Goal: Task Accomplishment & Management: Complete application form

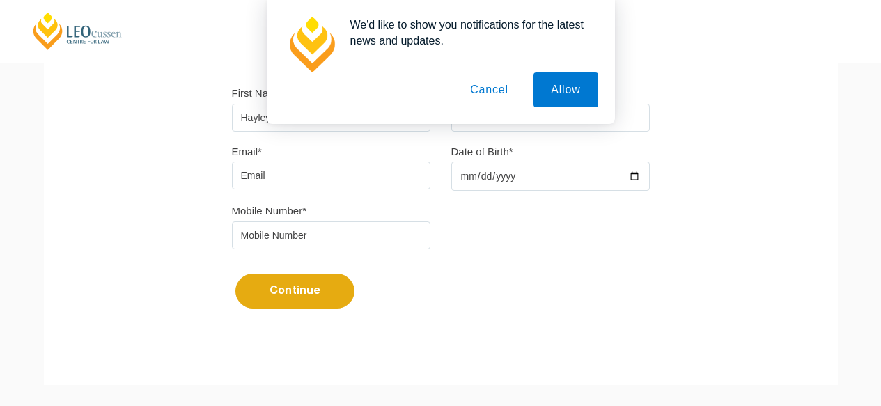
type input "Hayley"
click at [471, 98] on button "Cancel" at bounding box center [489, 89] width 73 height 35
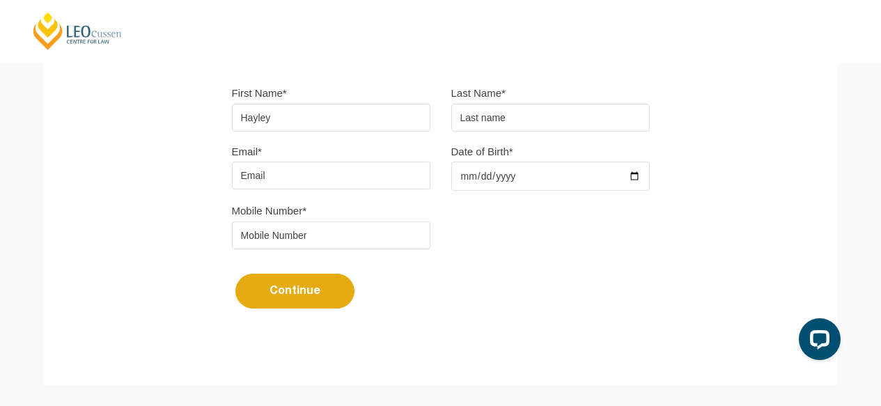
click at [531, 119] on input "text" at bounding box center [550, 118] width 198 height 28
type input "Rogers"
type input "hayleylrogers28@gmail.com"
type input "2000-08-28"
type input "0433891689"
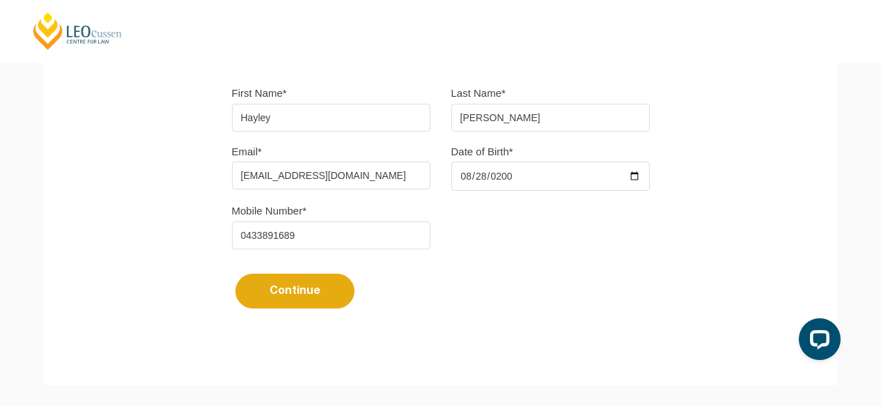
click at [277, 296] on button "Continue" at bounding box center [294, 291] width 119 height 35
select select
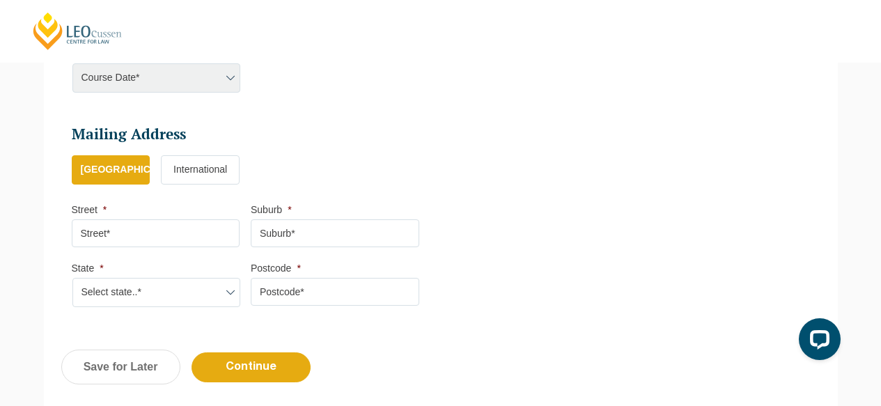
click at [219, 69] on div "Course Date* Maddocks 2024 December 2023 (04-12-2023 to 17-05-2024) May 2023 (2…" at bounding box center [156, 77] width 169 height 29
click at [224, 76] on div "Course Date* Maddocks 2024 December 2023 (04-12-2023 to 17-05-2024) May 2023 (2…" at bounding box center [156, 77] width 169 height 29
click at [132, 228] on input "Street *" at bounding box center [156, 233] width 169 height 28
type input "21-27 Waverley Street"
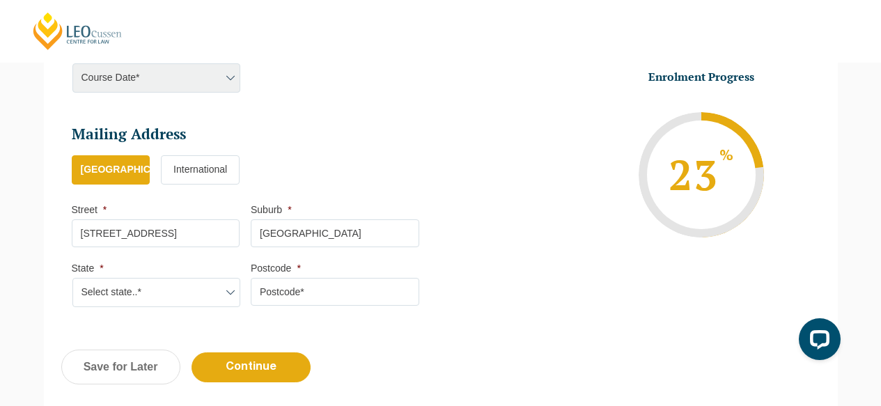
type input "Bondi Junction"
click at [136, 307] on select "Select state..* VIC WA QLD SA NSW NT ACT TAS" at bounding box center [156, 292] width 169 height 29
select select "[GEOGRAPHIC_DATA]"
click at [72, 280] on select "Select state..* VIC WA QLD SA NSW NT ACT TAS" at bounding box center [156, 292] width 169 height 29
click at [346, 290] on input "Postcode *" at bounding box center [335, 292] width 169 height 28
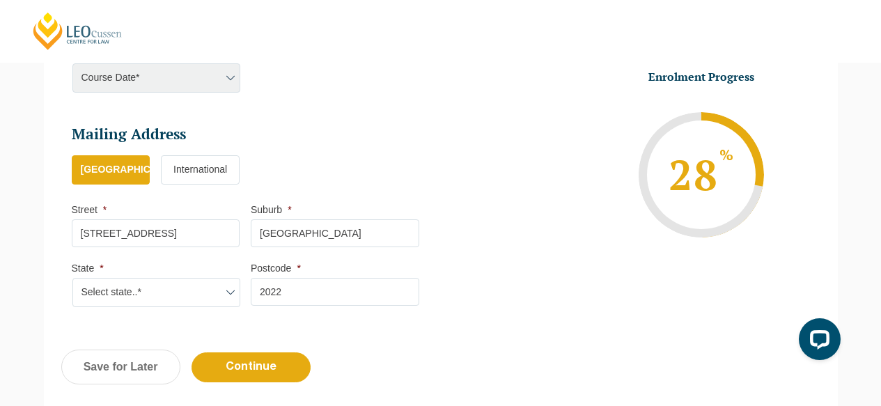
type input "2022"
click at [453, 124] on li "Enrolment Progress 28 % Form Progress Download Course Guide enrolment@leocussen…" at bounding box center [620, 175] width 359 height 210
click at [223, 77] on div "Course Date* Maddocks 2024 December 2023 (04-12-2023 to 17-05-2024) May 2023 (2…" at bounding box center [156, 77] width 169 height 29
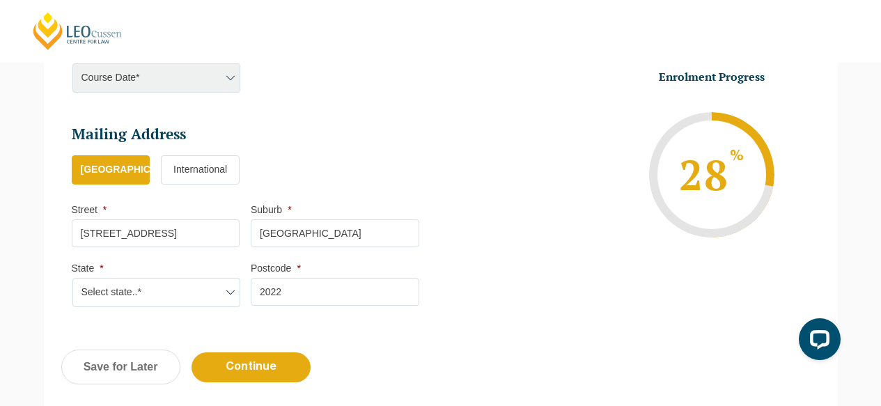
scroll to position [835, 0]
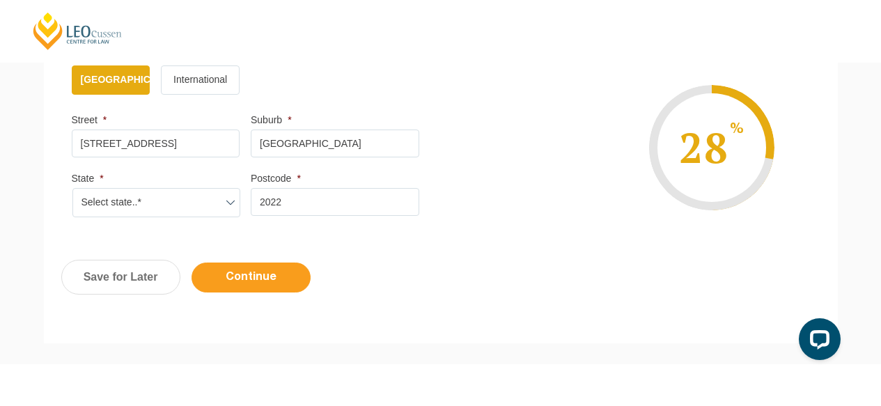
click at [256, 282] on input "Continue" at bounding box center [251, 278] width 119 height 30
select select
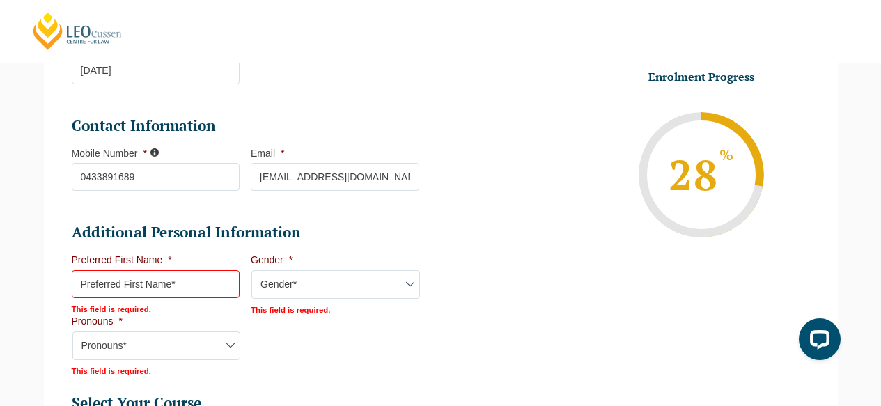
scroll to position [393, 0]
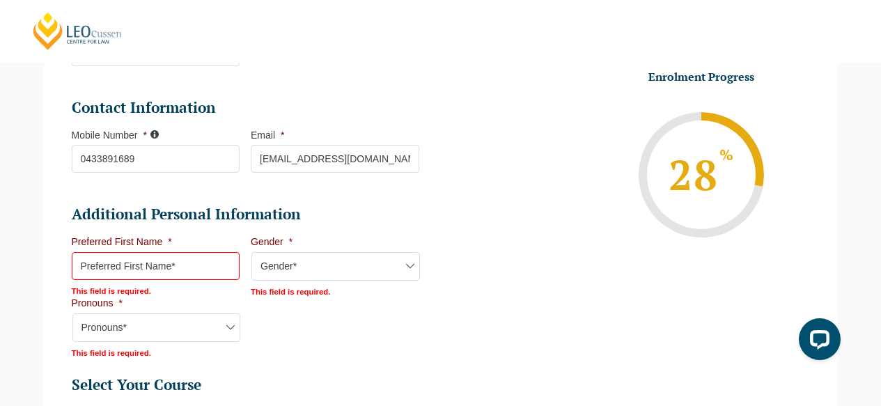
click at [155, 276] on input "Preferred First Name *" at bounding box center [156, 266] width 169 height 28
type input "Hayley"
click at [334, 265] on select "Gender* [DEMOGRAPHIC_DATA] [DEMOGRAPHIC_DATA] [DEMOGRAPHIC_DATA] [DEMOGRAPHIC_D…" at bounding box center [335, 266] width 169 height 29
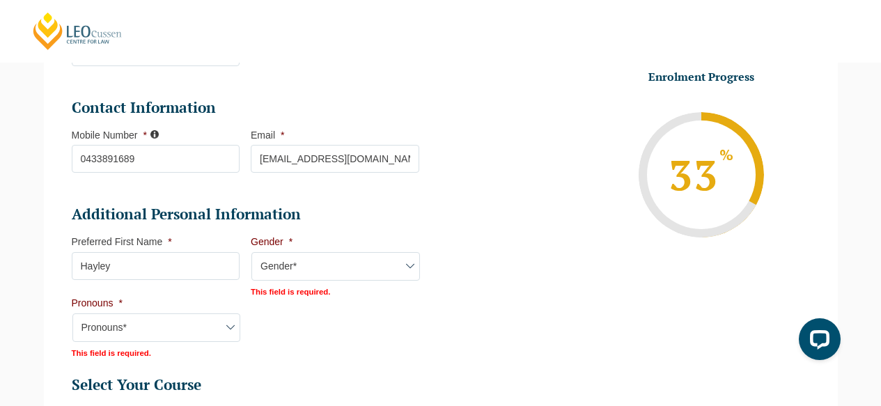
select select "[DEMOGRAPHIC_DATA]"
click at [251, 253] on select "Gender* [DEMOGRAPHIC_DATA] [DEMOGRAPHIC_DATA] [DEMOGRAPHIC_DATA] [DEMOGRAPHIC_D…" at bounding box center [335, 266] width 169 height 29
click at [128, 346] on div "This field is required." at bounding box center [156, 350] width 169 height 15
click at [126, 330] on select "Pronouns* She/Her/Hers He/Him/His They/Them/Theirs Other Prefer not to disclose" at bounding box center [156, 326] width 169 height 29
select select "She/Her/Hers"
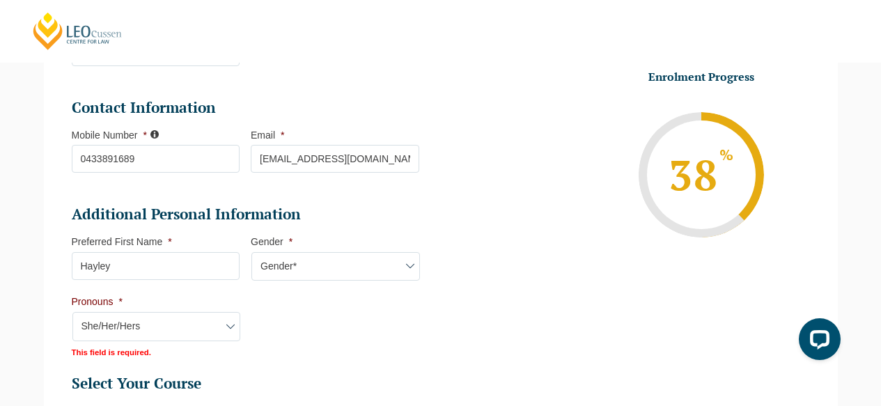
click at [72, 313] on select "Pronouns* She/Her/Hers He/Him/His They/Them/Theirs Other Prefer not to disclose" at bounding box center [156, 326] width 169 height 29
click at [357, 333] on li "Additional Personal Information Preferred First Name * Hayley This field is req…" at bounding box center [251, 280] width 359 height 150
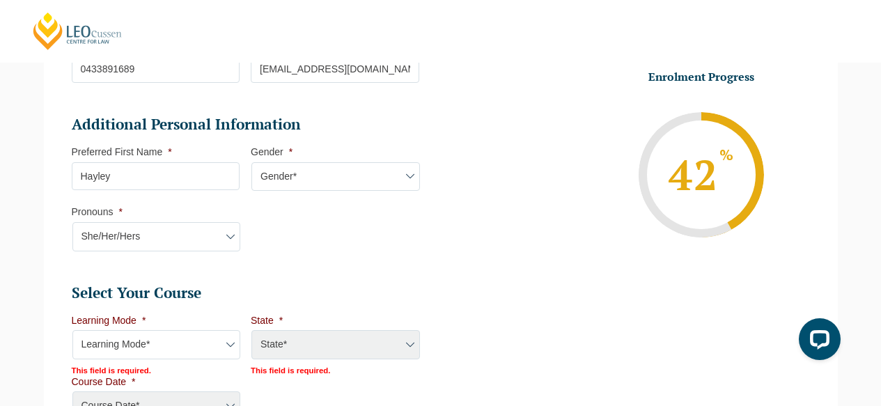
scroll to position [570, 0]
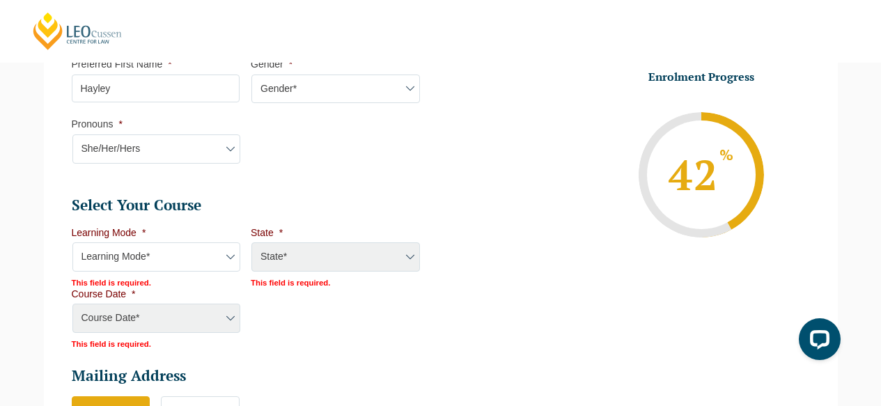
click at [180, 263] on select "Learning Mode* Online Full Time Learning Online Part Time Learning Blended Full…" at bounding box center [156, 256] width 169 height 29
select select "Blended Full Time Learning"
click at [72, 244] on select "Learning Mode* Online Full Time Learning Online Part Time Learning Blended Full…" at bounding box center [156, 256] width 169 height 29
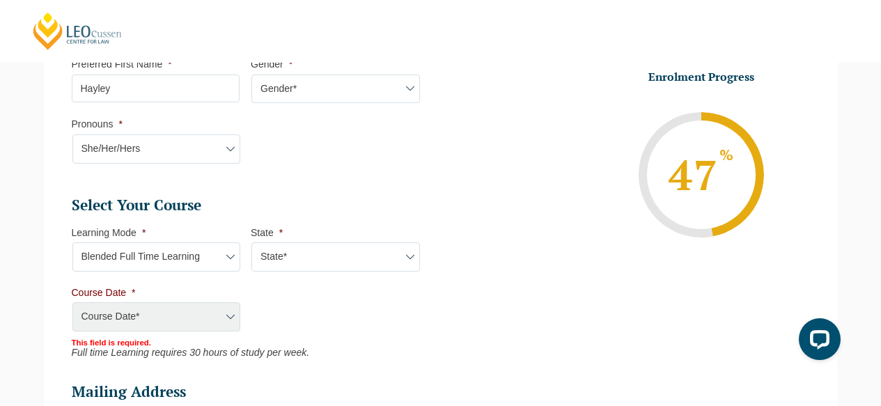
click at [305, 258] on select "State* ACT/NSW QLD SA VIC WA" at bounding box center [335, 256] width 169 height 29
click at [251, 244] on select "State* ACT/NSW QLD SA VIC WA" at bounding box center [335, 256] width 169 height 29
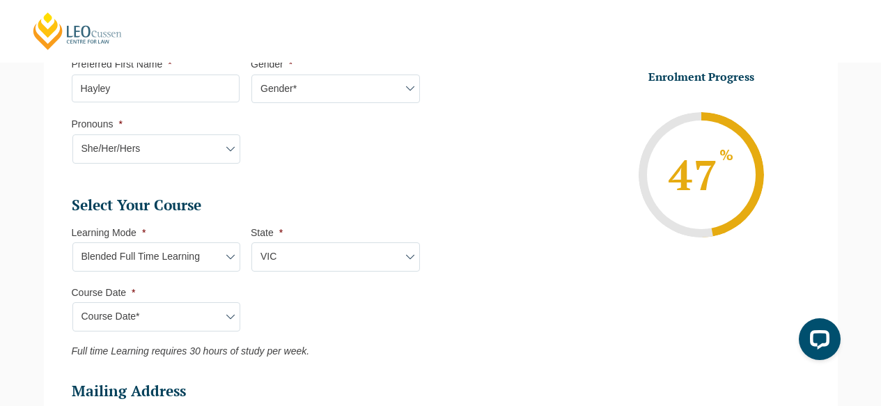
click at [296, 187] on ul "Personal Information First Name * Hayley Last Name * Rogers Date of Birth * 28-…" at bounding box center [251, 158] width 359 height 841
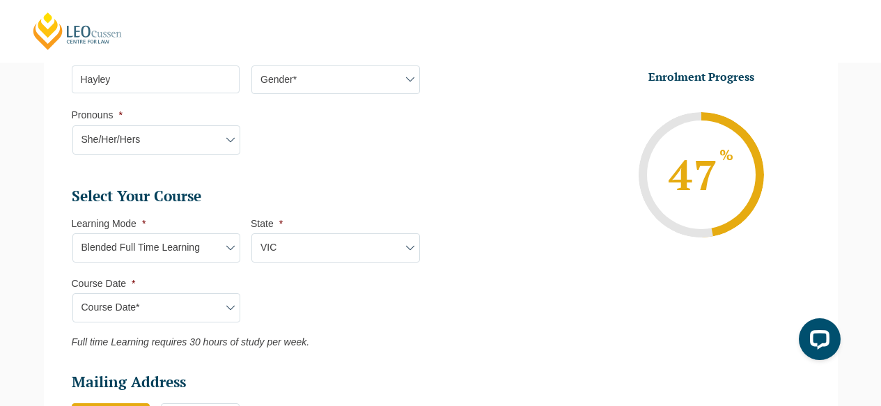
scroll to position [660, 0]
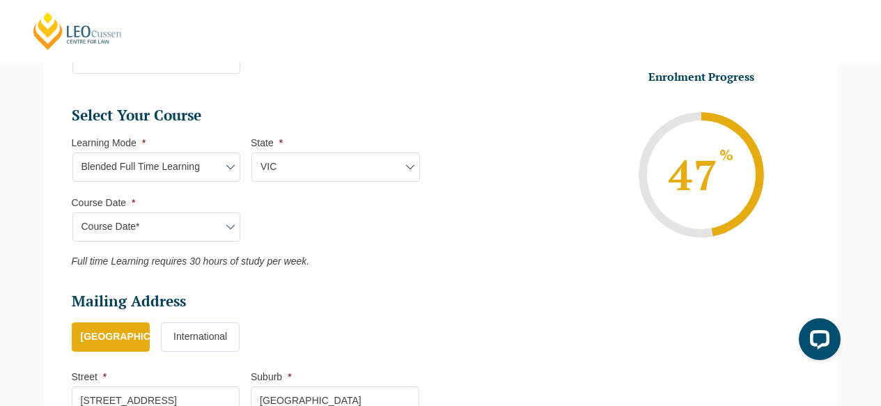
click at [181, 227] on select "Course Date* September 2025 (22-Sep-2025 to 20-Feb-2026) December 2025 (08-Dec-…" at bounding box center [156, 226] width 169 height 29
click at [296, 171] on select "State* ACT/NSW QLD SA VIC WA" at bounding box center [335, 167] width 169 height 29
click at [251, 154] on select "State* ACT/NSW QLD SA VIC WA" at bounding box center [335, 167] width 169 height 29
click at [162, 225] on select "Course Date* January 2026 (27-Jan-2026 to 12-Jun-2026) August 2026 (03-Aug-2026…" at bounding box center [156, 226] width 169 height 29
click at [298, 167] on select "State* ACT/NSW QLD SA VIC WA" at bounding box center [335, 167] width 169 height 29
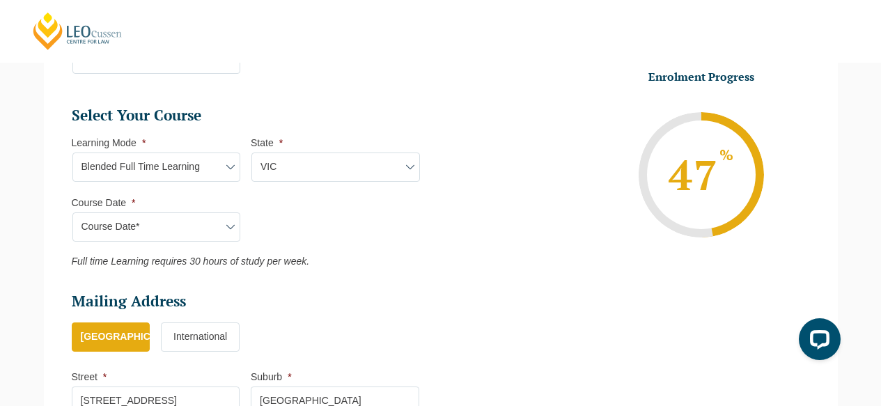
select select "VIC"
click at [251, 154] on select "State* ACT/NSW QLD SA VIC WA" at bounding box center [335, 167] width 169 height 29
click at [150, 234] on select "Course Date* September 2025 (22-Sep-2025 to 20-Feb-2026) December 2025 (08-Dec-…" at bounding box center [156, 226] width 169 height 29
select select "September 2025 (22-Sep-2025 to 20-Feb-2026)"
click at [72, 214] on select "Course Date* September 2025 (22-Sep-2025 to 20-Feb-2026) December 2025 (08-Dec-…" at bounding box center [156, 226] width 169 height 29
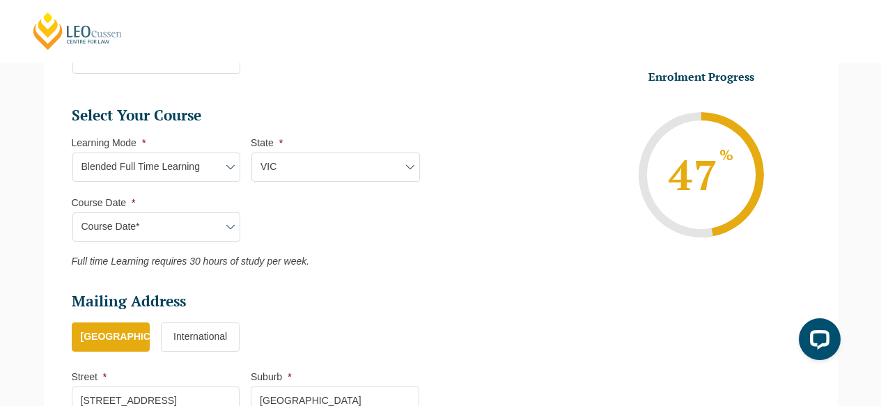
type input "Intake 10 September 2025 FT"
type input "Practical Legal Training (VIC)"
select select "VIC PLT (SEP) 2025 Full Time Blended"
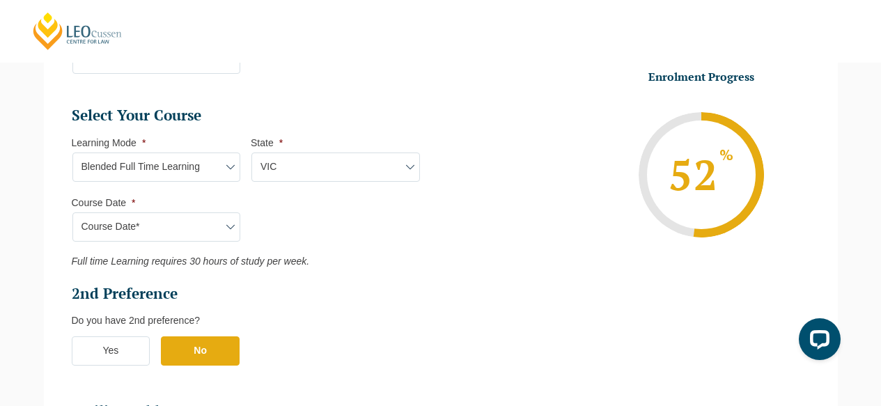
click at [359, 222] on ul "Select Your Course This field is hidden when viewing the form Only for Flinder …" at bounding box center [251, 243] width 359 height 274
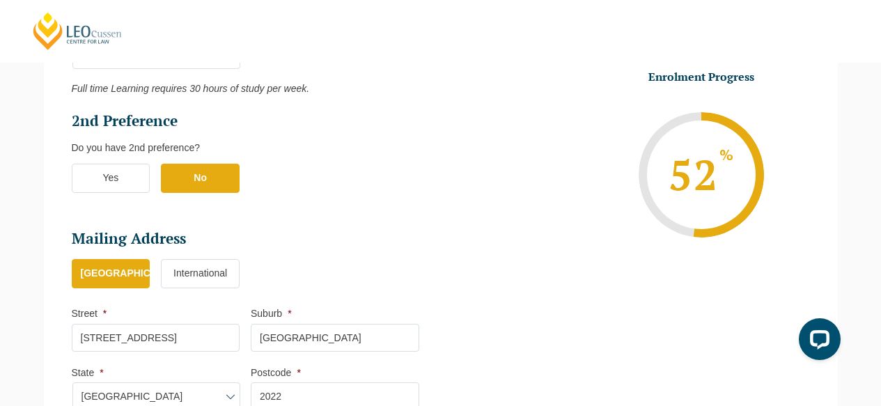
click at [125, 186] on label "Yes" at bounding box center [111, 178] width 79 height 29
click at [0, 0] on input "Yes" at bounding box center [0, 0] width 0 height 0
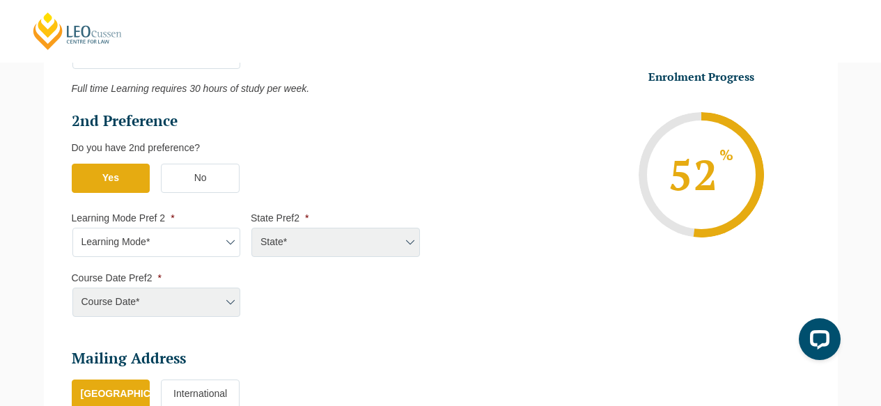
click at [155, 238] on select "Learning Mode* Online Full Time Learning Online Part Time Learning Blended Full…" at bounding box center [156, 242] width 169 height 29
select select "Blended Full Time Learning"
click at [72, 229] on select "Learning Mode* Online Full Time Learning Online Part Time Learning Blended Full…" at bounding box center [156, 242] width 169 height 29
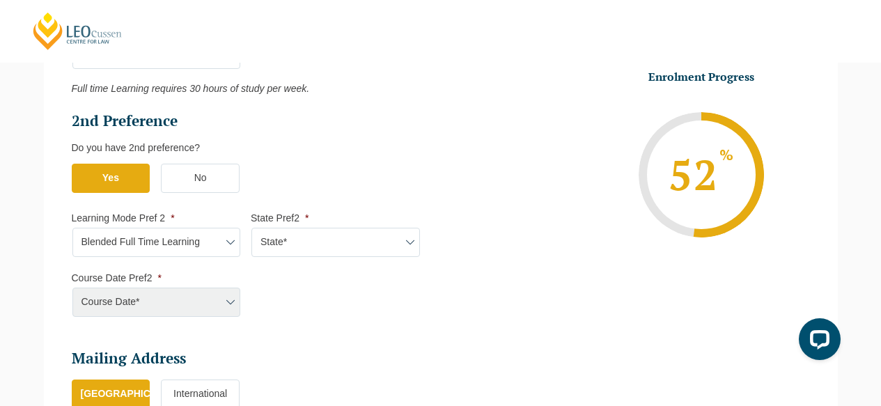
click at [302, 242] on select "State* ACT/NSW QLD SA VIC WA" at bounding box center [335, 242] width 169 height 29
select select "ACT/NSW"
click at [251, 229] on select "State* ACT/NSW QLD SA VIC WA" at bounding box center [335, 242] width 169 height 29
click at [148, 308] on select "Course Date* January 2026 (27-Jan-2026 to 12-Jun-2026) August 2026 (03-Aug-2026…" at bounding box center [156, 302] width 169 height 29
select select "January 2026 (27-Jan-2026 to 12-Jun-2026)"
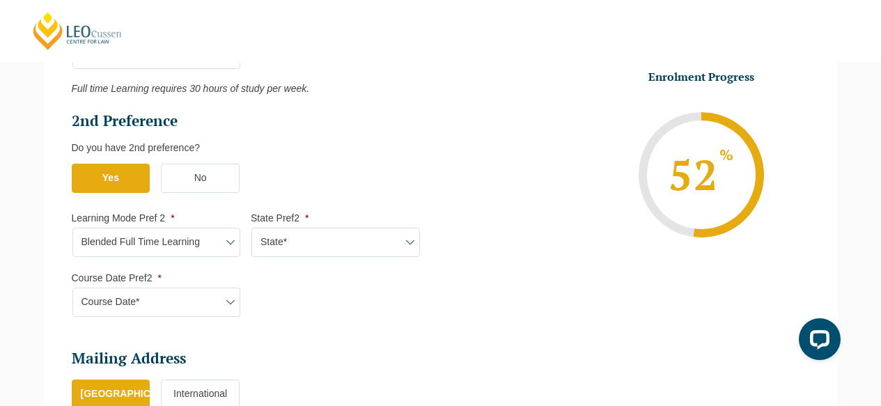
click at [72, 289] on select "Course Date* January 2026 (27-Jan-2026 to 12-Jun-2026) August 2026 (03-Aug-2026…" at bounding box center [156, 302] width 169 height 29
type input "Intake 01 January 2026 FT"
type input "Practical Legal Training (ACT/NSW)"
click at [392, 153] on div "Do you have 2nd preference?" at bounding box center [245, 147] width 347 height 11
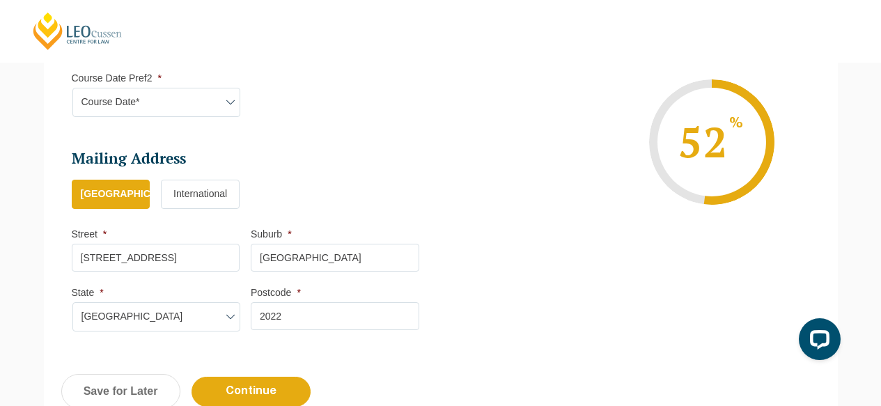
scroll to position [1185, 0]
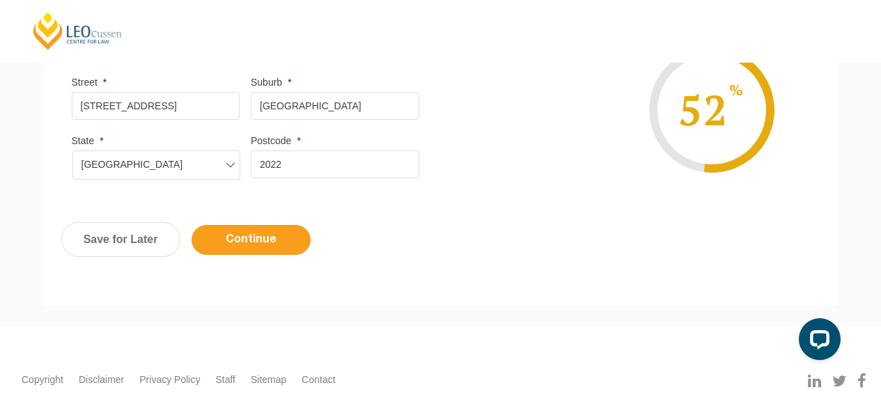
click at [261, 238] on input "Continue" at bounding box center [251, 240] width 119 height 30
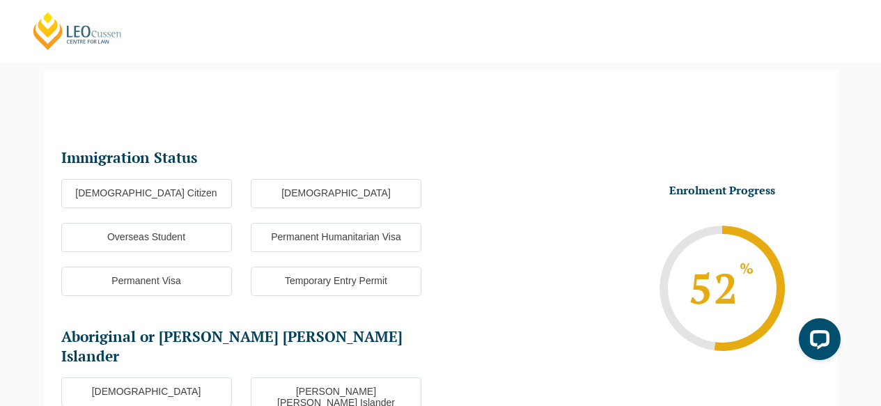
scroll to position [0, 0]
click at [175, 192] on label "Australian Citizen" at bounding box center [146, 193] width 171 height 29
click at [0, 0] on input "Australian Citizen" at bounding box center [0, 0] width 0 height 0
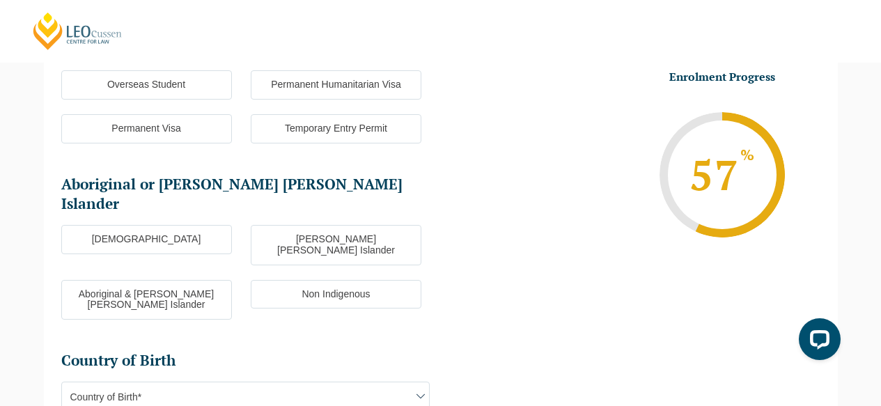
scroll to position [291, 0]
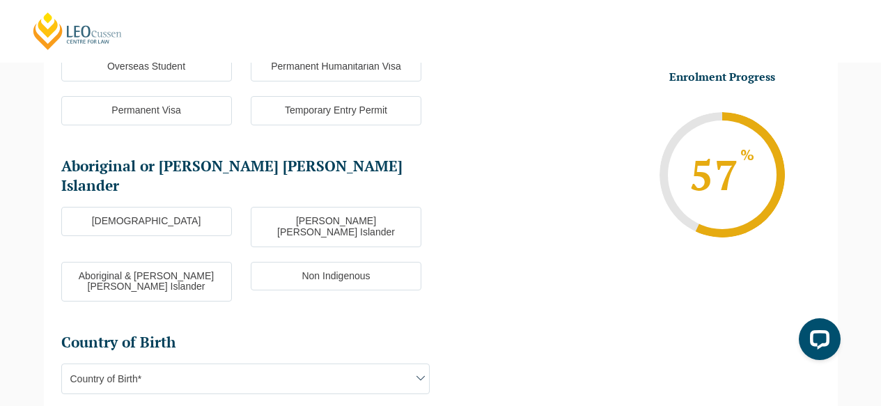
click at [301, 262] on label "Non Indigenous" at bounding box center [336, 276] width 171 height 29
click at [0, 0] on input "Non Indigenous" at bounding box center [0, 0] width 0 height 0
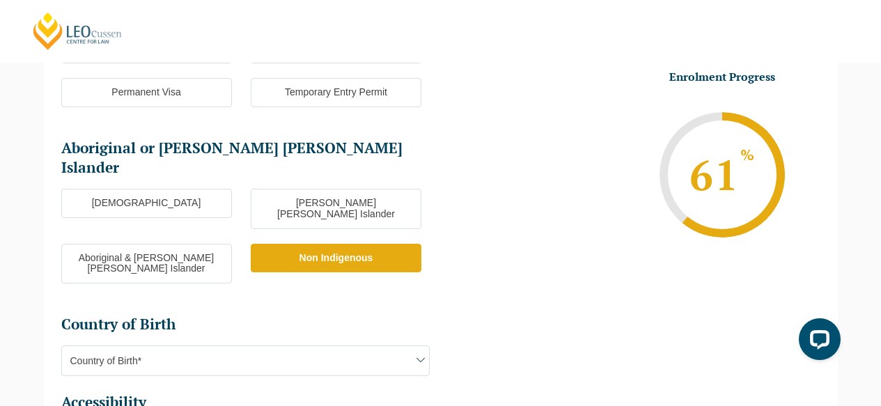
scroll to position [509, 0]
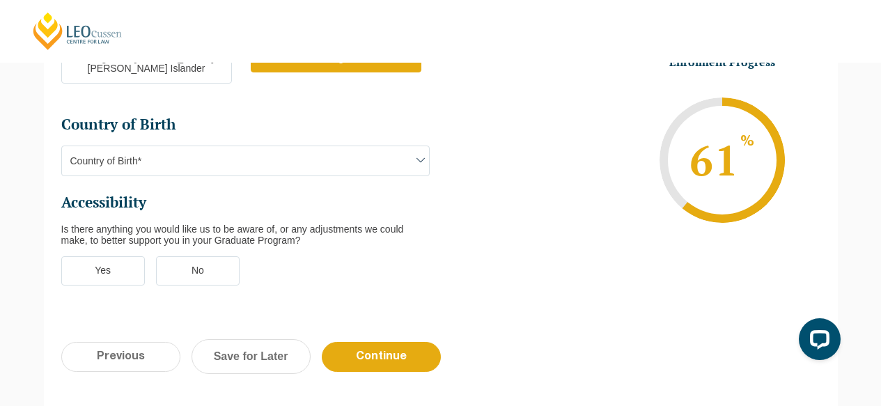
click at [198, 146] on span "Country of Birth*" at bounding box center [245, 160] width 367 height 29
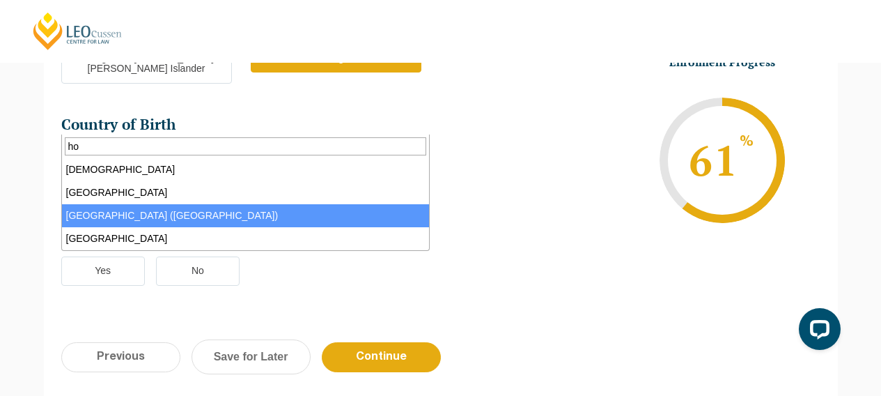
type input "ho"
select select "Hong Kong (SAR of China) 6102"
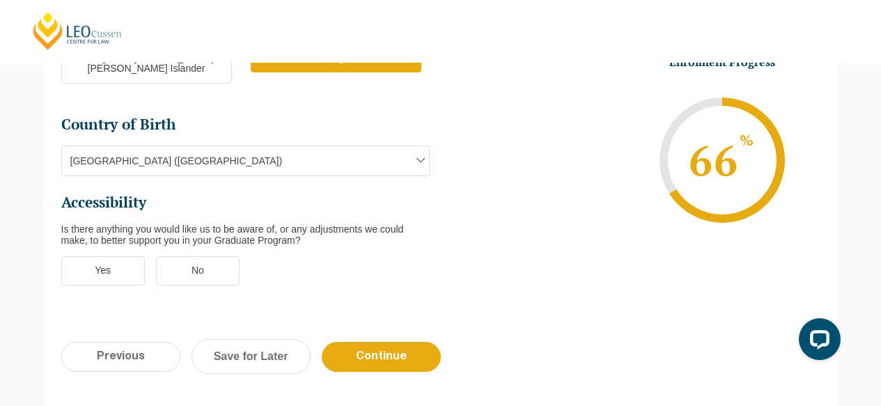
click at [215, 256] on label "No" at bounding box center [198, 270] width 84 height 29
click at [0, 0] on input "No" at bounding box center [0, 0] width 0 height 0
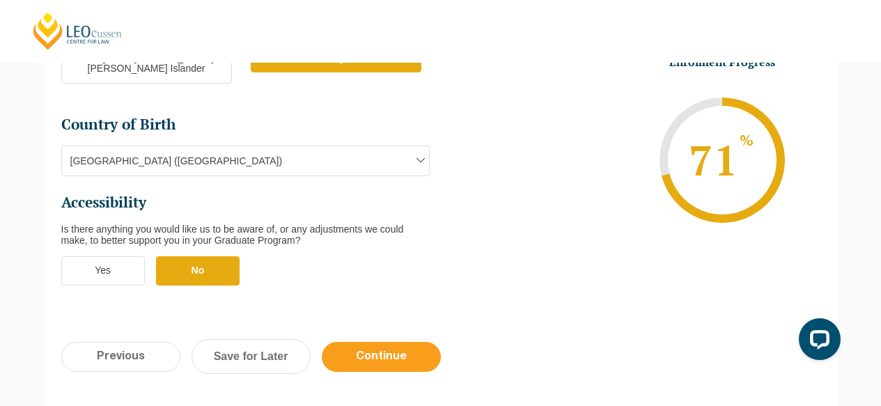
click at [380, 342] on input "Continue" at bounding box center [381, 357] width 119 height 30
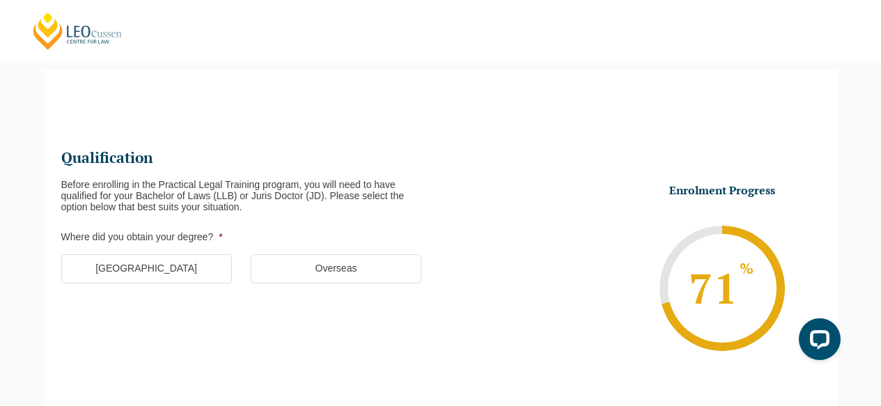
scroll to position [0, 0]
click at [197, 267] on label "Australia" at bounding box center [146, 268] width 171 height 29
click at [0, 0] on input "Australia" at bounding box center [0, 0] width 0 height 0
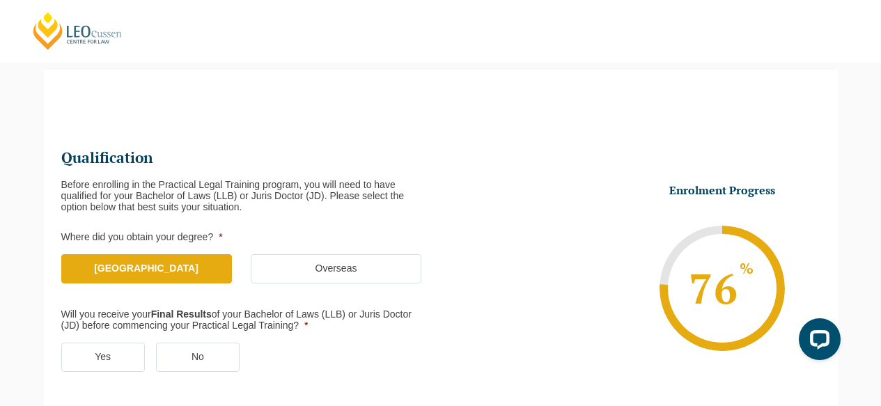
scroll to position [345, 0]
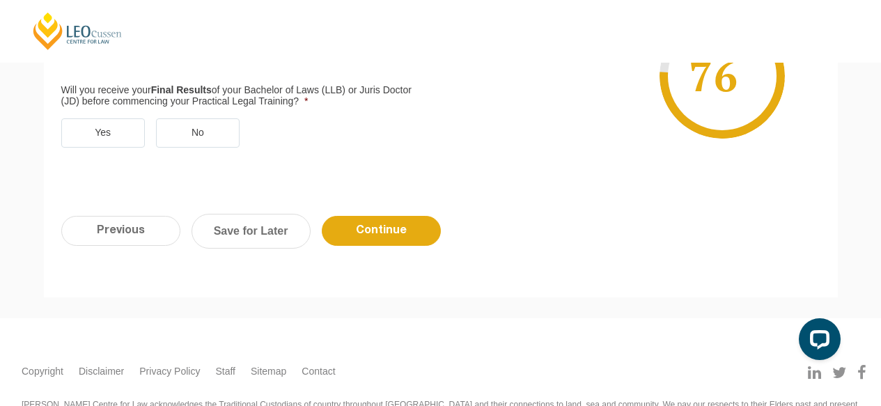
click at [109, 124] on label "Yes" at bounding box center [103, 132] width 84 height 29
click at [0, 0] on input "Yes" at bounding box center [0, 0] width 0 height 0
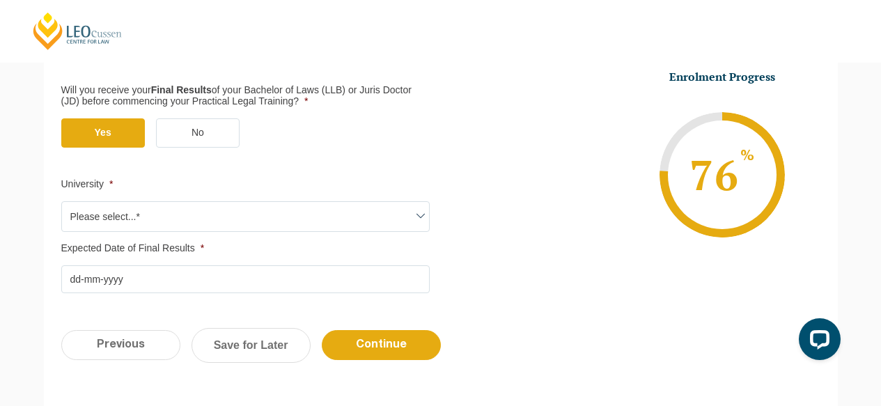
click at [175, 212] on span "Please select...*" at bounding box center [245, 216] width 367 height 29
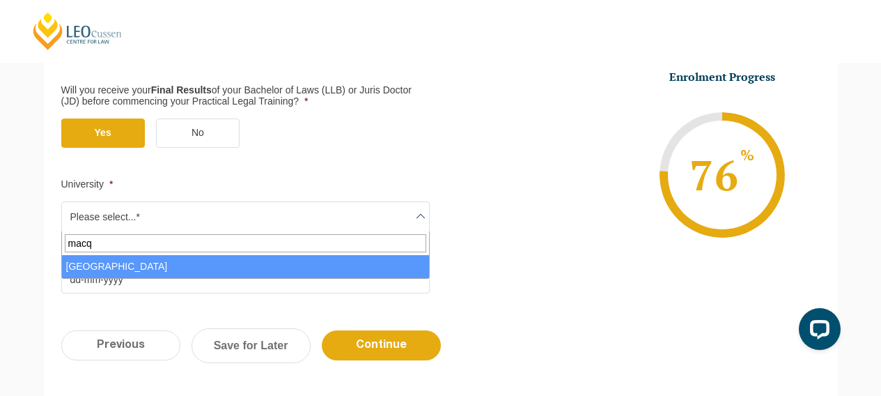
type input "macq"
select select "Macquarie University"
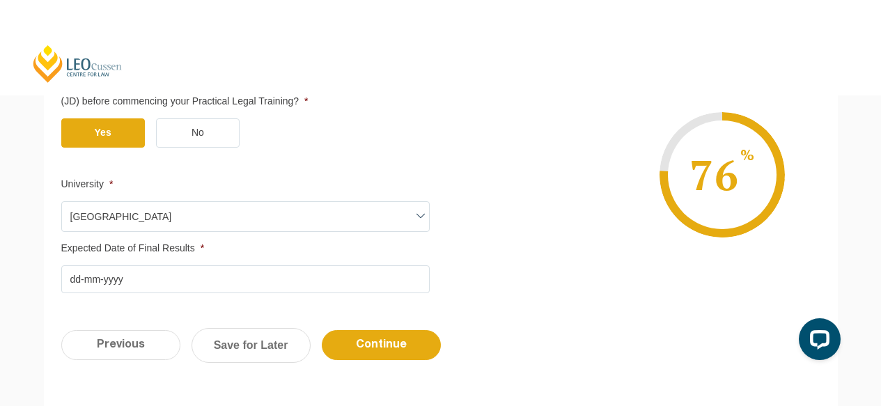
click at [73, 275] on input "Expected Date of Final Results *" at bounding box center [245, 279] width 368 height 28
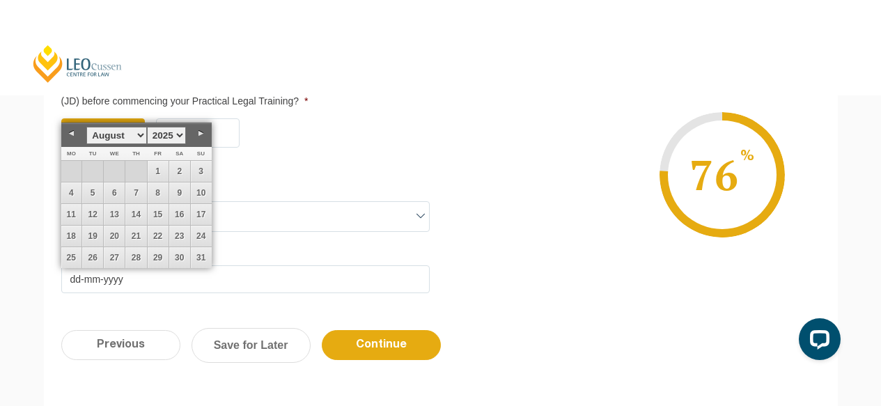
click at [75, 133] on link "Previous" at bounding box center [71, 133] width 21 height 21
click at [203, 236] on link "27" at bounding box center [201, 236] width 21 height 21
type input "27-07-2025"
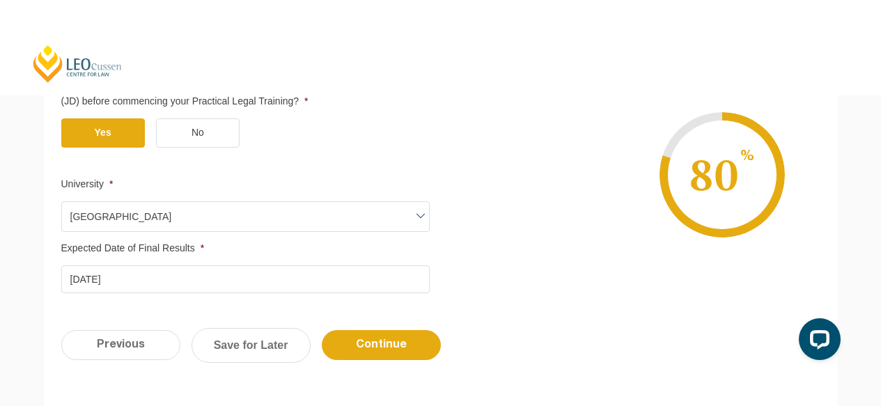
click at [292, 251] on label "Expected Date of Final Results *" at bounding box center [245, 248] width 368 height 11
click at [292, 265] on input "27-07-2025" at bounding box center [245, 279] width 368 height 28
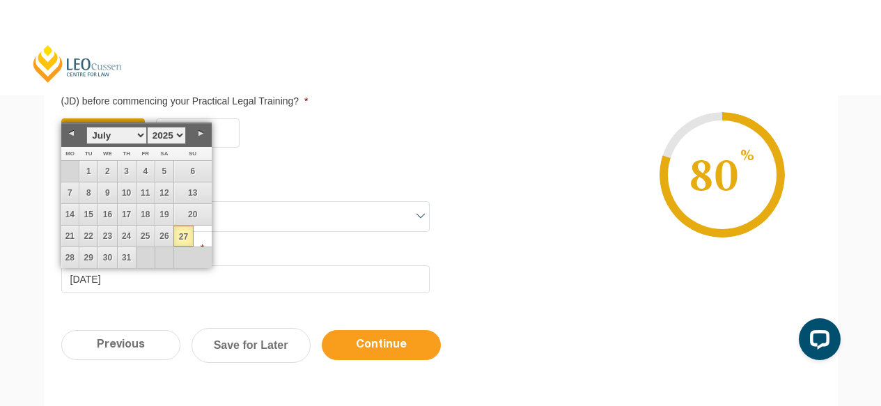
click at [375, 347] on input "Continue" at bounding box center [381, 345] width 119 height 30
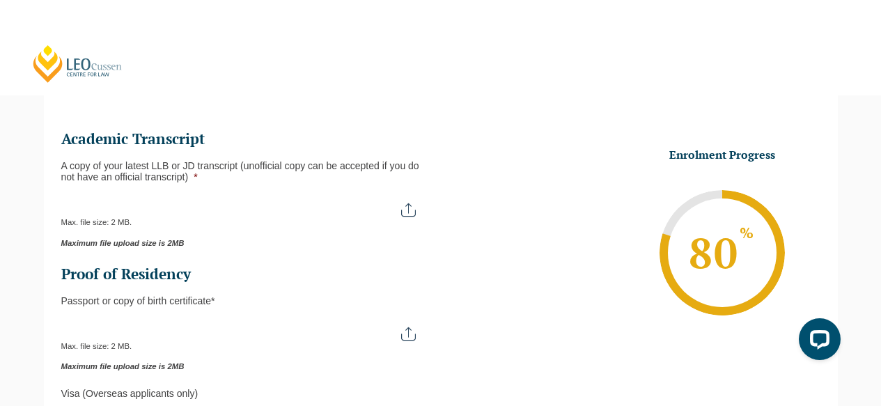
scroll to position [286, 0]
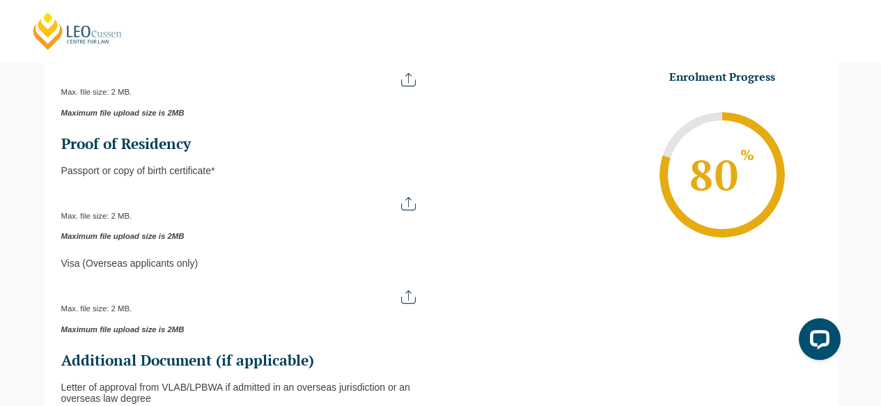
click at [192, 197] on input "Passport or Copy of Birth Certificate *" at bounding box center [245, 199] width 368 height 24
type input "C:\fakepath\Australian passport expiry Jan 2029 Hayley.pdf"
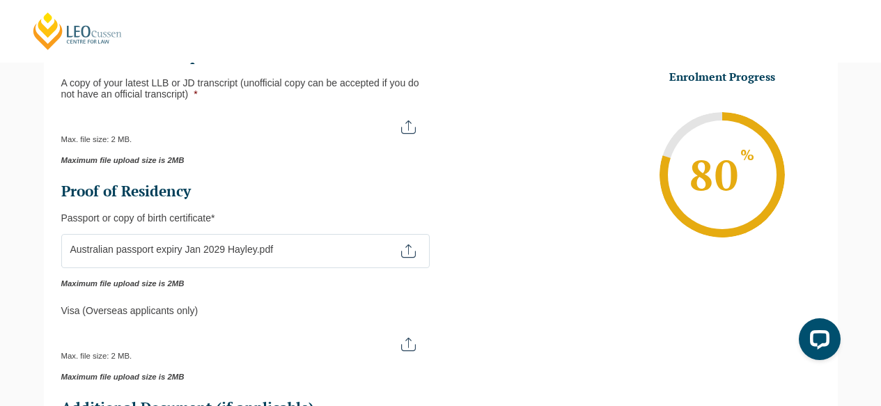
scroll to position [15, 0]
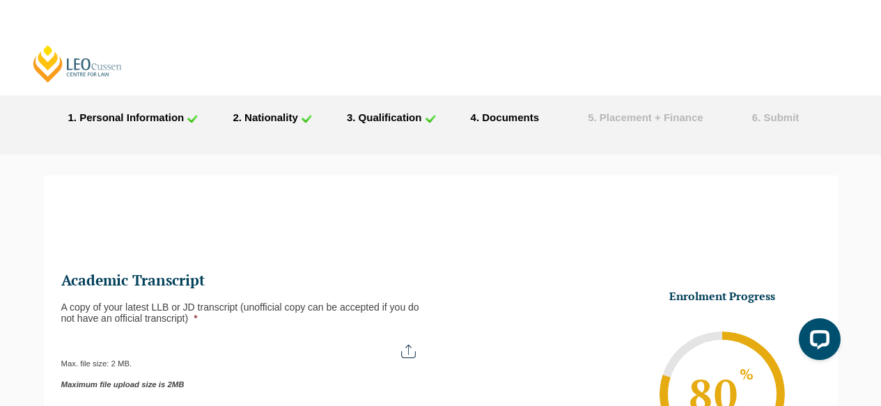
click at [309, 349] on input "A copy of your latest LLB or JD transcript (unofficial copy can be accepted if …" at bounding box center [245, 346] width 368 height 24
type input "C:\fakepath\Academic Transcript.pdf"
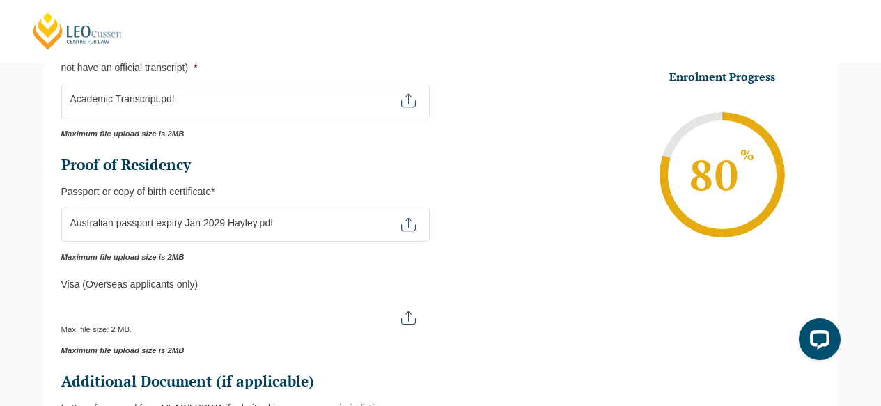
click at [504, 192] on li "Enrolment Progress 80 % Form Progress Download Course Guide enrolment@leocussen…" at bounding box center [631, 175] width 380 height 210
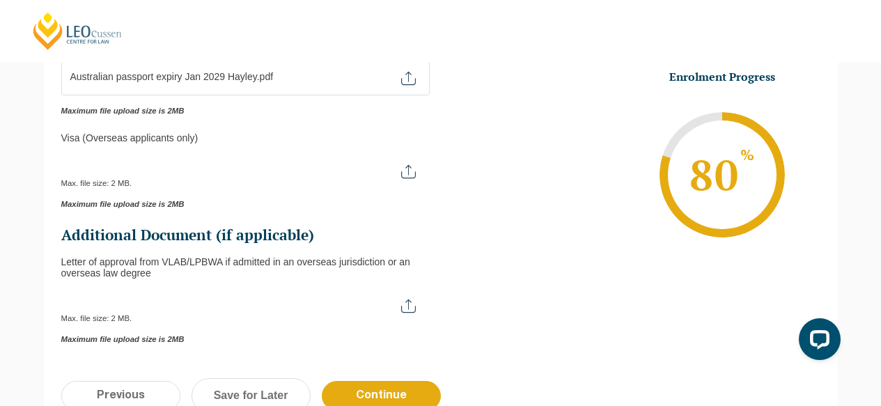
scroll to position [538, 0]
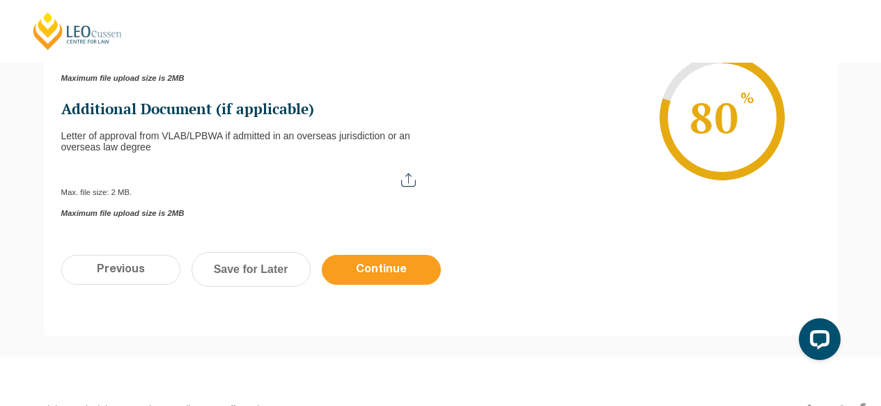
click at [396, 272] on input "Continue" at bounding box center [381, 270] width 119 height 30
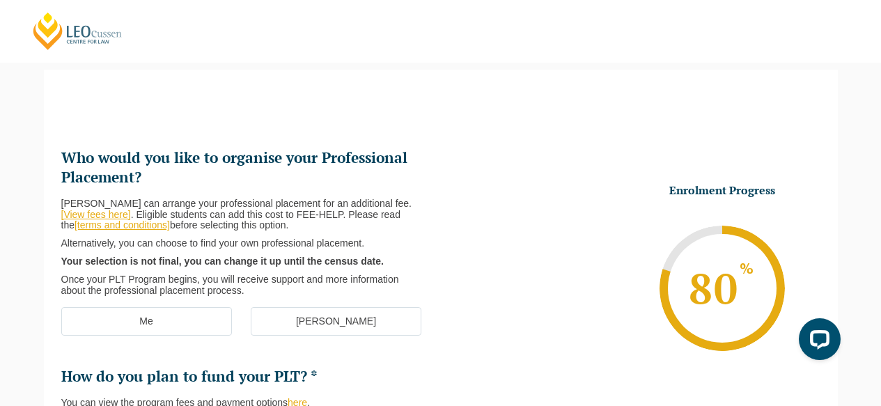
scroll to position [0, 0]
click at [314, 323] on label "[PERSON_NAME]" at bounding box center [336, 321] width 171 height 29
click at [0, 0] on input "[PERSON_NAME]" at bounding box center [0, 0] width 0 height 0
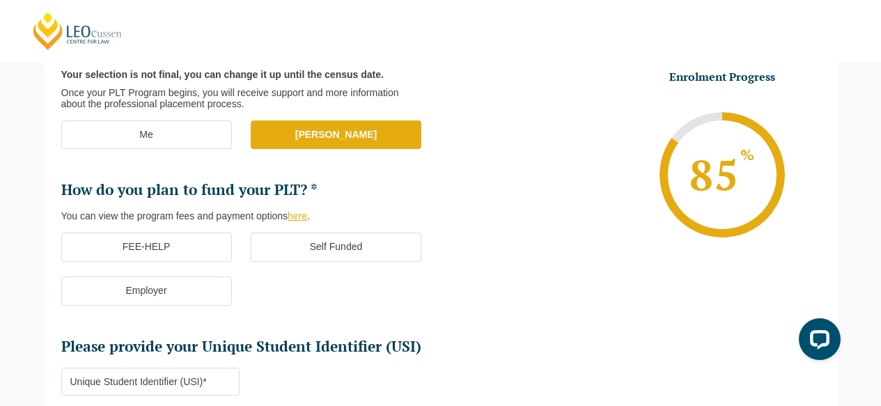
scroll to position [325, 0]
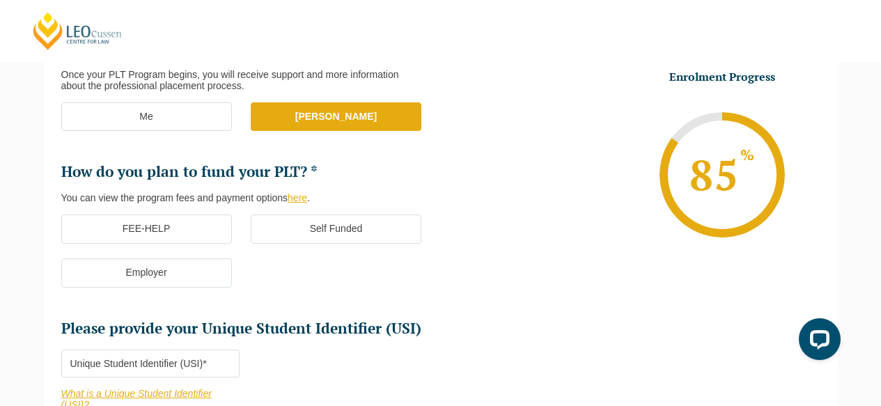
click at [295, 228] on label "Self Funded" at bounding box center [336, 228] width 171 height 29
click at [0, 0] on input "Self Funded" at bounding box center [0, 0] width 0 height 0
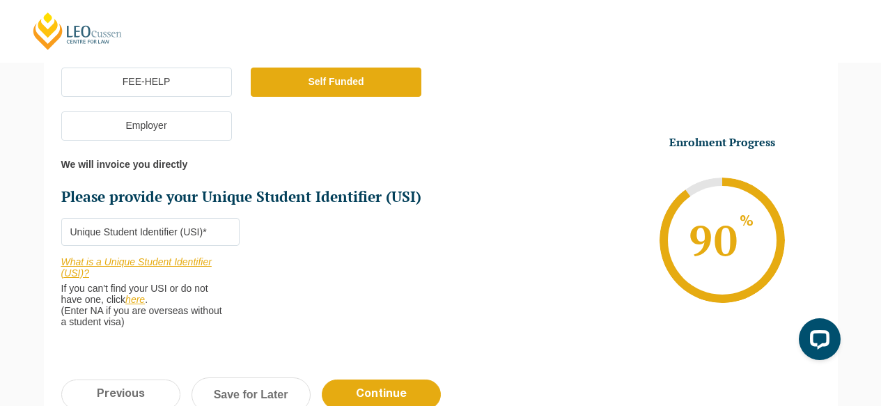
scroll to position [553, 0]
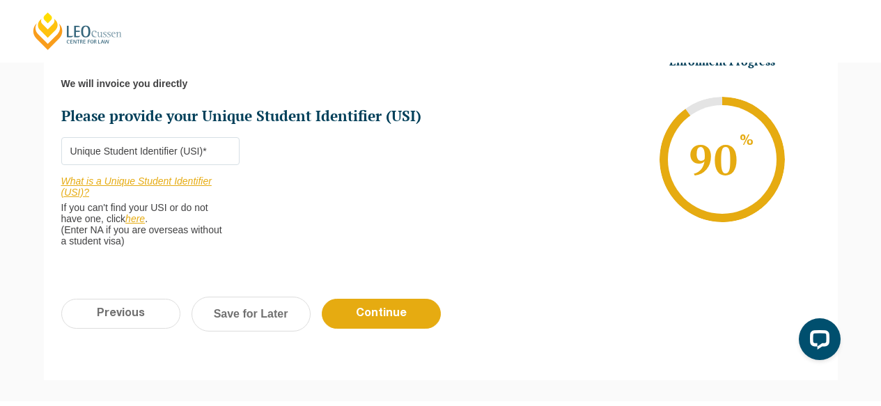
click at [150, 153] on input "Please provide your Unique Student Identifier (USI) *" at bounding box center [150, 151] width 179 height 28
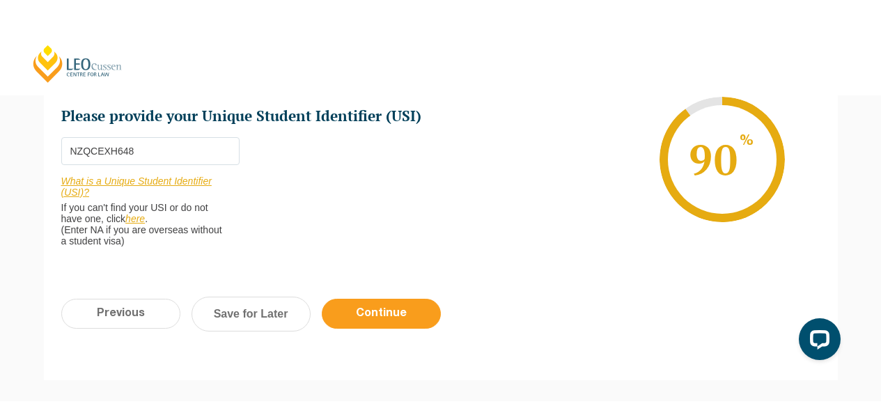
type input "NZQCEXH648"
click at [374, 312] on input "Continue" at bounding box center [381, 314] width 119 height 30
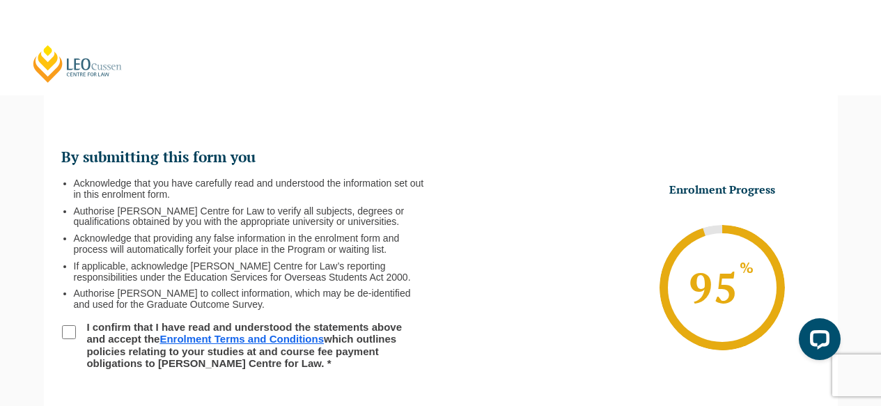
scroll to position [120, 0]
click at [73, 331] on input "I confirm that I have read and understood the statements above and accept the E…" at bounding box center [69, 333] width 14 height 14
checkbox input "true"
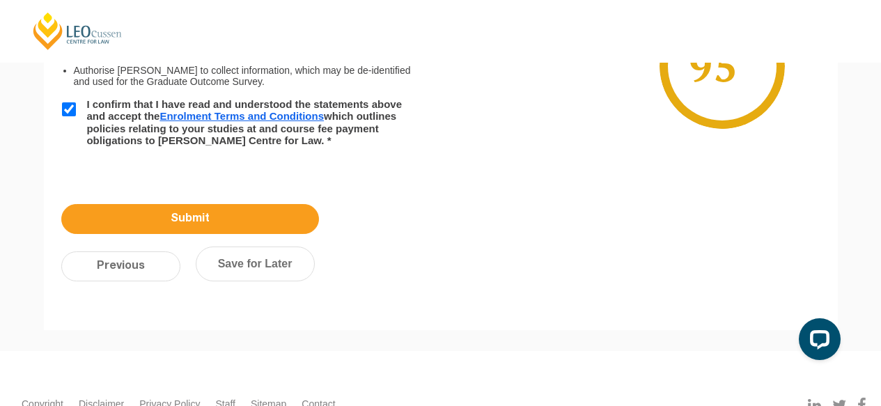
click at [210, 214] on input "Submit" at bounding box center [190, 219] width 258 height 30
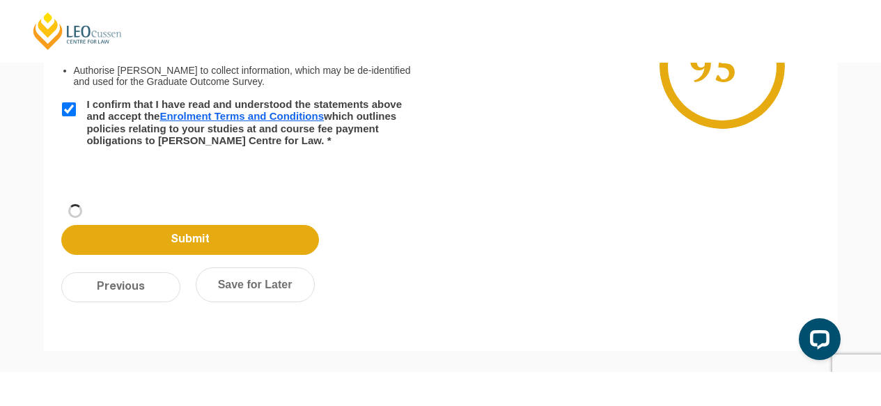
scroll to position [236, 0]
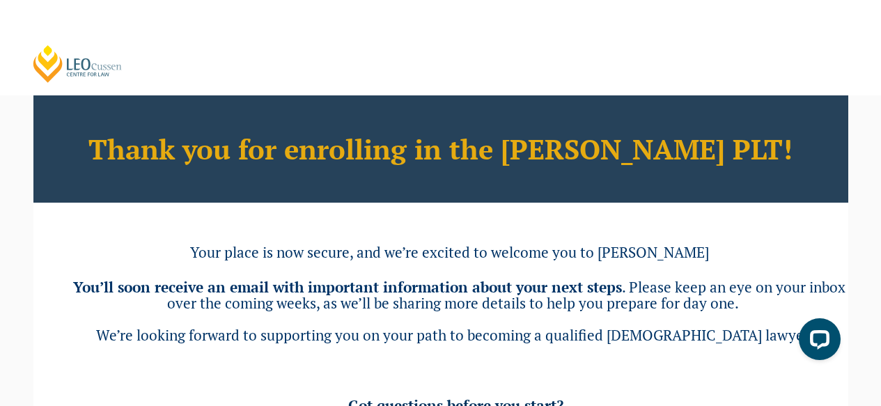
click at [104, 70] on link "[PERSON_NAME] Centre for Law" at bounding box center [77, 64] width 93 height 40
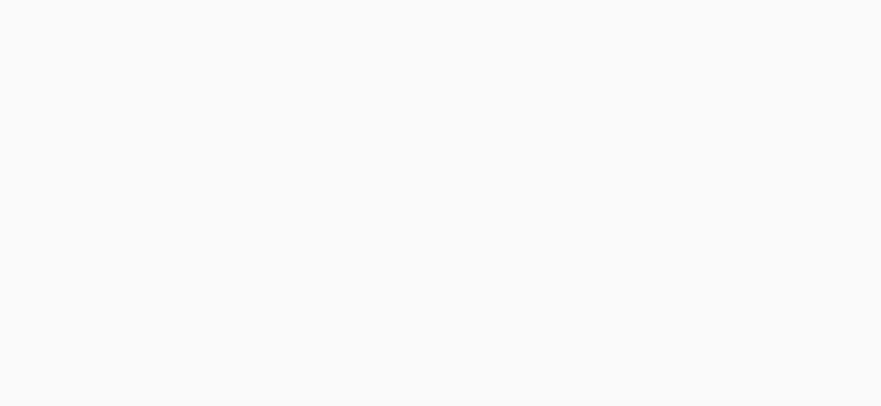
scroll to position [891, 0]
click at [355, 251] on h2 "Since its establishment in 1972, Leo Cussen Centre for Law has been and continu…" at bounding box center [441, 174] width 752 height 153
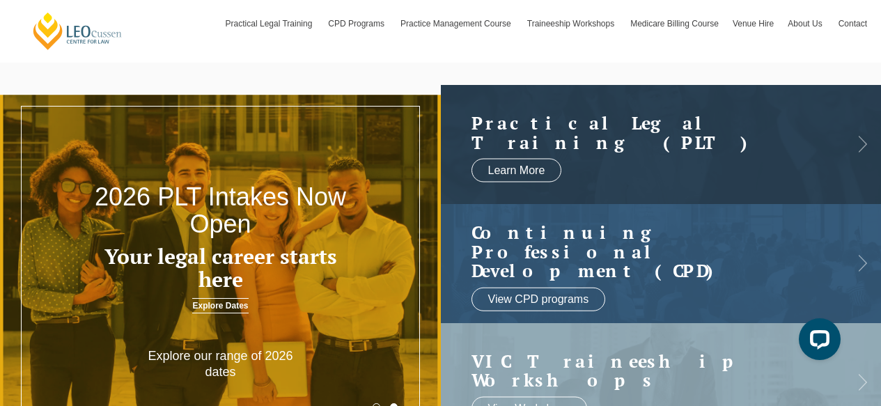
scroll to position [30, 0]
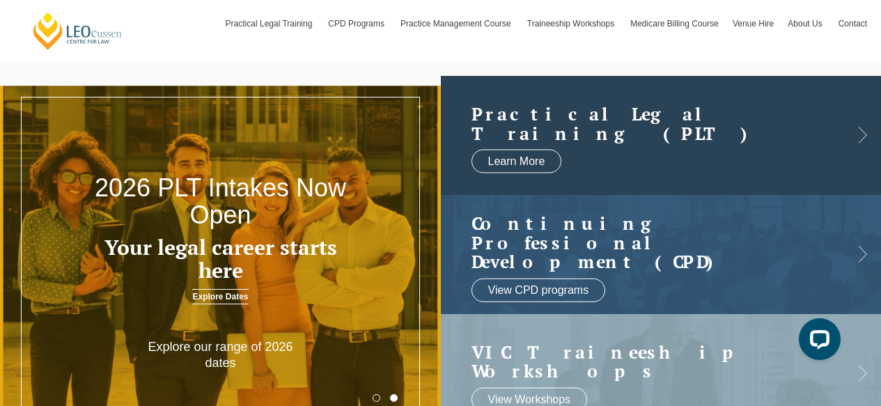
click at [639, 146] on link at bounding box center [661, 135] width 441 height 119
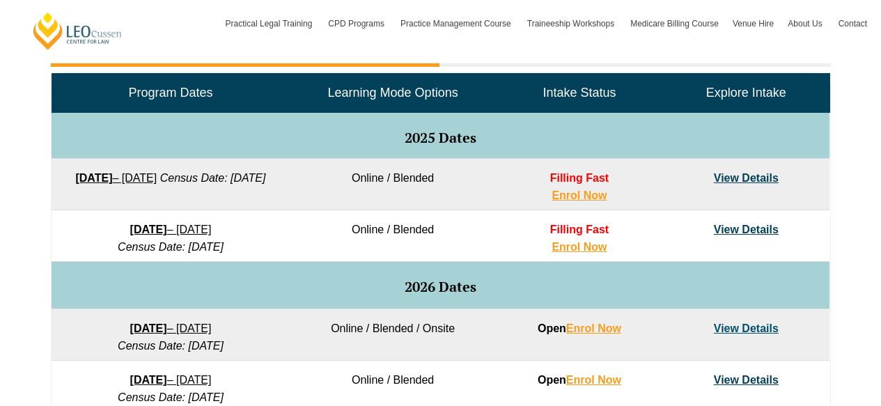
click at [732, 173] on link "View Details" at bounding box center [746, 178] width 65 height 12
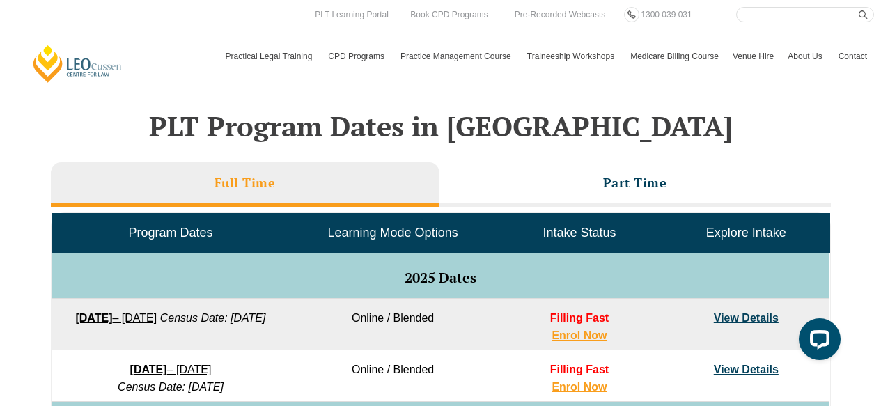
scroll to position [423, 0]
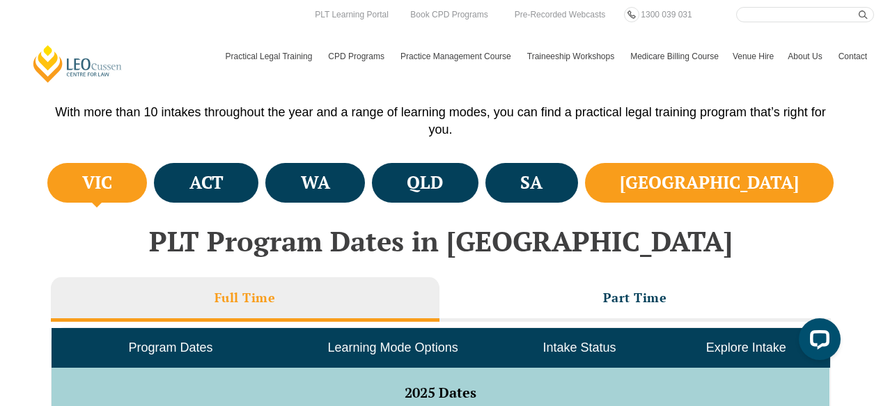
click at [766, 170] on li "[GEOGRAPHIC_DATA]" at bounding box center [709, 183] width 249 height 40
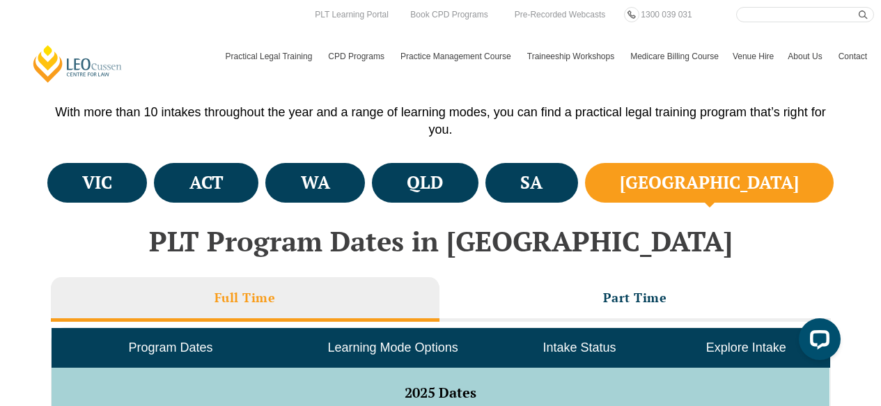
scroll to position [717, 0]
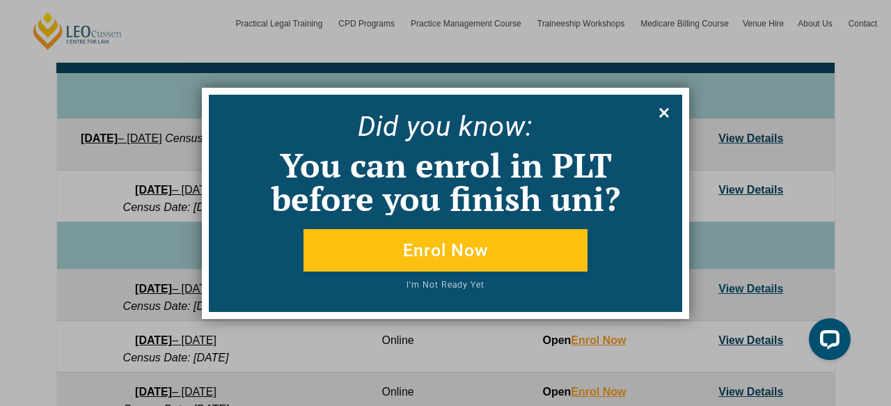
click at [653, 114] on button at bounding box center [664, 113] width 22 height 22
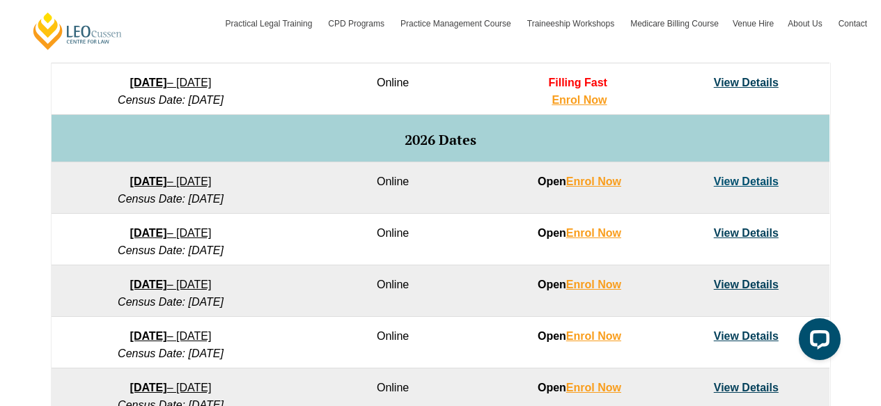
scroll to position [663, 0]
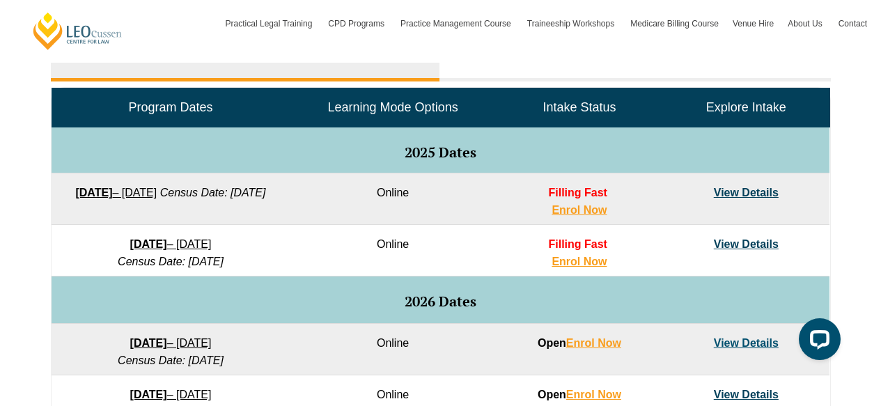
click at [735, 194] on link "View Details" at bounding box center [746, 193] width 65 height 12
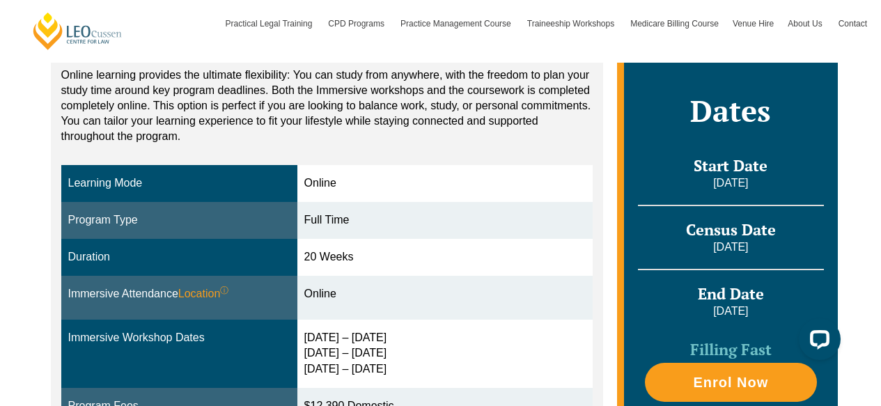
scroll to position [428, 0]
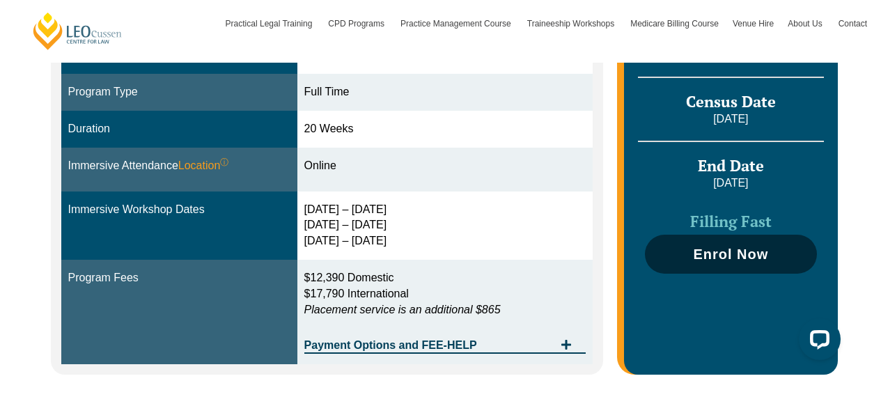
click at [721, 254] on span "Enrol Now" at bounding box center [730, 254] width 75 height 14
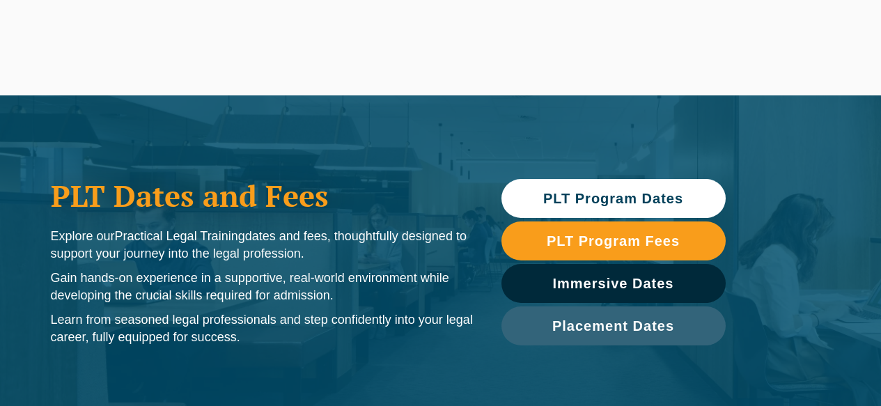
scroll to position [753, 0]
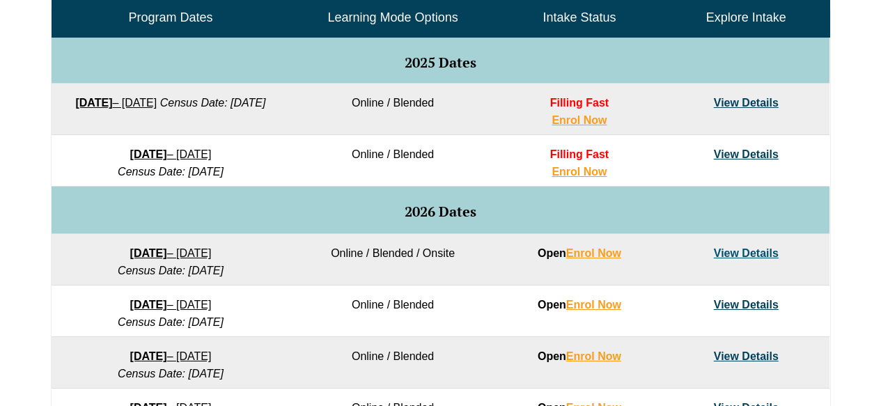
click at [749, 109] on link "View Details" at bounding box center [746, 103] width 65 height 12
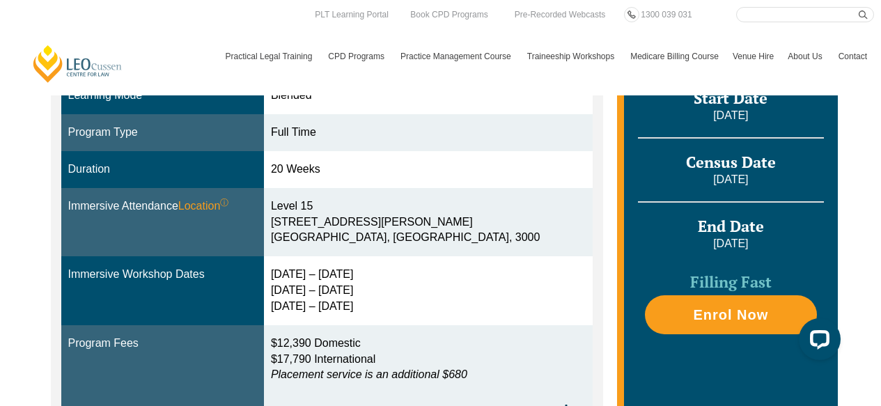
scroll to position [382, 0]
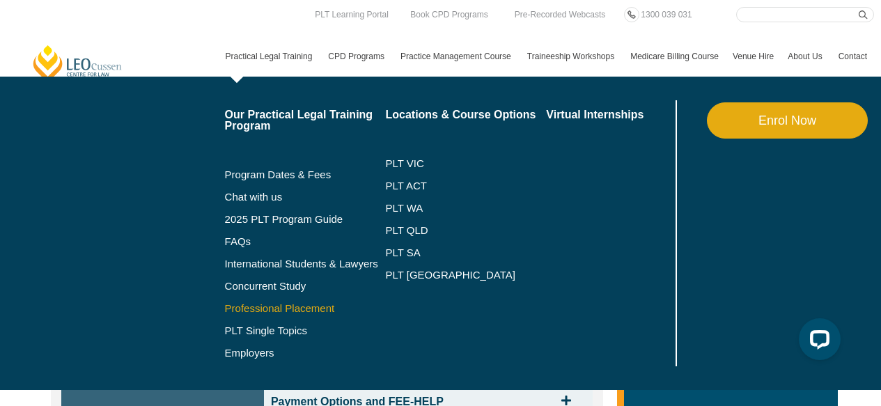
click at [263, 311] on link "Professional Placement" at bounding box center [305, 308] width 161 height 11
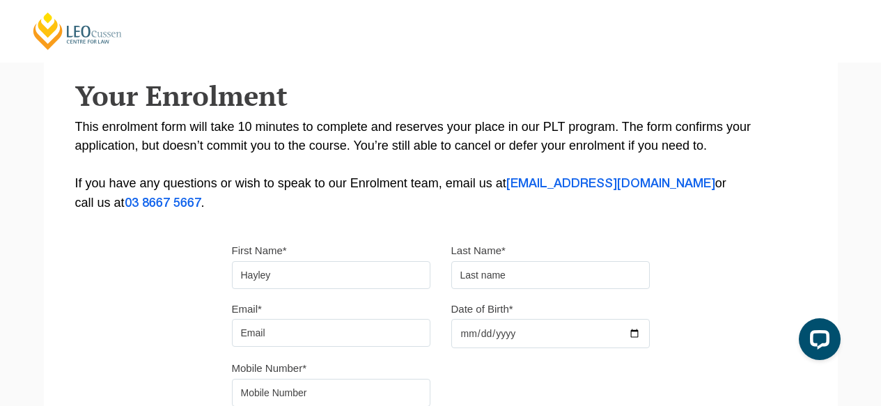
type input "Hayley"
type input "[PERSON_NAME]"
type input "[EMAIL_ADDRESS][DOMAIN_NAME]"
type input "[DATE]"
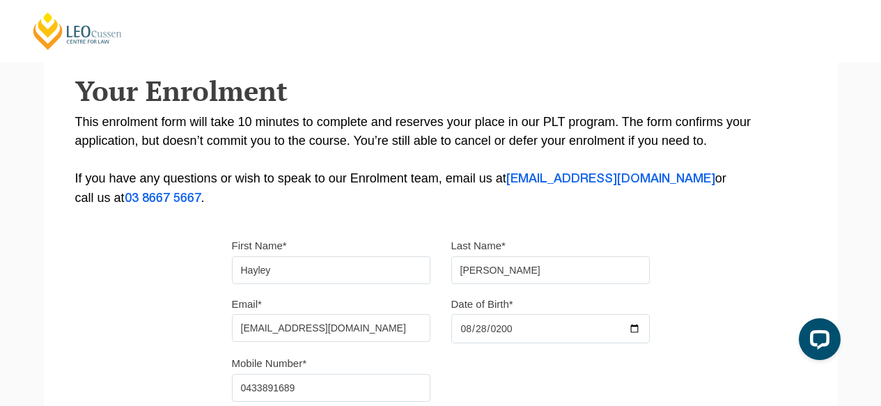
type input "0433891689"
click at [728, 294] on div "Please note that your information is saved on our server as you enter it. Congr…" at bounding box center [441, 185] width 794 height 620
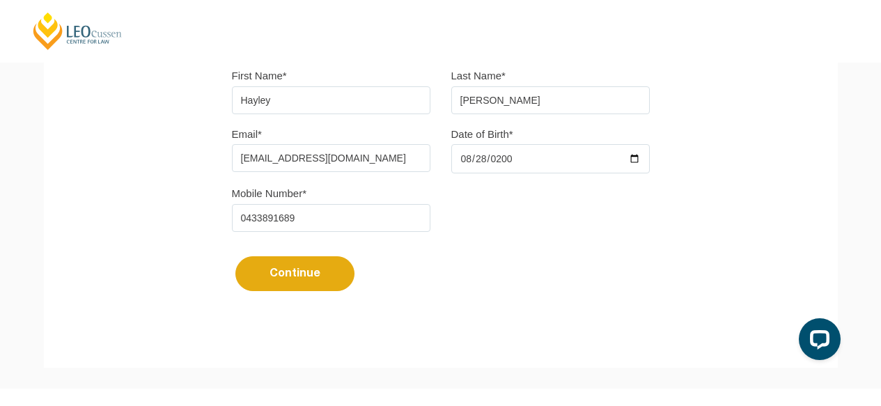
click at [312, 283] on button "Continue" at bounding box center [294, 273] width 119 height 35
select select
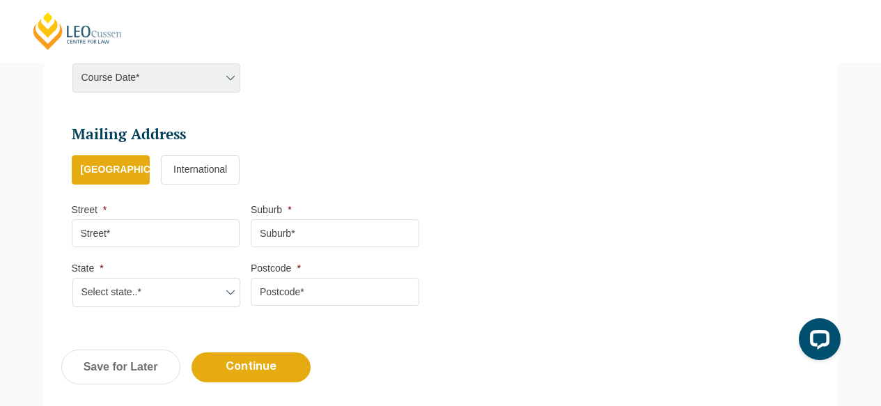
scroll to position [0, 0]
click at [125, 232] on input "Street *" at bounding box center [156, 233] width 169 height 28
type input "[STREET_ADDRESS]"
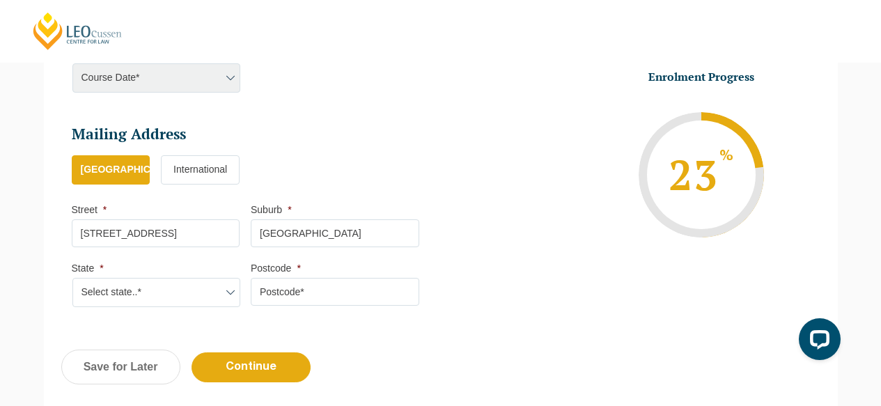
type input "[GEOGRAPHIC_DATA]"
click at [114, 292] on select "Select state..* [GEOGRAPHIC_DATA] [GEOGRAPHIC_DATA] [GEOGRAPHIC_DATA] SA [GEOGR…" at bounding box center [156, 292] width 169 height 29
select select "[GEOGRAPHIC_DATA]"
click at [72, 280] on select "Select state..* [GEOGRAPHIC_DATA] [GEOGRAPHIC_DATA] [GEOGRAPHIC_DATA] SA [GEOGR…" at bounding box center [156, 292] width 169 height 29
click at [288, 291] on input "Postcode *" at bounding box center [335, 292] width 169 height 28
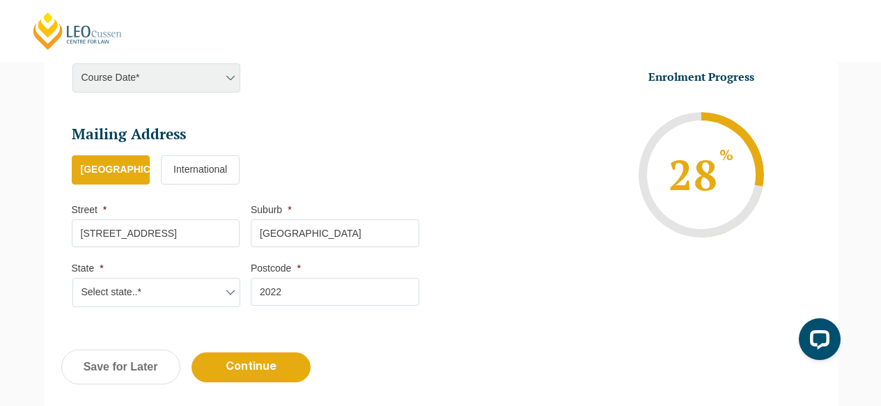
type input "2022"
click at [599, 254] on li "Enrolment Progress 28 % Form Progress Download Course Guide enrolment@leocussen…" at bounding box center [620, 175] width 359 height 210
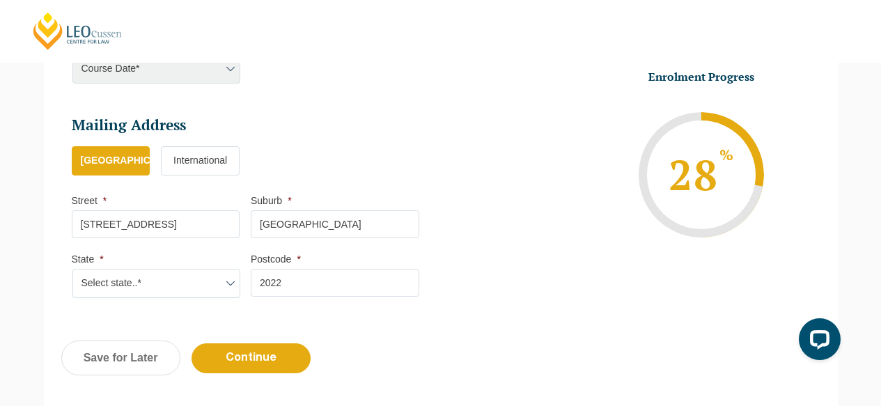
scroll to position [793, 0]
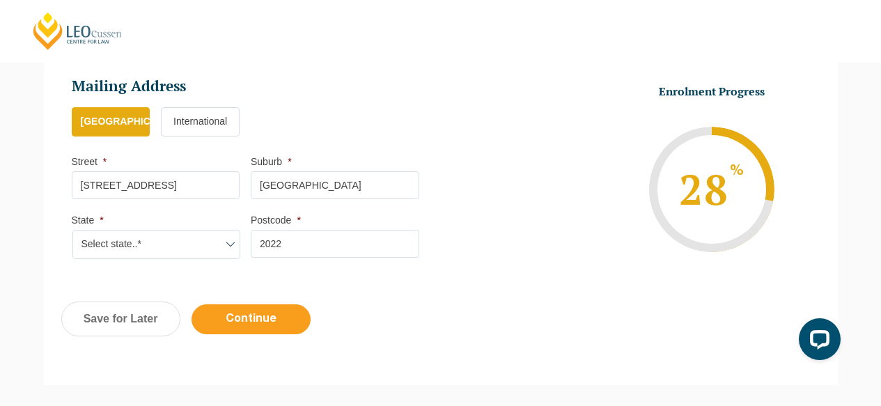
click at [234, 322] on input "Continue" at bounding box center [251, 319] width 119 height 30
select select
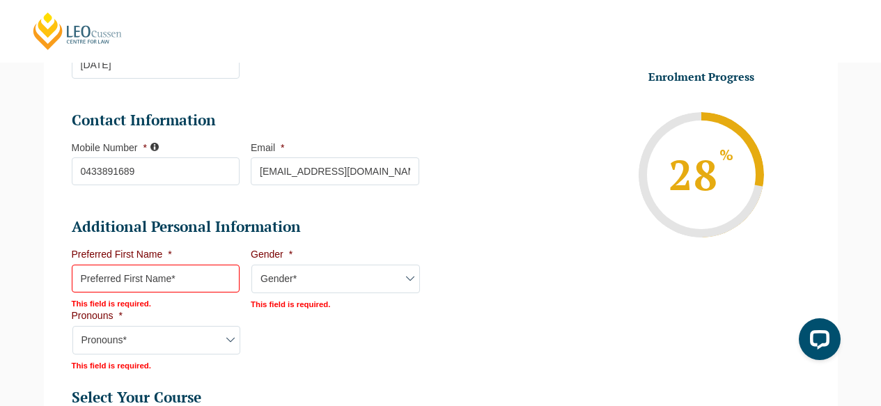
scroll to position [463, 0]
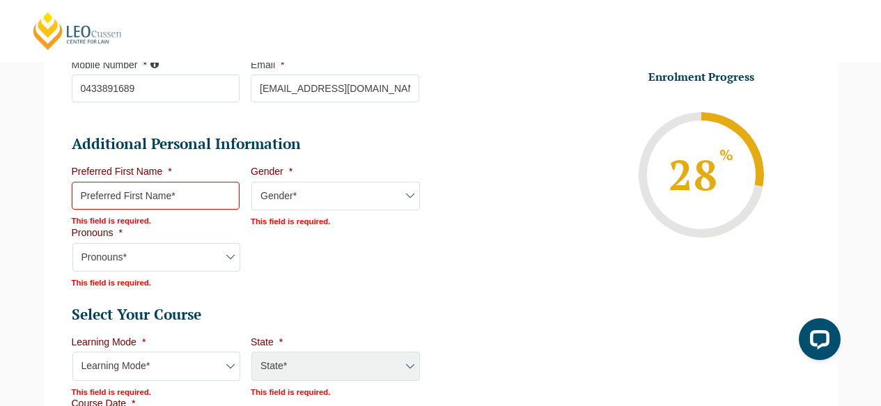
click at [94, 210] on input "Preferred First Name *" at bounding box center [156, 196] width 169 height 28
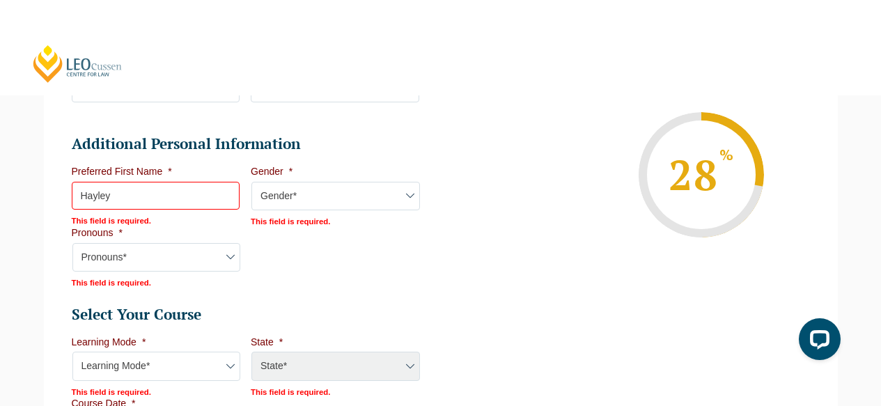
type input "Hayley"
click at [268, 198] on select "Gender* Male Female Nonbinary Intersex Prefer not to disclose Other" at bounding box center [335, 196] width 169 height 29
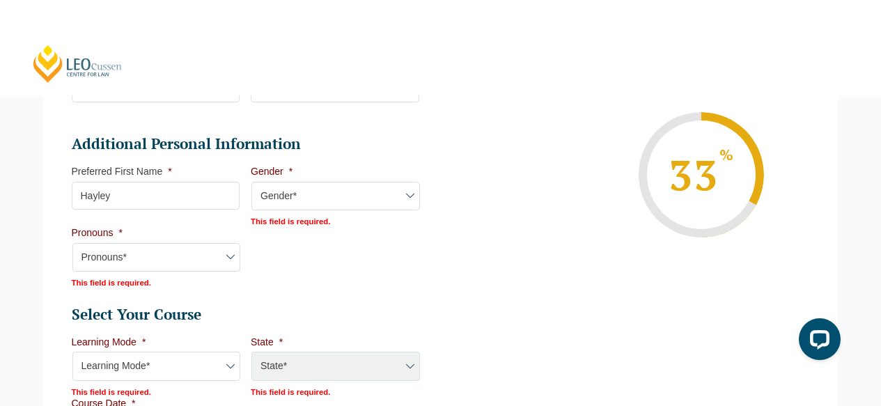
select select "Female"
click at [251, 183] on select "Gender* Male Female Nonbinary Intersex Prefer not to disclose Other" at bounding box center [335, 196] width 169 height 29
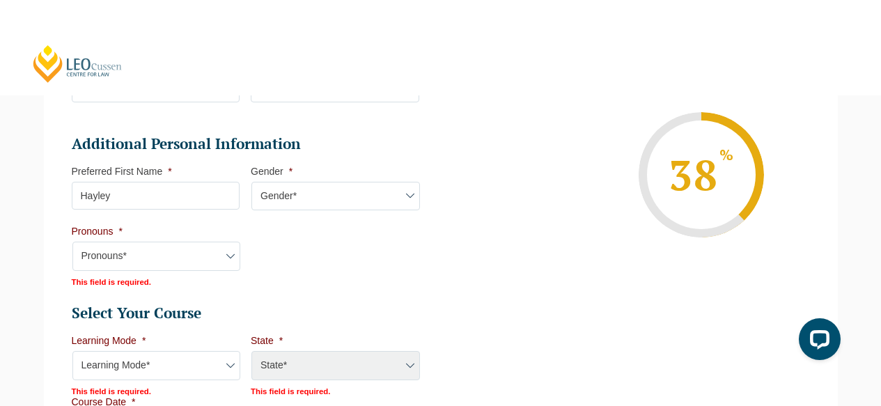
click at [160, 260] on select "Pronouns* She/Her/Hers He/Him/His They/Them/Theirs Other Prefer not to disclose" at bounding box center [156, 256] width 169 height 29
select select "She/Her/Hers"
click at [72, 243] on select "Pronouns* She/Her/Hers He/Him/His They/Them/Theirs Other Prefer not to disclose" at bounding box center [156, 256] width 169 height 29
click at [480, 256] on li "Enrolment Progress 42 % Form Progress Download Course Guide enrolment@leocussen…" at bounding box center [620, 175] width 359 height 210
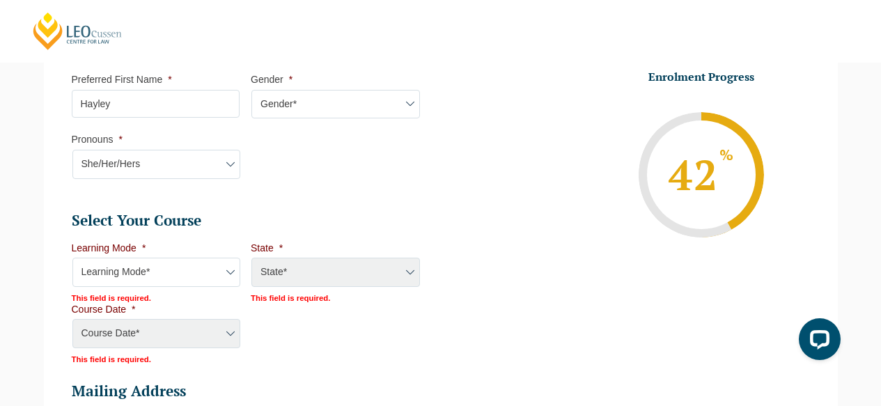
scroll to position [604, 0]
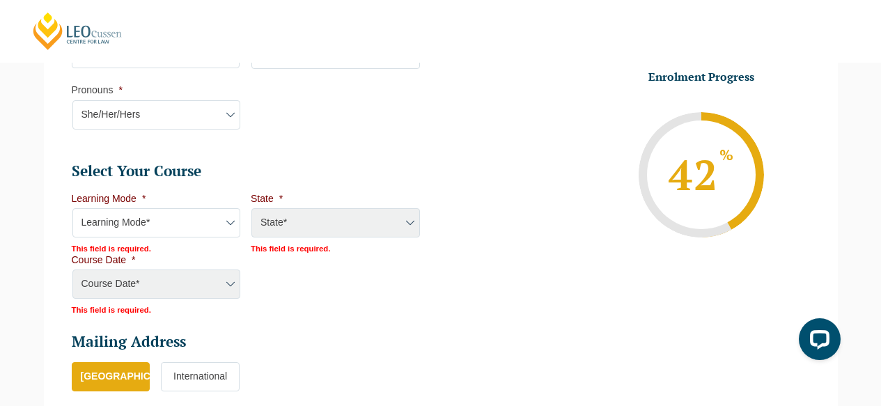
click at [167, 223] on select "Learning Mode* Online Full Time Learning Online Part Time Learning Blended Full…" at bounding box center [156, 222] width 169 height 29
select select "Online Full Time Learning"
click at [72, 210] on select "Learning Mode* Online Full Time Learning Online Part Time Learning Blended Full…" at bounding box center [156, 222] width 169 height 29
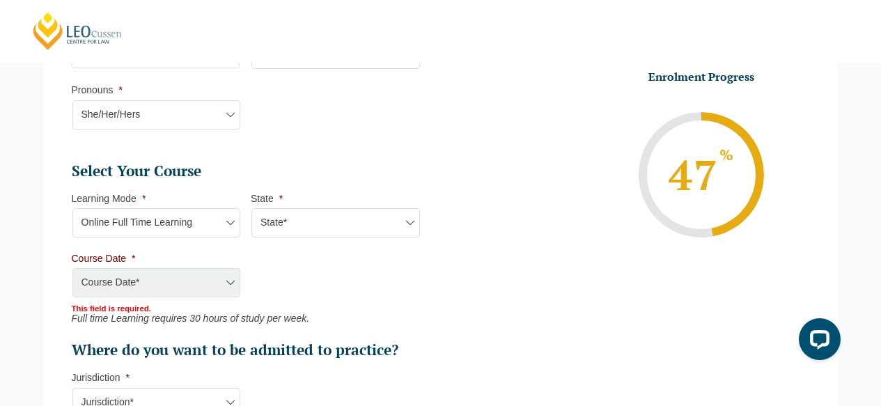
click at [313, 219] on select "State* National (ACT/NSW, VIC, QLD, SA, WA)" at bounding box center [335, 222] width 169 height 29
select select "National (ACT/NSW, VIC, QLD, SA, WA)"
click at [251, 210] on select "State* National (ACT/NSW, VIC, QLD, SA, WA)" at bounding box center [335, 222] width 169 height 29
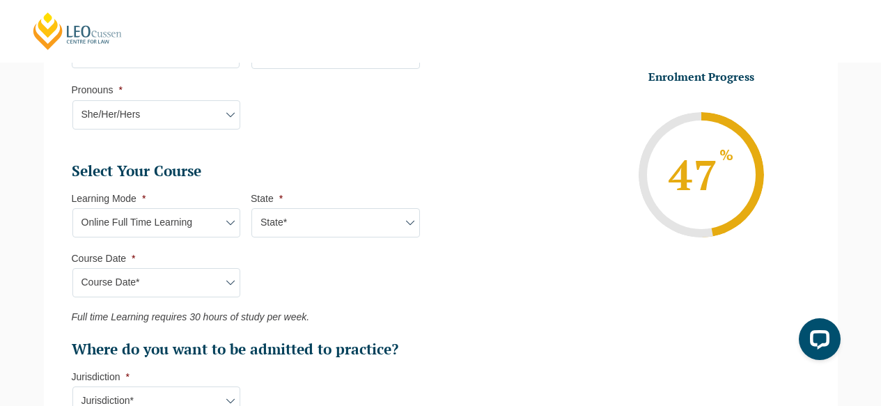
click at [172, 288] on select "Course Date* September 2025 (22-Sep-2025 to 20-Feb-2026) December 2025 (08-Dec-…" at bounding box center [156, 282] width 169 height 29
select select "September 2025 (22-Sep-2025 to 20-Feb-2026)"
click at [72, 269] on select "Course Date* September 2025 (22-Sep-2025 to 20-Feb-2026) December 2025 (08-Dec-…" at bounding box center [156, 282] width 169 height 29
type input "Intake 10 September 2025 FT"
type input "Practical Legal Training (NAT)"
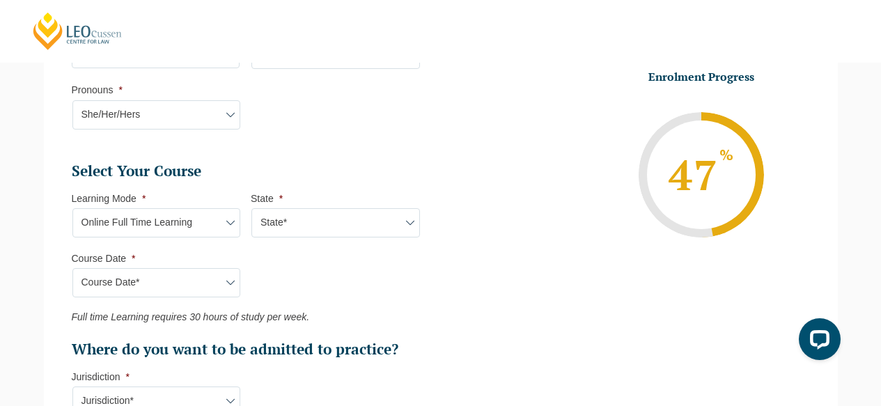
select select "NAT PLT (SEP) 2025 Full Time Online"
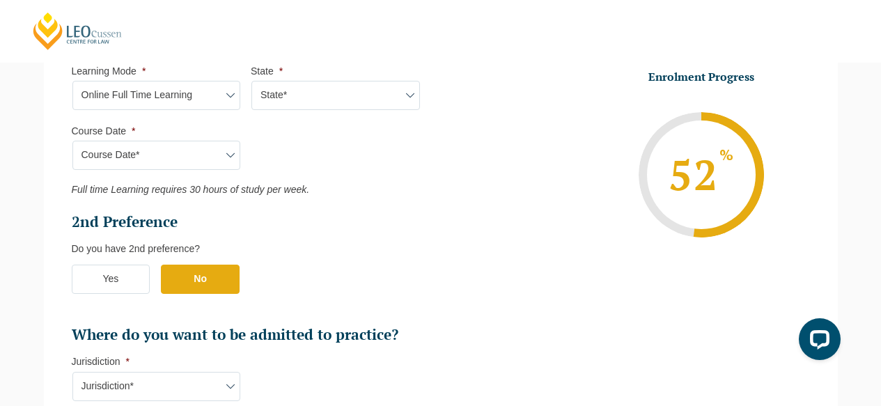
scroll to position [901, 0]
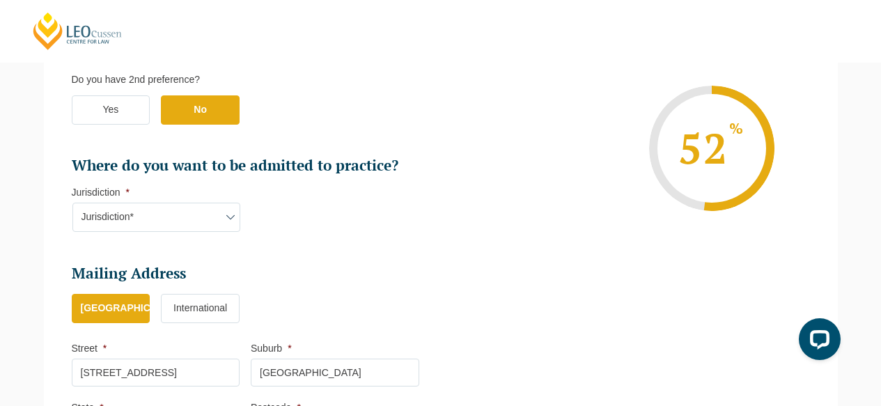
click at [158, 217] on select "Jurisdiction* VIC ACT/NSW SA WA QLD" at bounding box center [156, 217] width 169 height 29
select select "ACT/NSW"
click at [72, 204] on select "Jurisdiction* VIC ACT/NSW SA WA QLD" at bounding box center [156, 217] width 169 height 29
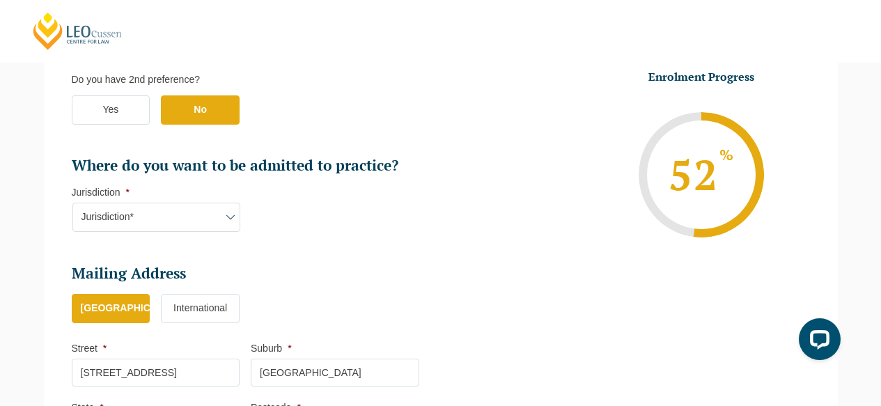
click at [396, 173] on h2 "Where do you want to be admitted to practice?" at bounding box center [245, 165] width 347 height 19
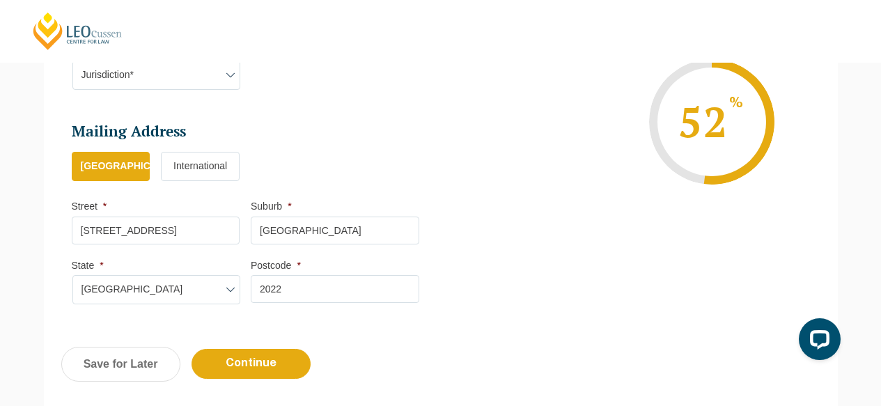
scroll to position [1070, 0]
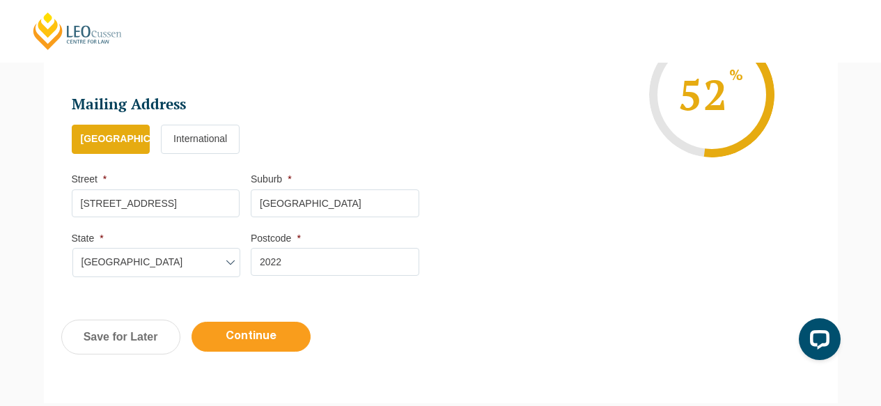
click at [244, 342] on input "Continue" at bounding box center [251, 337] width 119 height 30
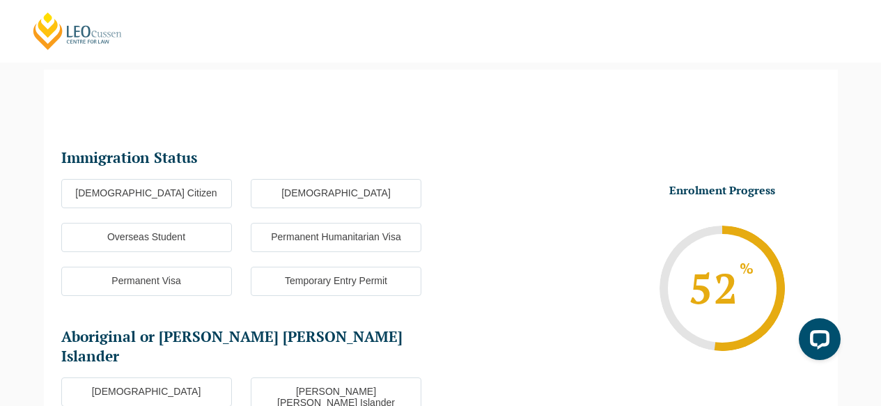
scroll to position [0, 0]
click at [184, 191] on label "Australian Citizen" at bounding box center [146, 193] width 171 height 29
click at [0, 0] on input "Australian Citizen" at bounding box center [0, 0] width 0 height 0
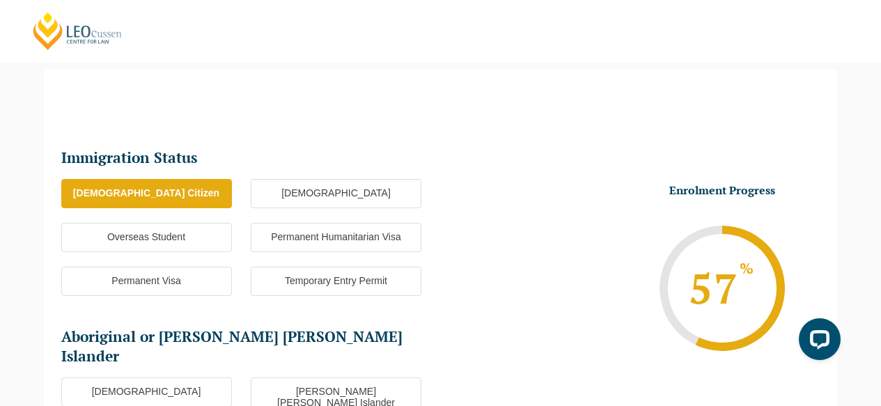
scroll to position [320, 0]
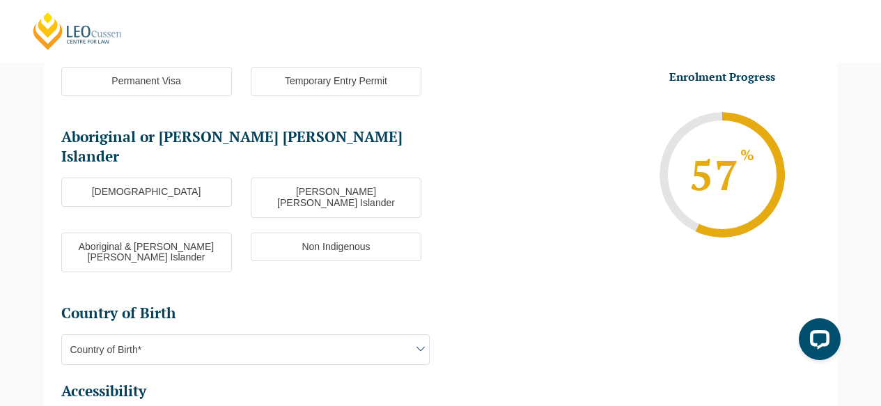
click at [327, 233] on label "Non Indigenous" at bounding box center [336, 247] width 171 height 29
click at [0, 0] on input "Non Indigenous" at bounding box center [0, 0] width 0 height 0
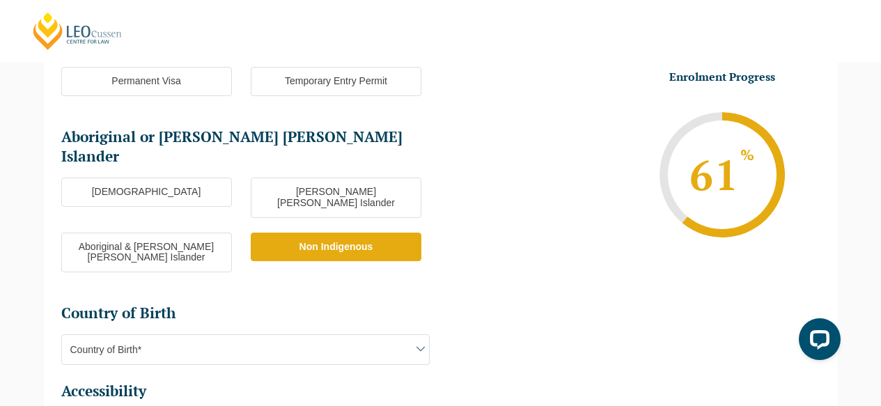
scroll to position [374, 0]
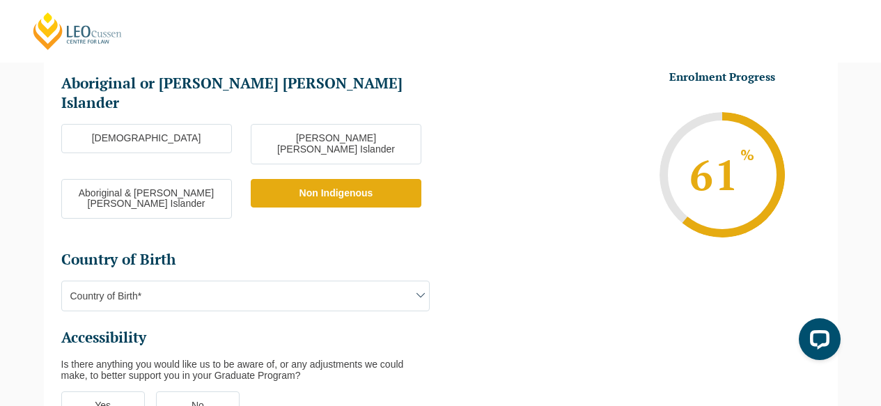
click at [180, 281] on span "Country of Birth*" at bounding box center [245, 295] width 367 height 29
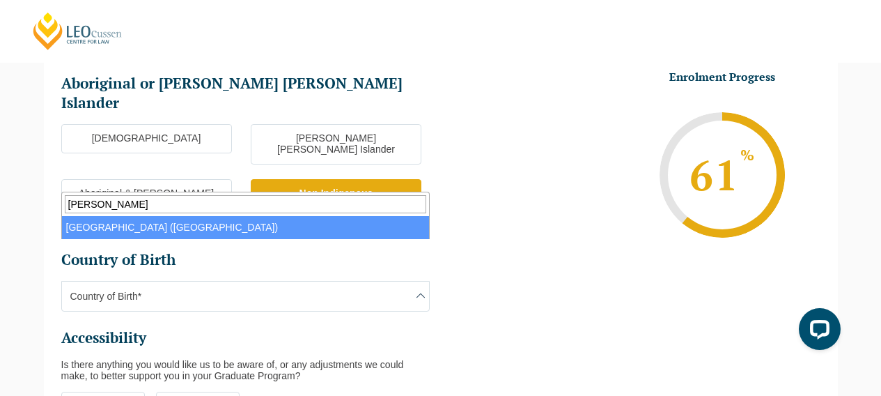
type input "hong ko"
select select "Hong Kong (SAR of China) 6102"
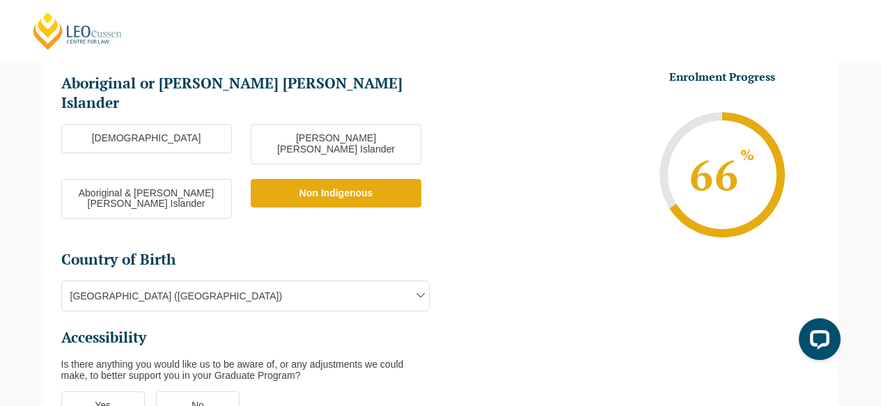
scroll to position [518, 0]
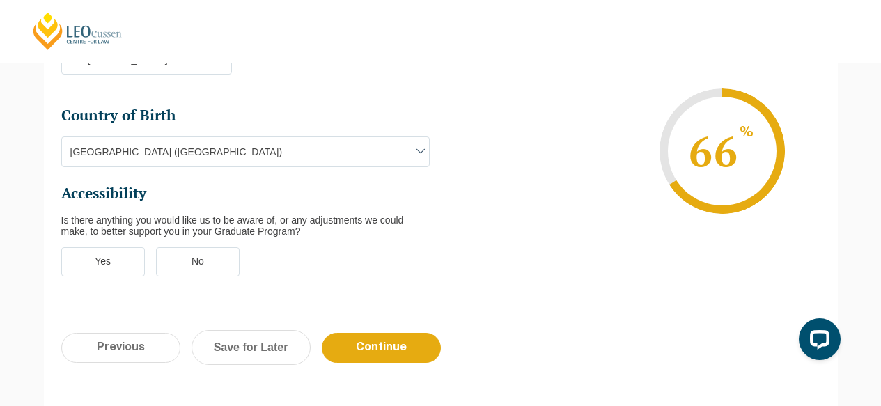
click at [181, 247] on label "No" at bounding box center [198, 261] width 84 height 29
click at [0, 0] on input "No" at bounding box center [0, 0] width 0 height 0
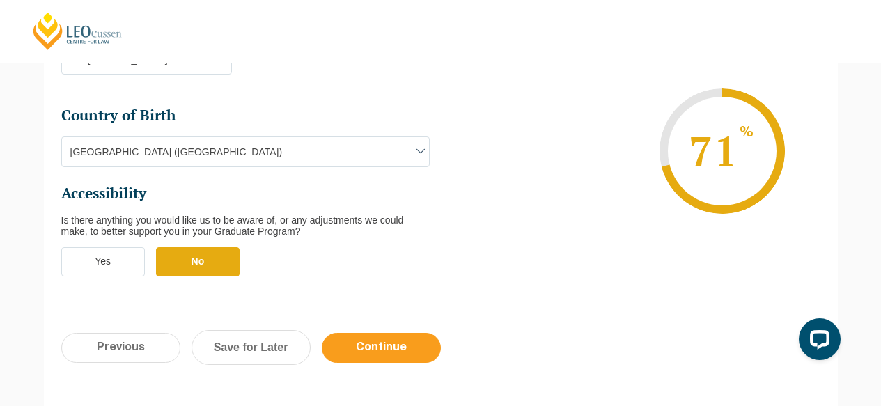
click at [366, 333] on input "Continue" at bounding box center [381, 348] width 119 height 30
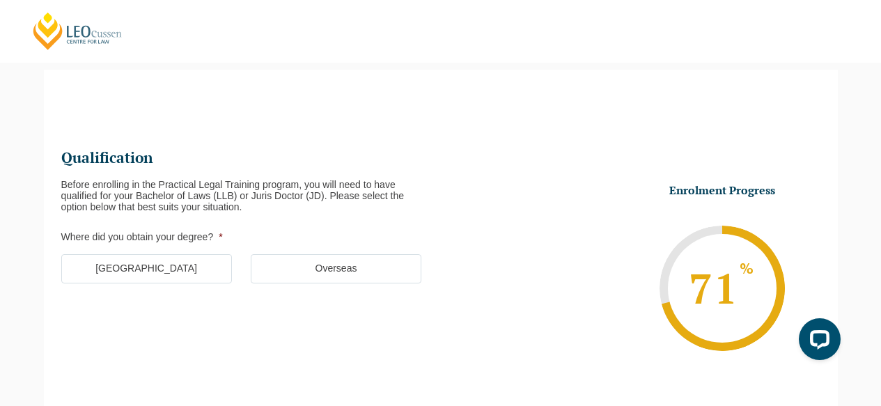
scroll to position [397, 0]
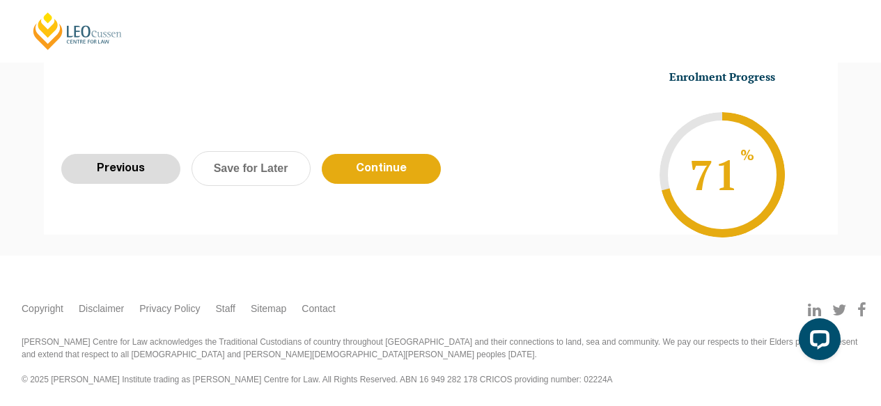
click at [113, 165] on input "Previous" at bounding box center [120, 169] width 119 height 30
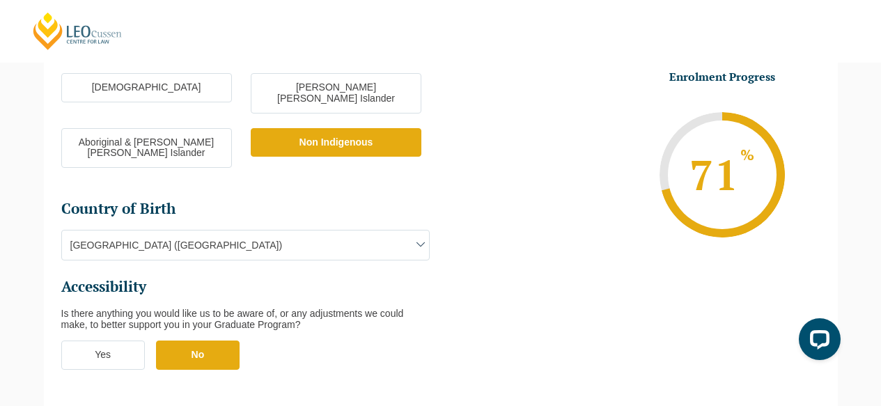
scroll to position [586, 0]
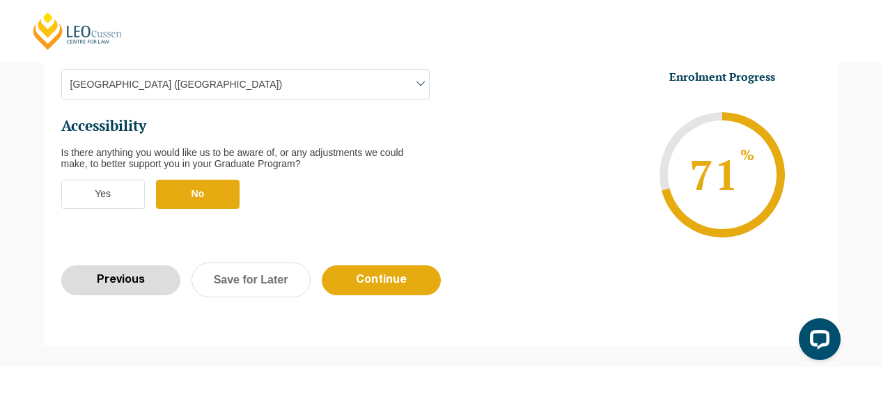
click at [114, 265] on input "Previous" at bounding box center [120, 280] width 119 height 30
select select "Online Full Time Learning"
select select "National (ACT/NSW, VIC, QLD, SA, WA)"
select select
select select "September 2025 (22-Sep-2025 to 20-Feb-2026)"
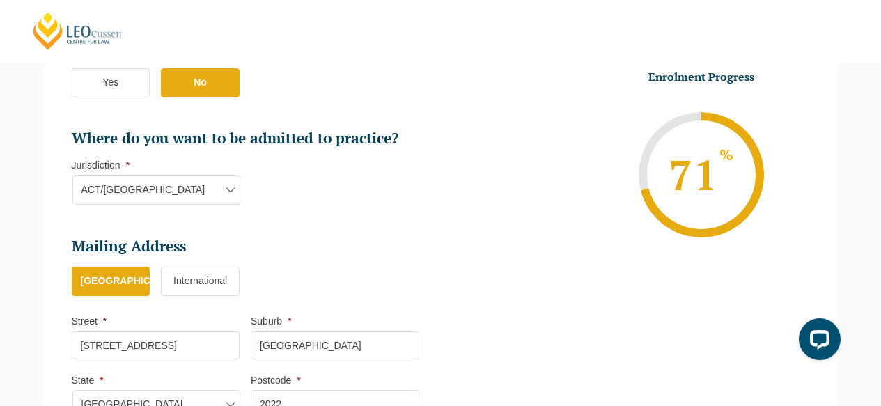
scroll to position [1106, 0]
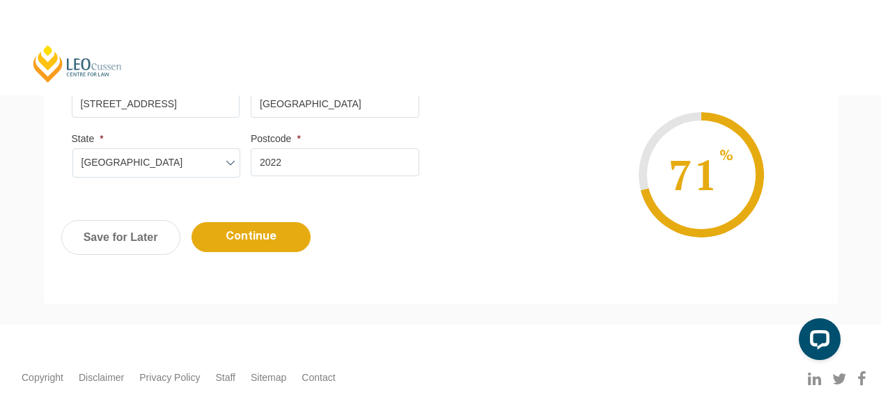
click at [79, 104] on input "21-27 Waverley Street" at bounding box center [156, 104] width 169 height 28
type input "4/21-27 Waverley Street"
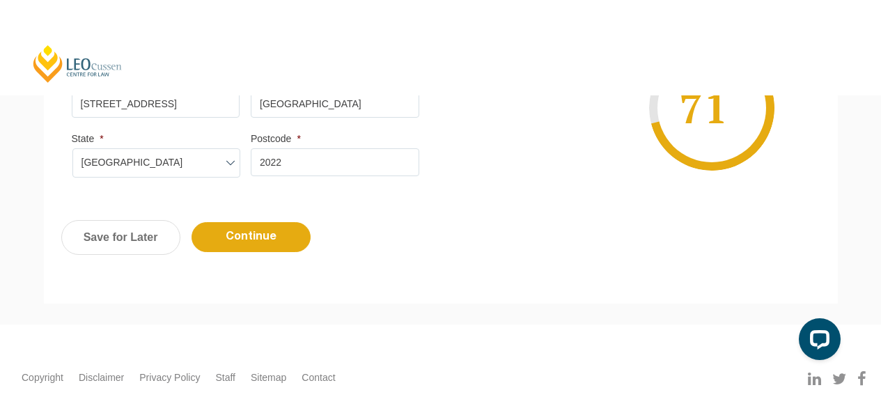
click at [396, 231] on div "Previous Continue Save for Later" at bounding box center [441, 244] width 794 height 77
click at [243, 242] on input "Continue" at bounding box center [251, 237] width 119 height 30
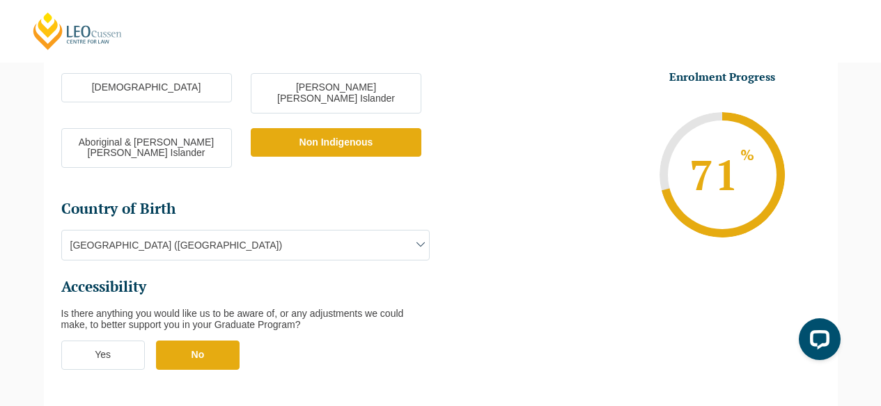
scroll to position [648, 0]
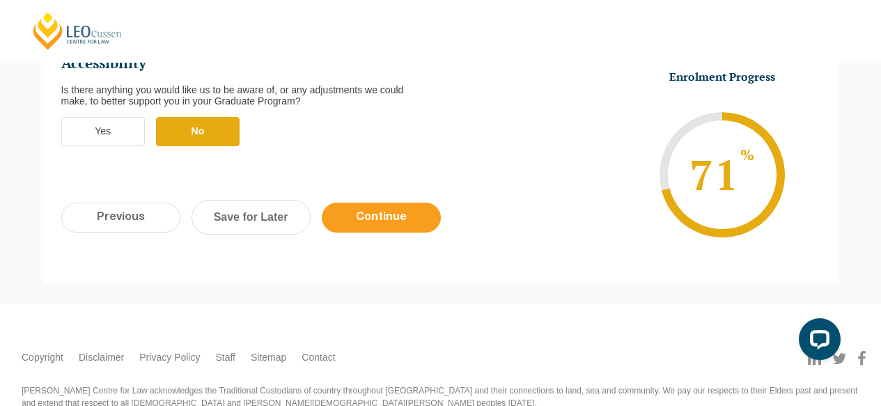
click at [368, 203] on input "Continue" at bounding box center [381, 218] width 119 height 30
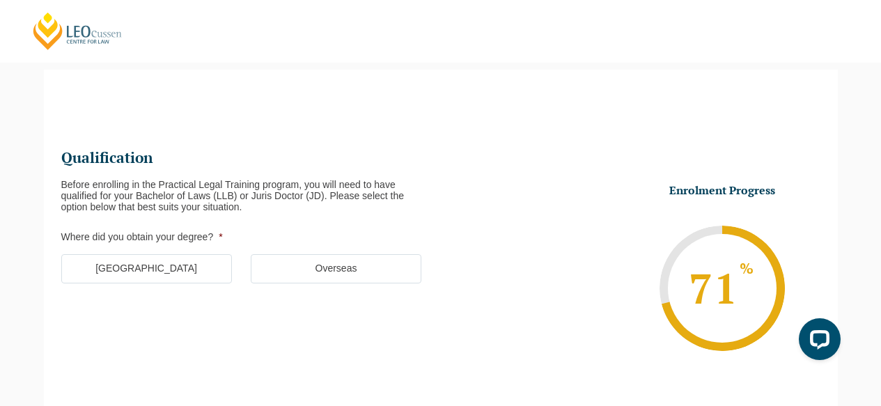
scroll to position [0, 0]
click at [164, 264] on label "Australia" at bounding box center [146, 268] width 171 height 29
click at [0, 0] on input "Australia" at bounding box center [0, 0] width 0 height 0
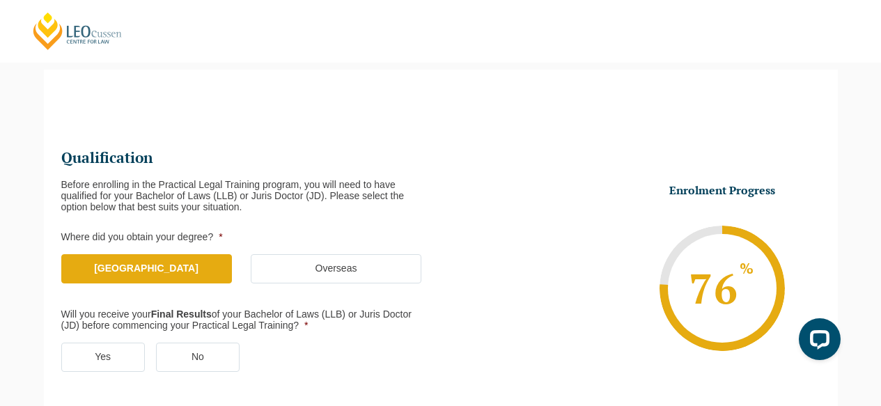
scroll to position [291, 0]
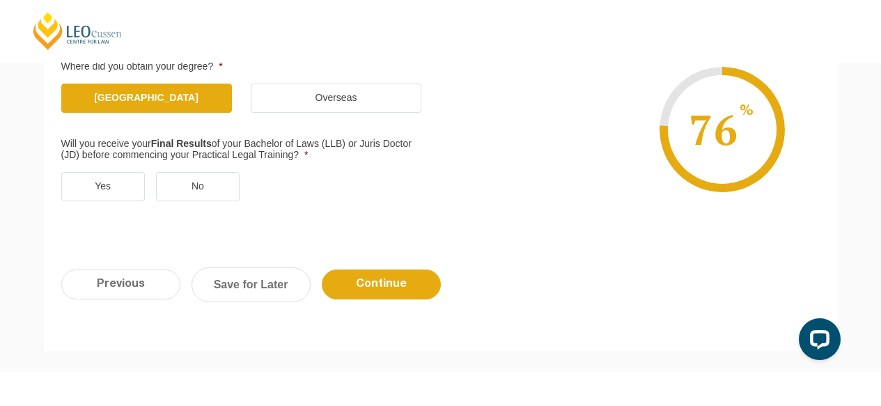
click at [101, 185] on label "Yes" at bounding box center [103, 186] width 84 height 29
click at [0, 0] on input "Yes" at bounding box center [0, 0] width 0 height 0
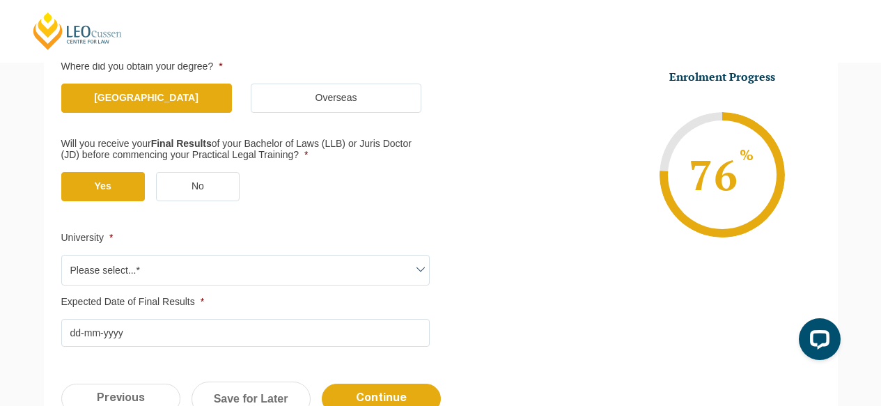
click at [164, 263] on span "Please select...*" at bounding box center [245, 270] width 367 height 29
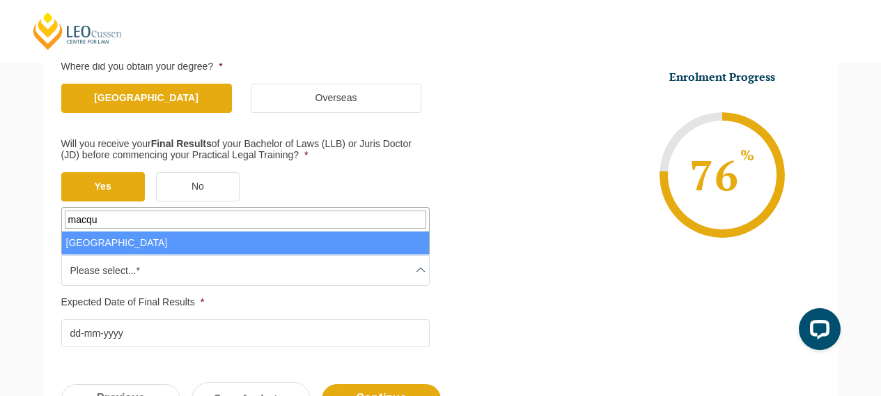
type input "macqu"
select select "Macquarie University"
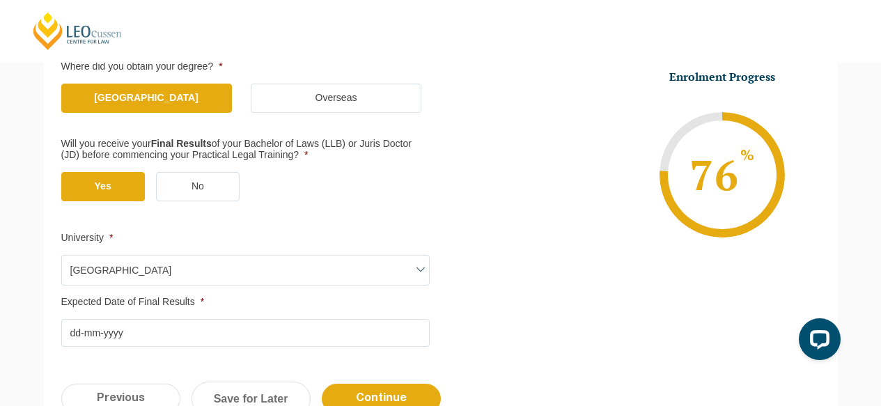
click at [77, 334] on input "Expected Date of Final Results *" at bounding box center [245, 333] width 368 height 28
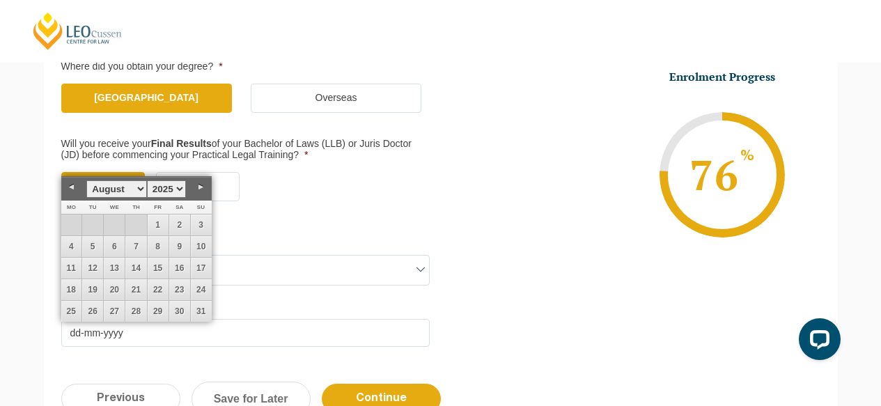
click at [76, 193] on link "Previous" at bounding box center [71, 187] width 21 height 21
click at [195, 292] on link "27" at bounding box center [201, 289] width 21 height 21
type input "27-07-2025"
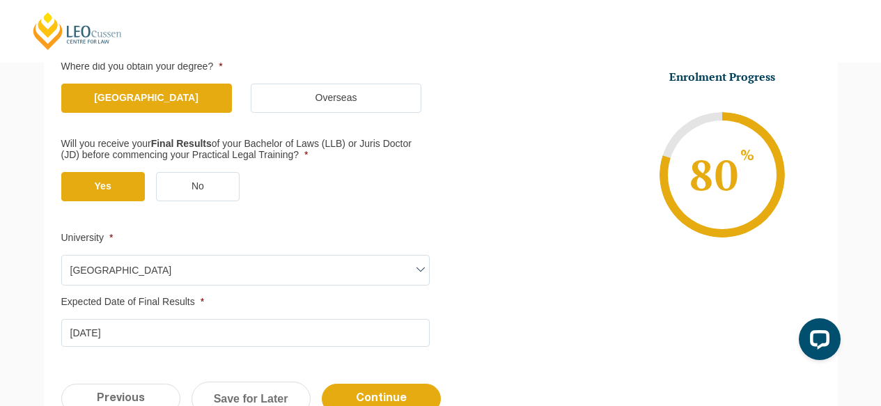
click at [514, 316] on ul "Qualification Before enrolling in the Practical Legal Training program, you wil…" at bounding box center [440, 161] width 759 height 371
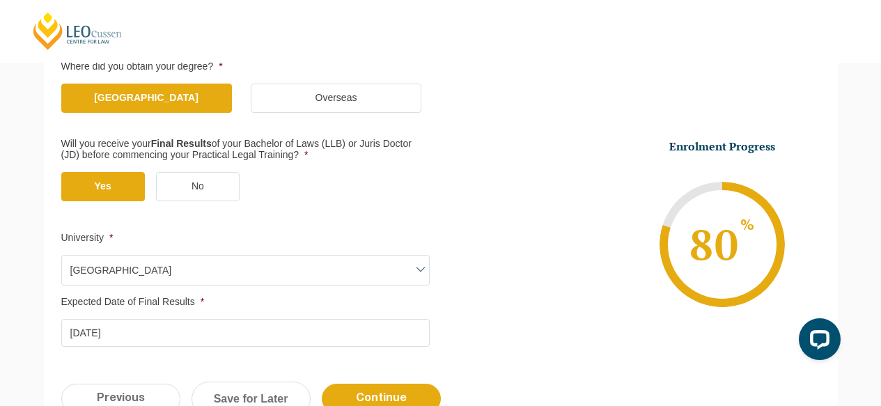
scroll to position [490, 0]
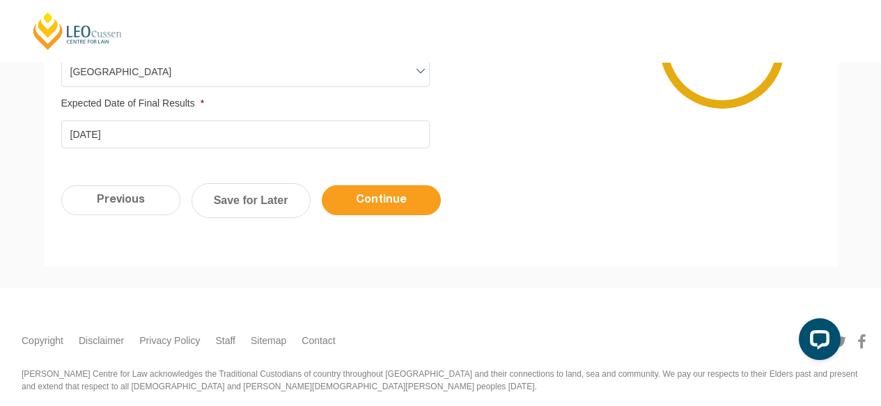
click at [358, 207] on input "Continue" at bounding box center [381, 200] width 119 height 30
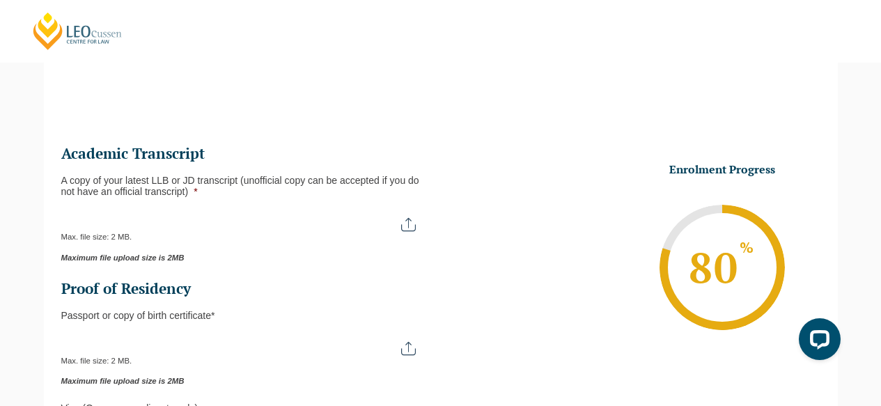
scroll to position [120, 0]
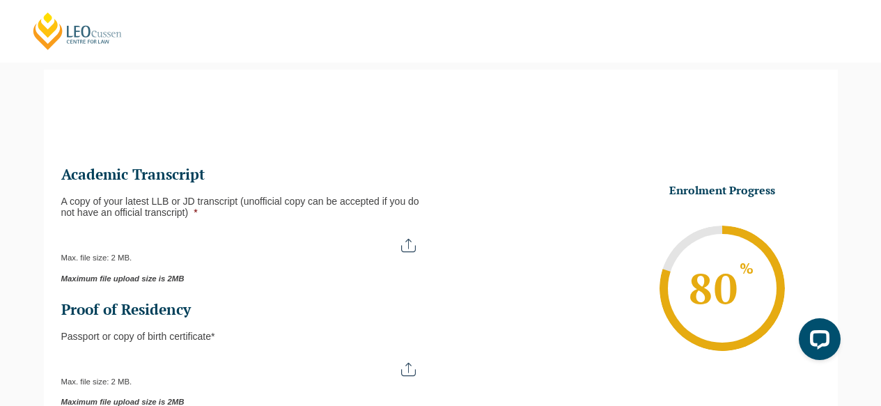
click at [214, 253] on div "Max. file size: 2 MB." at bounding box center [245, 245] width 368 height 35
click at [414, 249] on input "A copy of your latest LLB or JD transcript (unofficial copy can be accepted if …" at bounding box center [245, 240] width 368 height 24
type input "C:\fakepath\Academic Transcript.pdf"
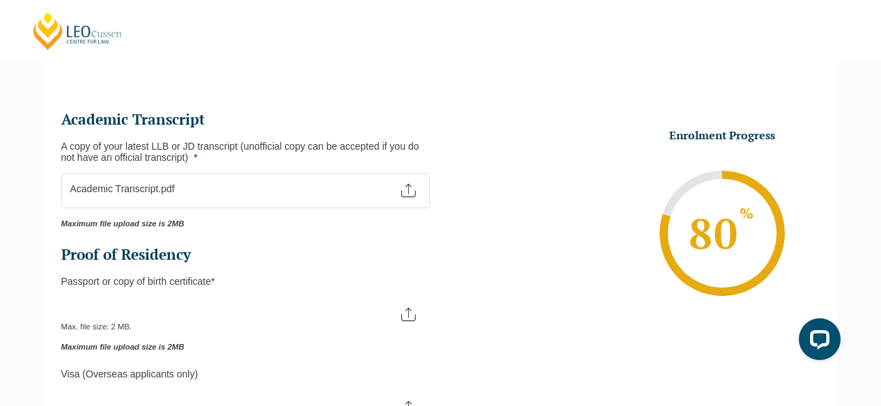
scroll to position [185, 0]
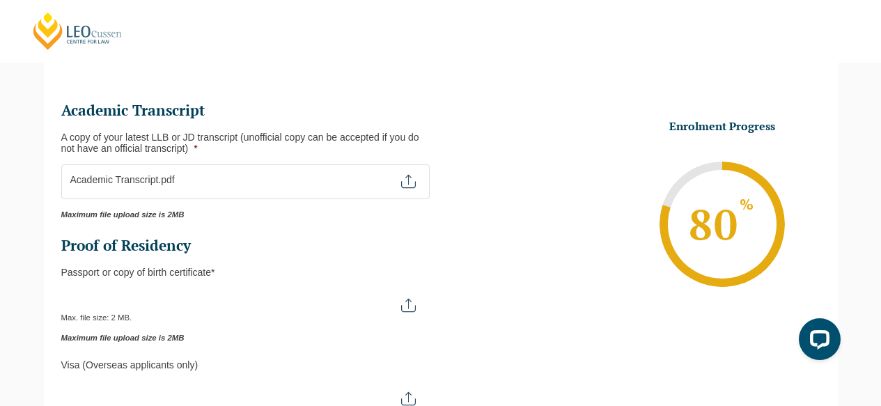
click at [224, 306] on input "Passport or Copy of Birth Certificate *" at bounding box center [245, 300] width 368 height 24
type input "C:\fakepath\Australian passport expiry Jan 2029 Hayley.pdf"
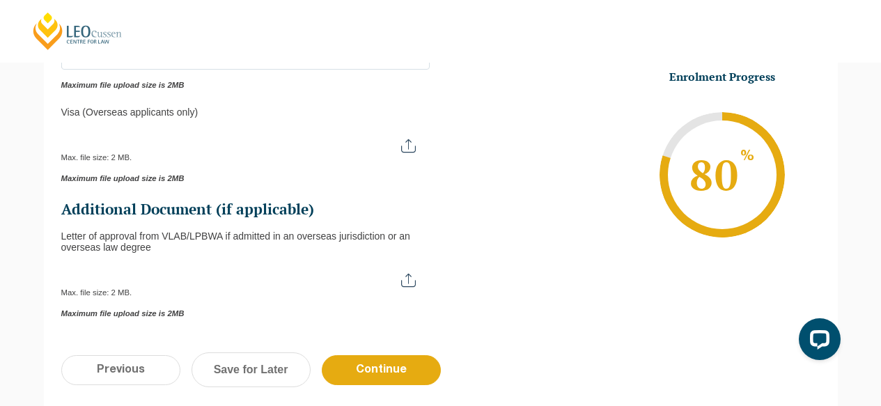
scroll to position [642, 0]
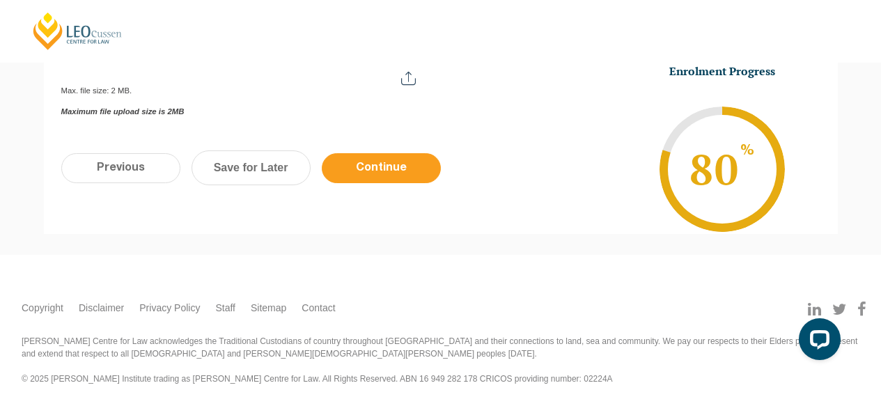
click at [384, 168] on input "Continue" at bounding box center [381, 168] width 119 height 30
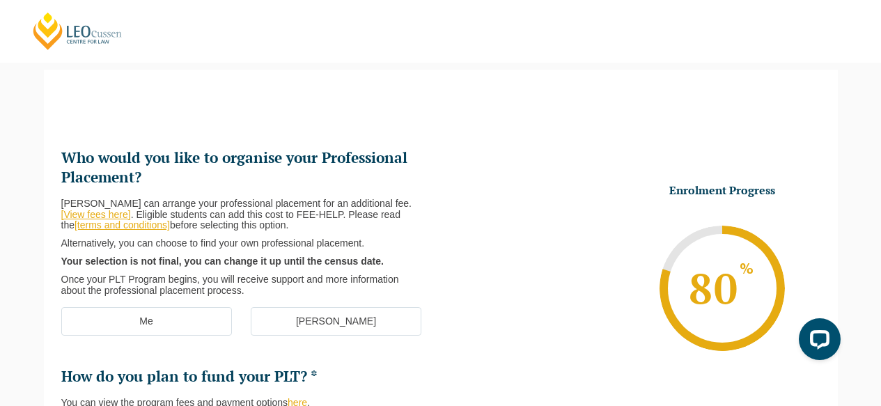
scroll to position [249, 0]
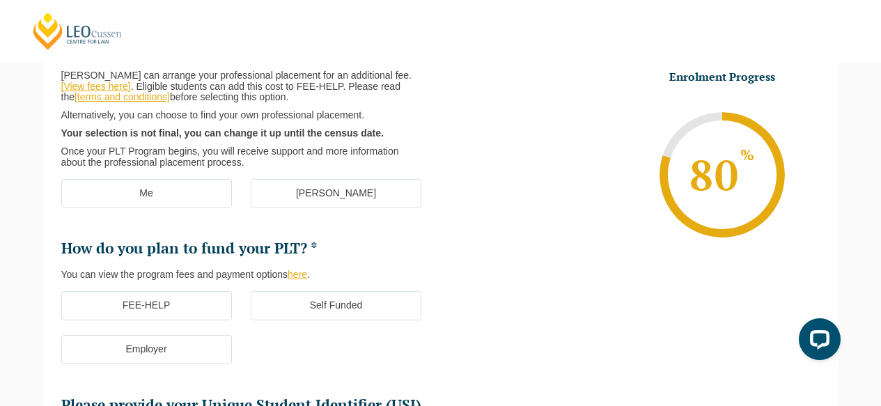
click at [311, 192] on label "[PERSON_NAME]" at bounding box center [336, 193] width 171 height 29
click at [0, 0] on input "[PERSON_NAME]" at bounding box center [0, 0] width 0 height 0
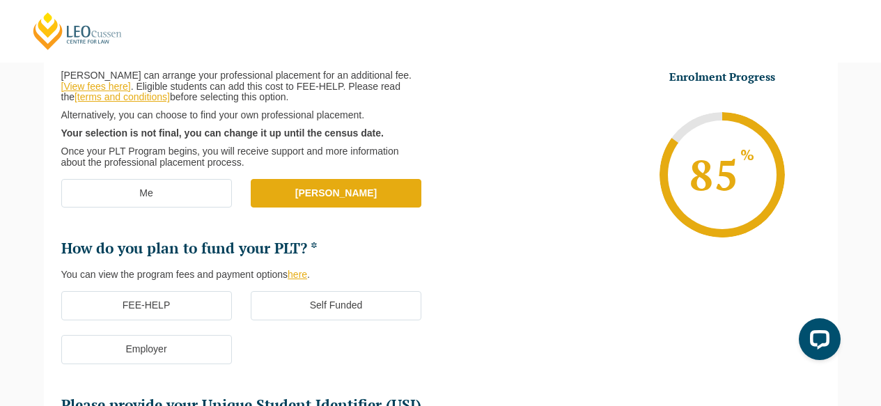
scroll to position [347, 0]
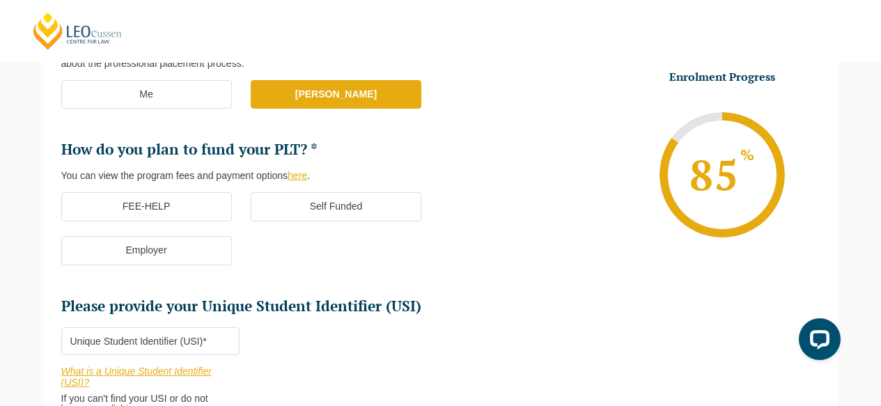
click at [302, 210] on label "Self Funded" at bounding box center [336, 206] width 171 height 29
click at [0, 0] on input "Self Funded" at bounding box center [0, 0] width 0 height 0
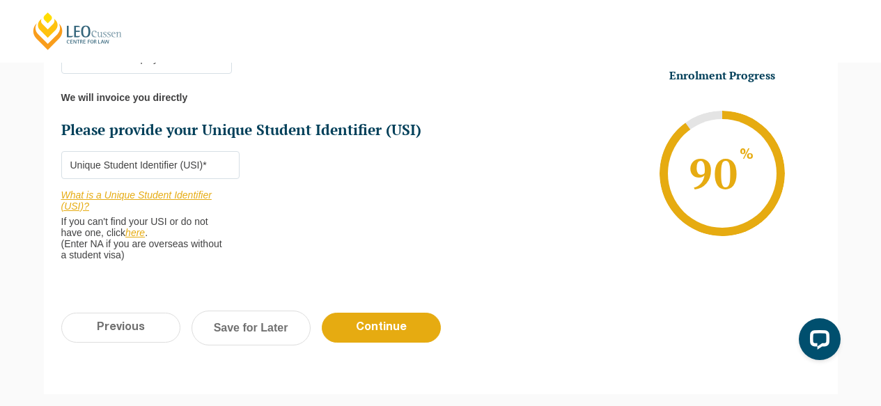
scroll to position [548, 0]
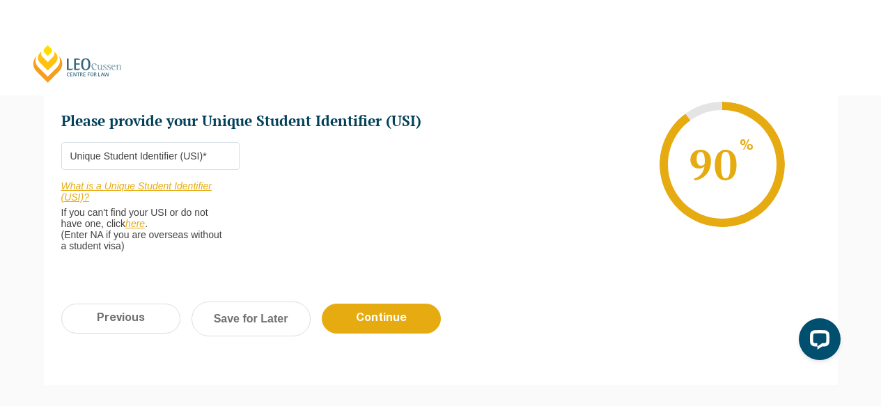
click at [192, 153] on input "Please provide your Unique Student Identifier (USI) *" at bounding box center [150, 156] width 179 height 28
click at [149, 160] on input "Please provide your Unique Student Identifier (USI) *" at bounding box center [150, 156] width 179 height 28
paste input "NZQCEXH648"
type input "NZQCEXH648"
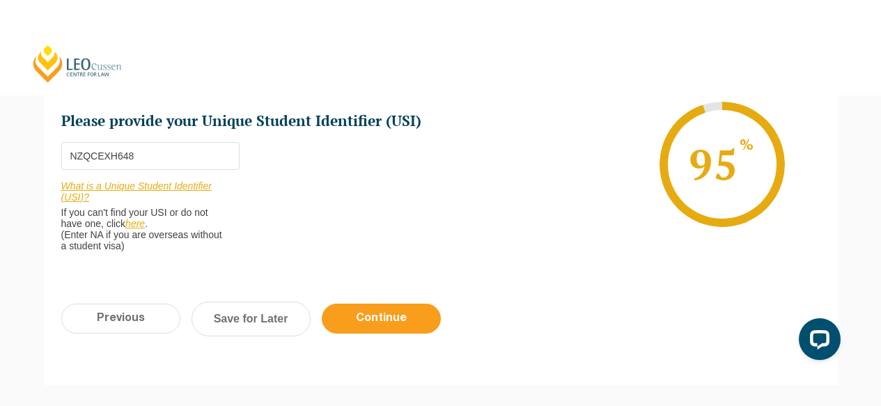
click at [387, 325] on input "Continue" at bounding box center [381, 319] width 119 height 30
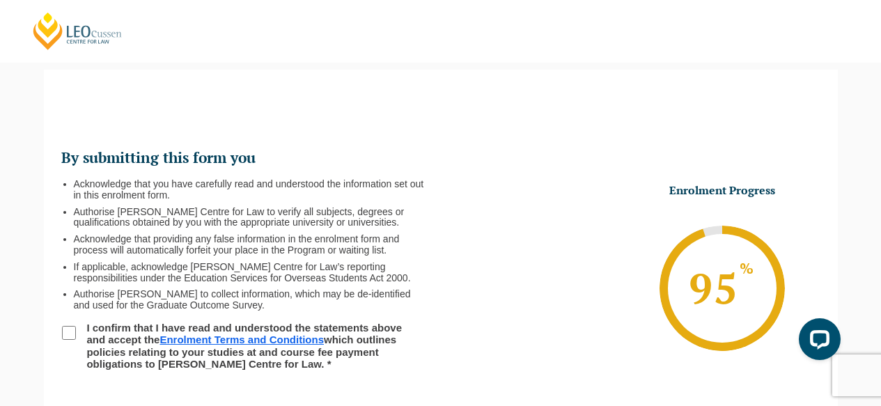
scroll to position [139, 0]
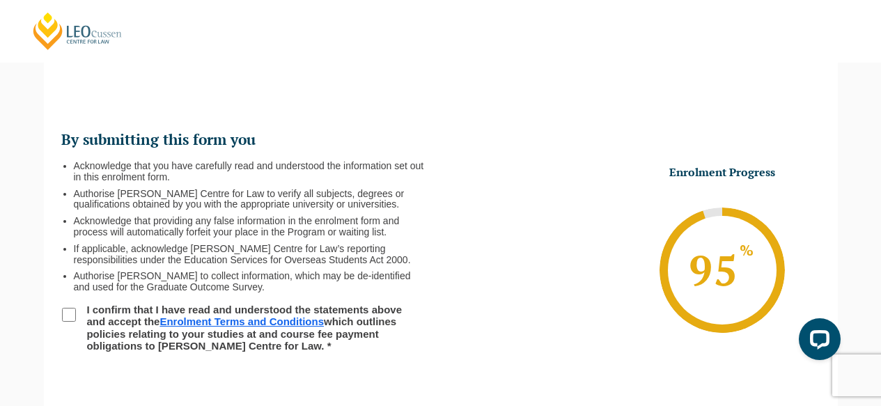
click at [64, 313] on input "I confirm that I have read and understood the statements above and accept the E…" at bounding box center [69, 315] width 14 height 14
checkbox input "true"
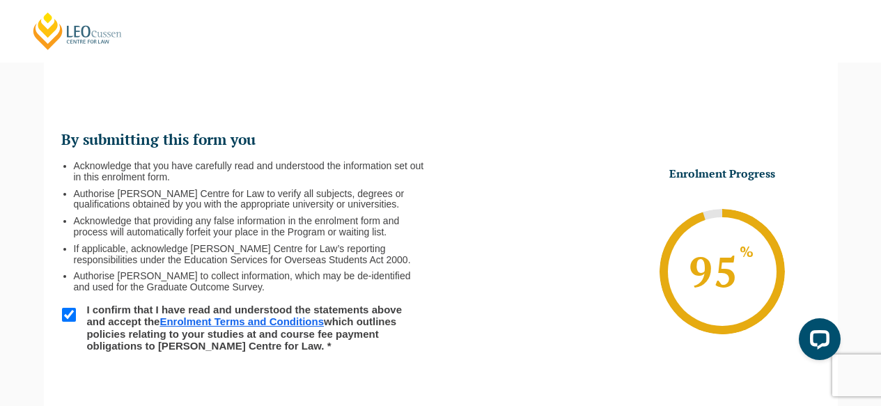
scroll to position [300, 0]
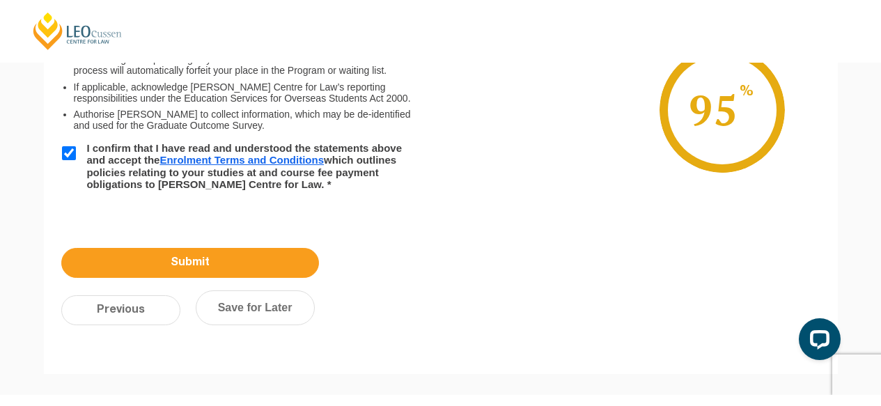
click at [236, 260] on input "Submit" at bounding box center [190, 263] width 258 height 30
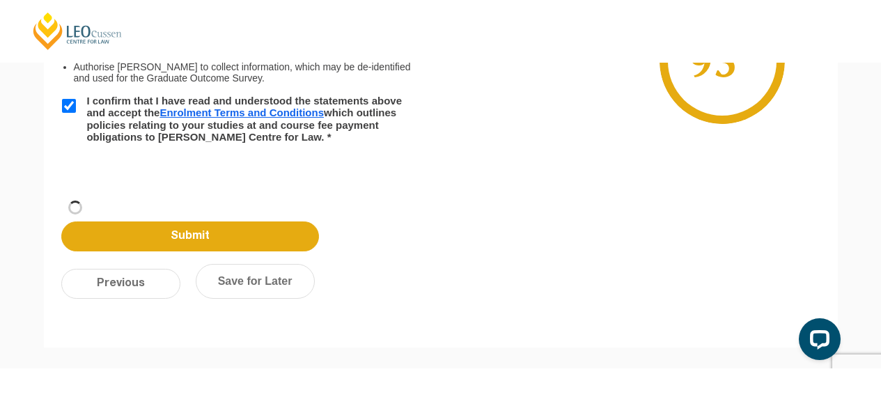
scroll to position [200, 0]
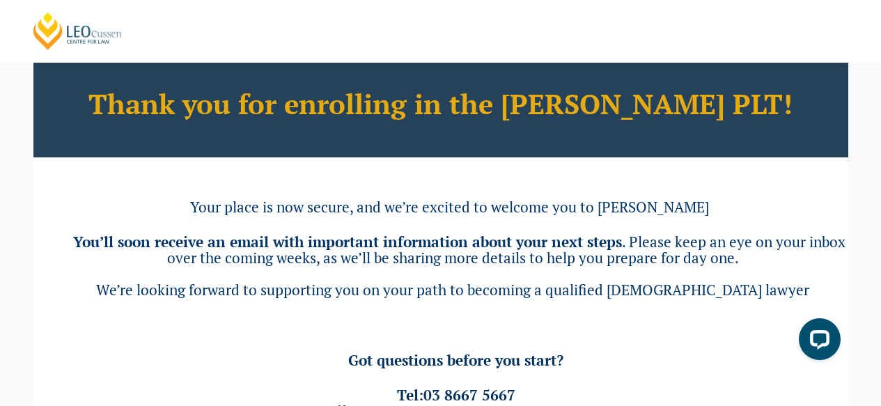
scroll to position [126, 0]
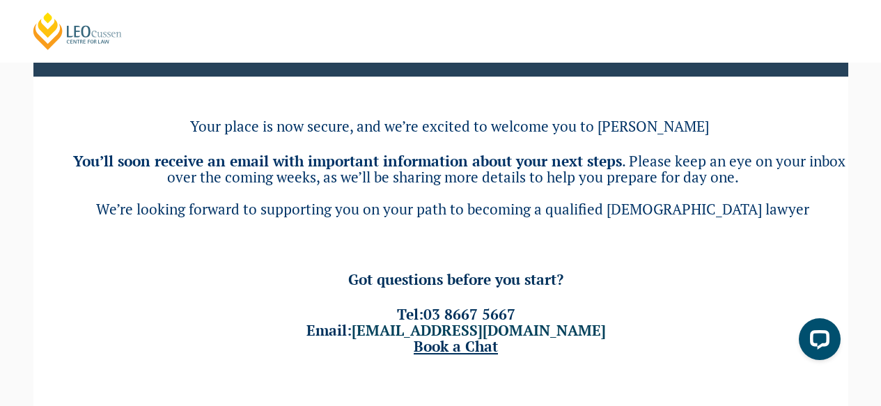
click at [471, 348] on link "Book a Chat" at bounding box center [456, 345] width 84 height 19
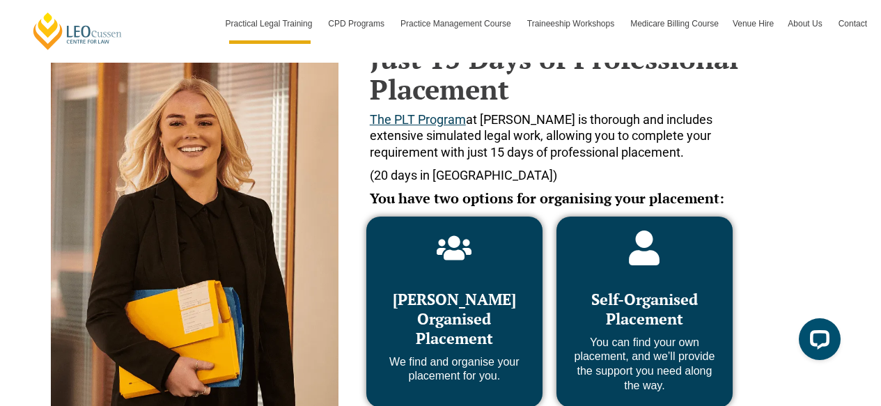
scroll to position [696, 0]
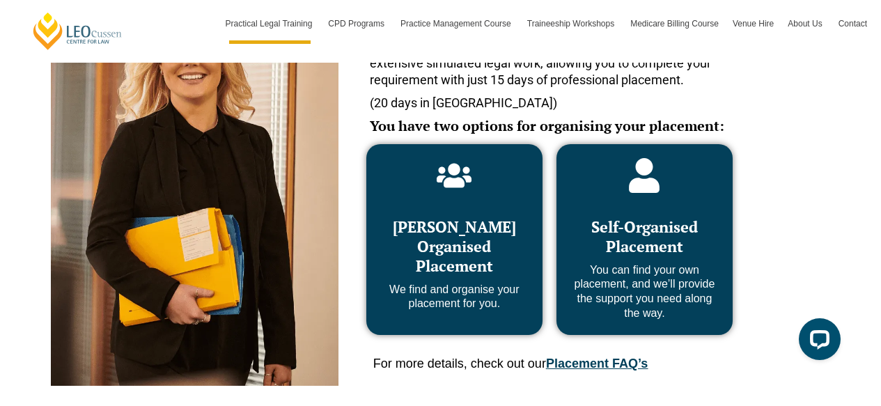
click at [568, 369] on link "Placement FAQ’s" at bounding box center [597, 364] width 102 height 14
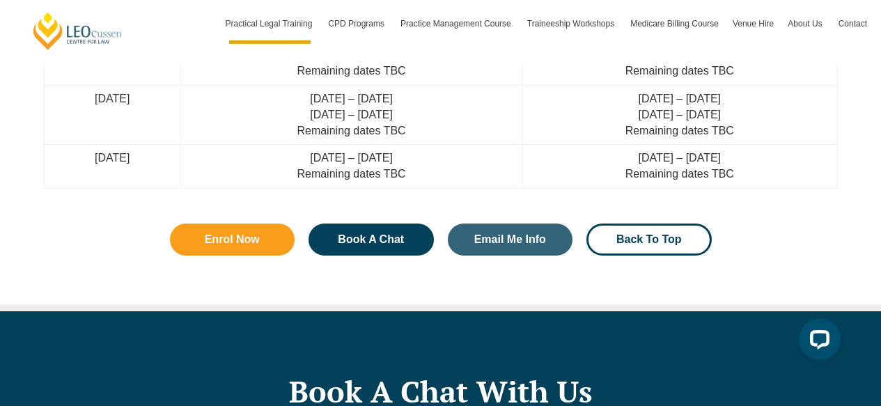
scroll to position [4921, 0]
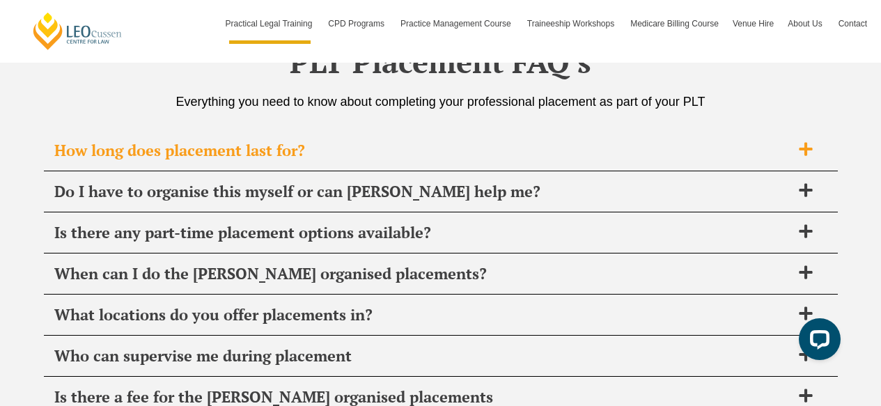
click at [400, 154] on span "How long does placement last for?" at bounding box center [422, 150] width 737 height 19
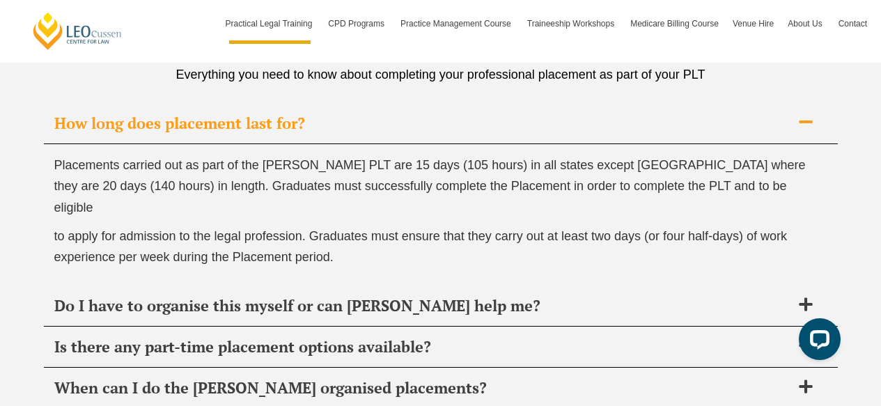
scroll to position [5118, 0]
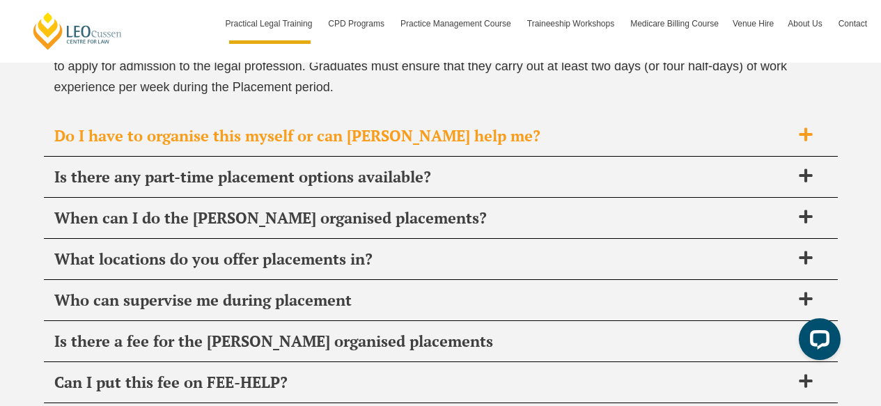
click at [629, 126] on span "Do I have to organise this myself or can Leo Cussen help me?" at bounding box center [422, 135] width 737 height 19
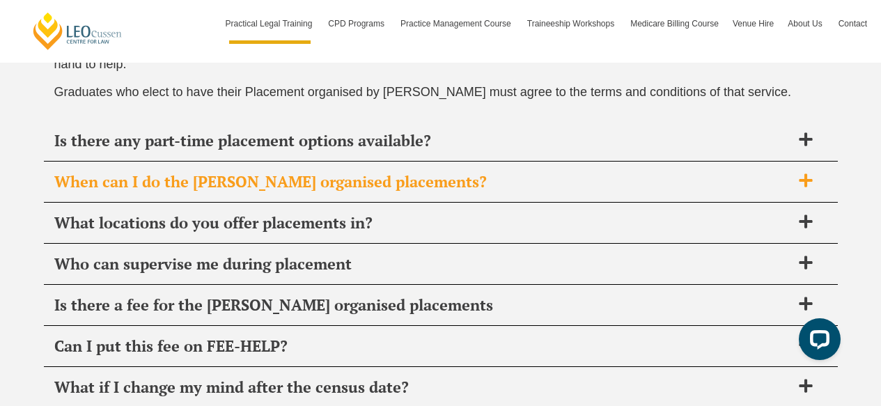
scroll to position [5220, 0]
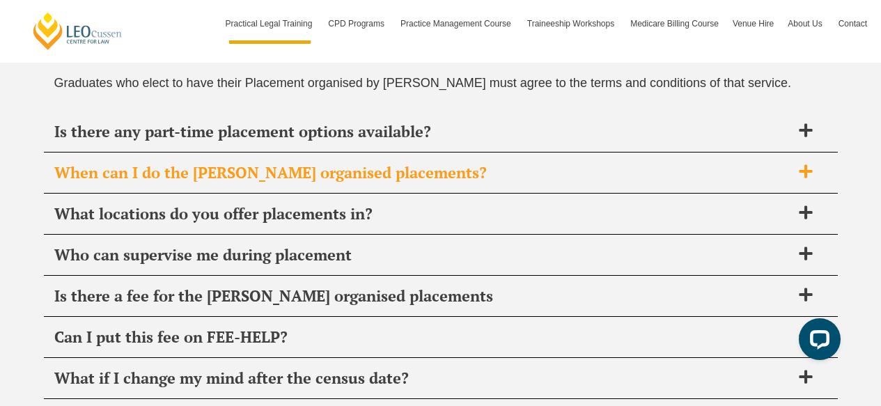
click at [671, 177] on span "When can I do the Leo Cussen organised placements?" at bounding box center [422, 172] width 737 height 19
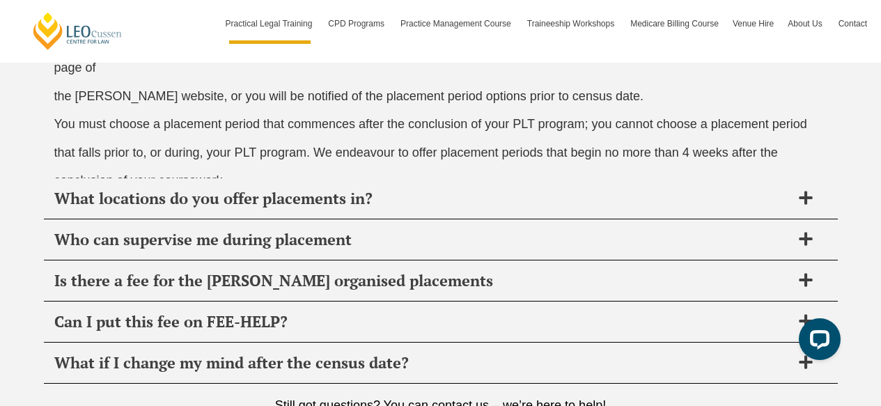
scroll to position [5134, 0]
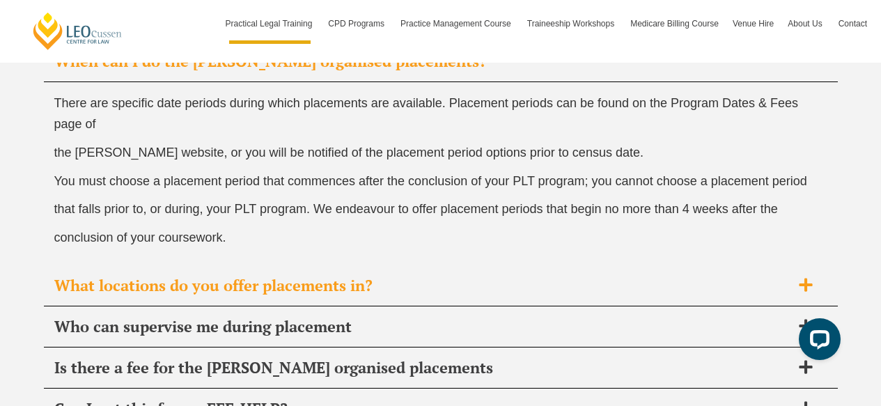
click at [588, 291] on span "What locations do you offer placements in?" at bounding box center [422, 285] width 737 height 19
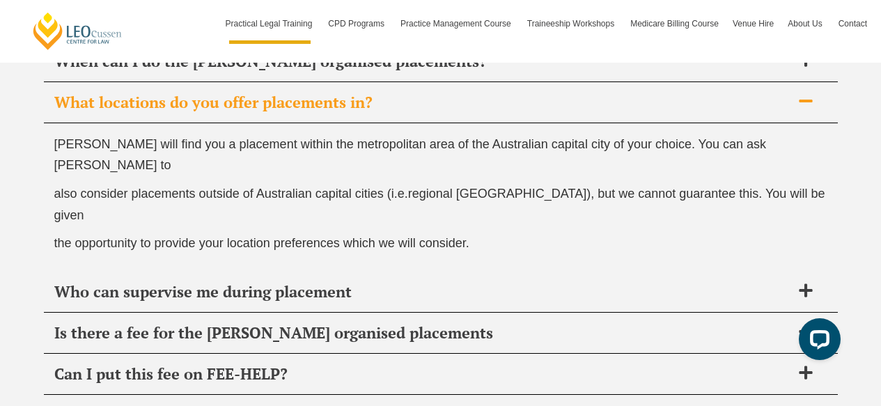
scroll to position [5152, 0]
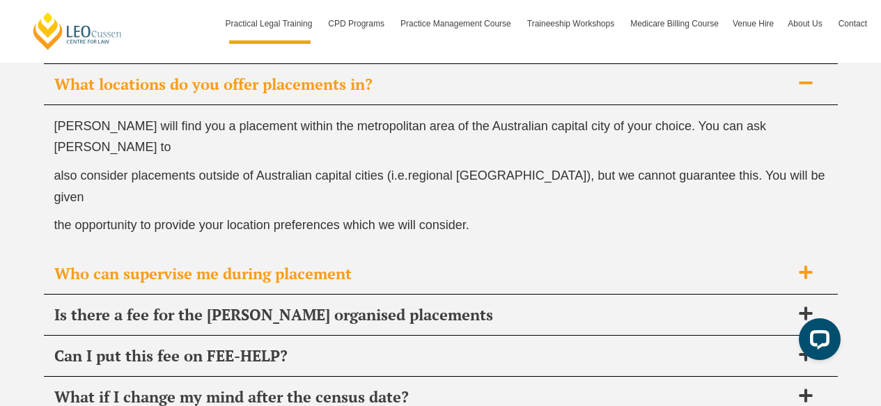
click at [633, 264] on span "Who can supervise me during placement" at bounding box center [422, 273] width 737 height 19
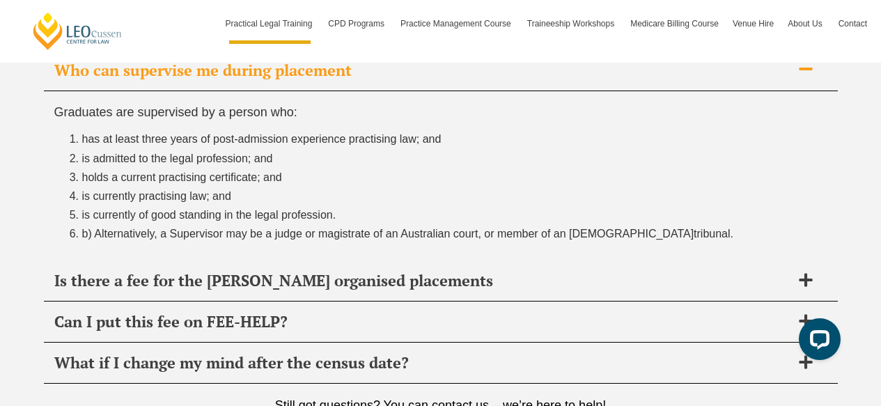
scroll to position [5256, 0]
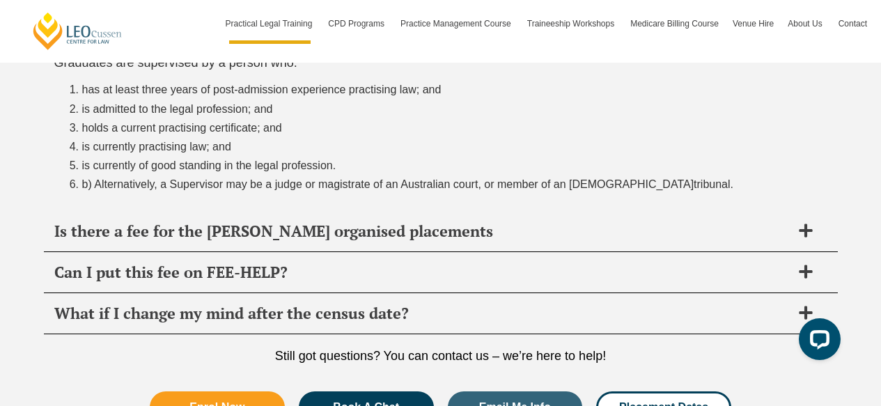
click at [612, 244] on div "Is there a fee for the Leo Cussen organised placements" at bounding box center [441, 231] width 794 height 41
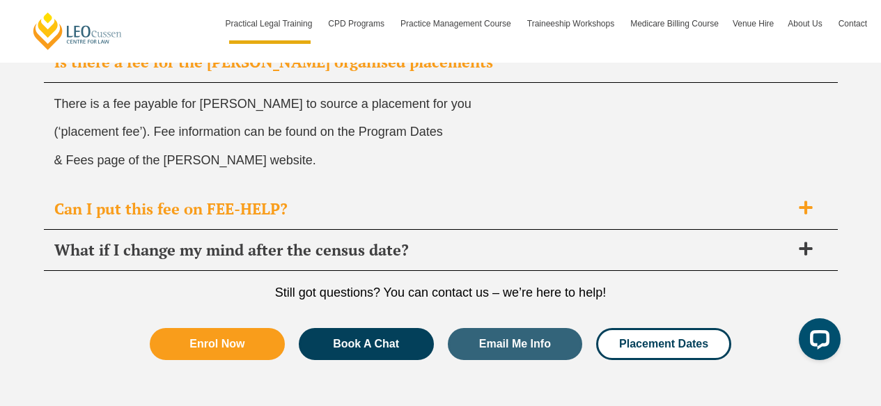
click at [530, 207] on span "Can I put this fee on FEE-HELP?" at bounding box center [422, 208] width 737 height 19
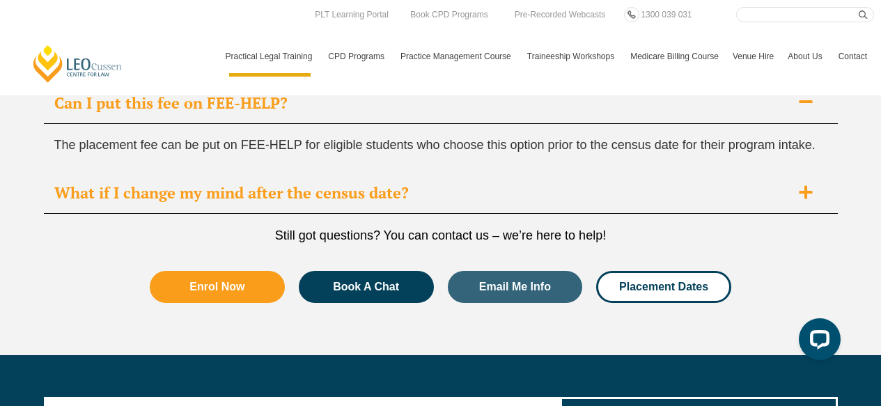
click at [601, 187] on span "What if I change my mind after the census date?" at bounding box center [422, 192] width 737 height 19
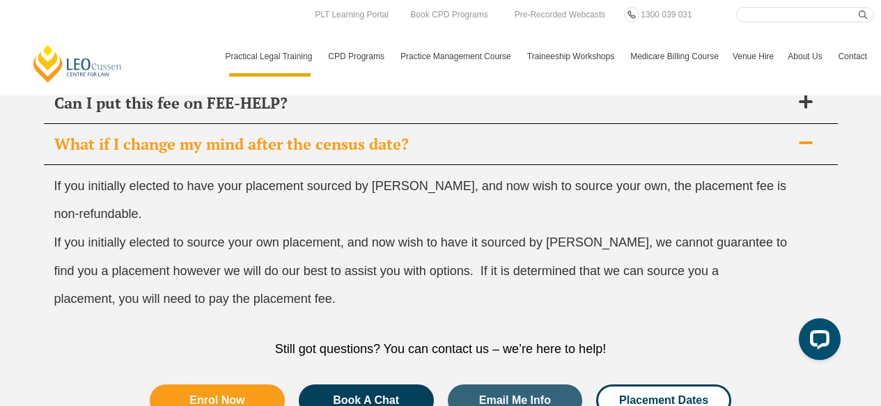
click at [579, 159] on div "What if I change my mind after the census date?" at bounding box center [441, 144] width 794 height 41
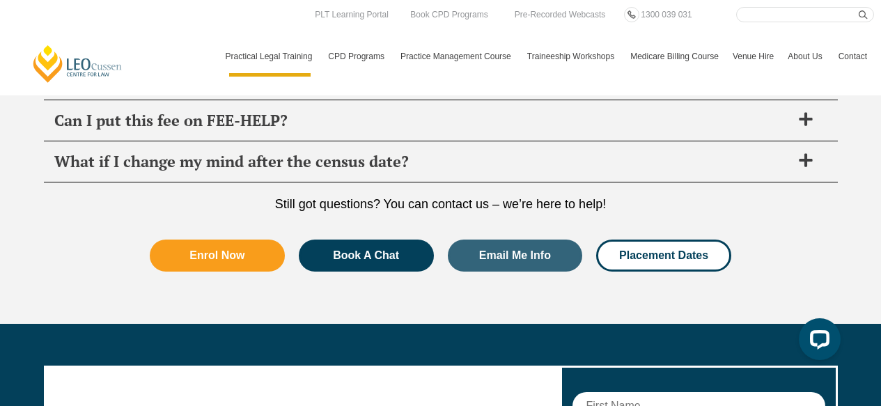
click at [860, 138] on div "PLT Placement FAQ’s Everything you need to know about completing your professio…" at bounding box center [440, 2] width 881 height 641
click at [390, 121] on span "Can I put this fee on FEE-HELP?" at bounding box center [422, 120] width 737 height 19
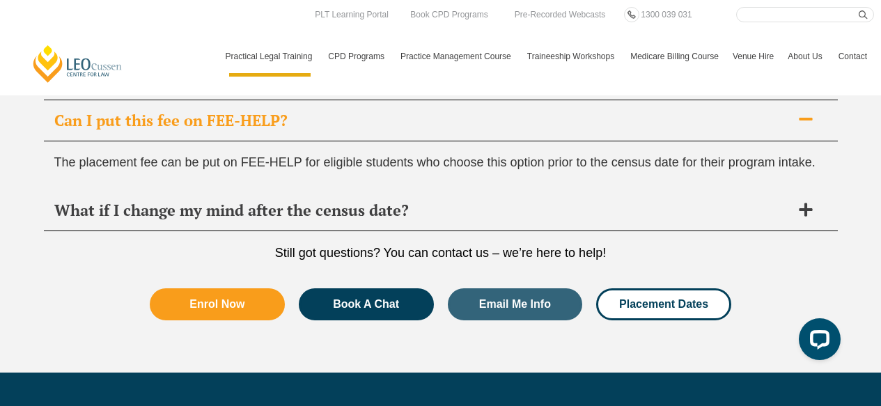
click at [390, 119] on span "Can I put this fee on FEE-HELP?" at bounding box center [422, 120] width 737 height 19
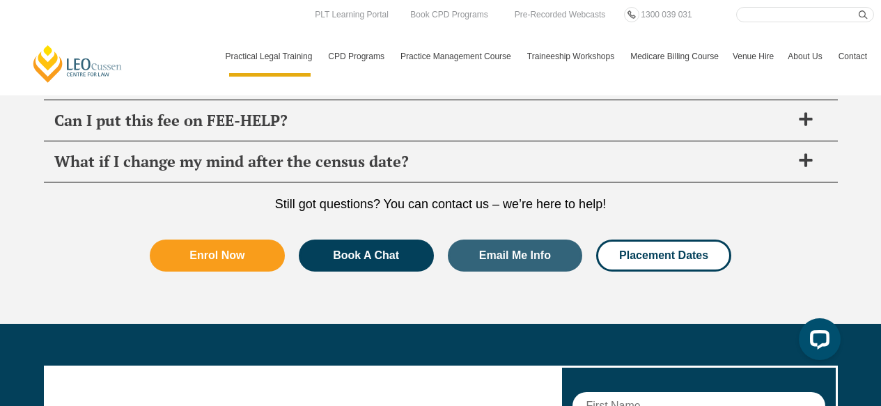
click at [865, 157] on div "PLT Placement FAQ’s Everything you need to know about completing your professio…" at bounding box center [440, 2] width 881 height 641
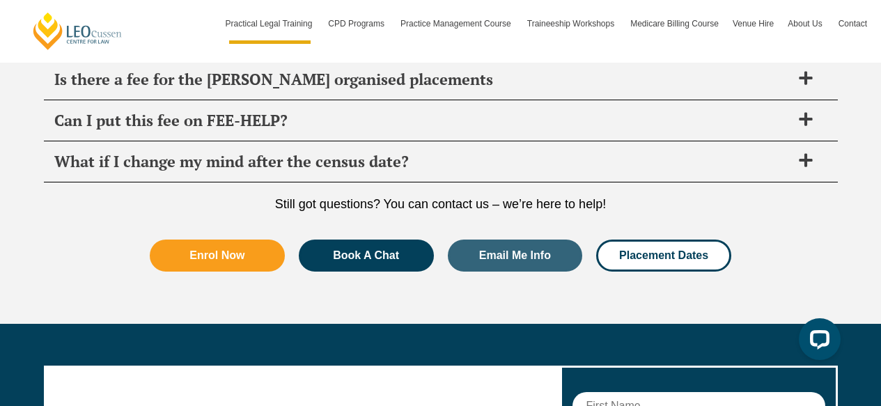
scroll to position [5247, 0]
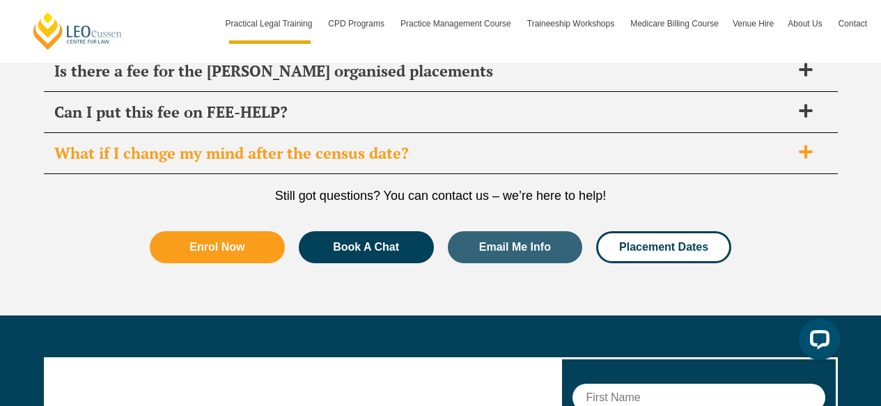
click at [544, 142] on div "What if I change my mind after the census date?" at bounding box center [441, 153] width 794 height 41
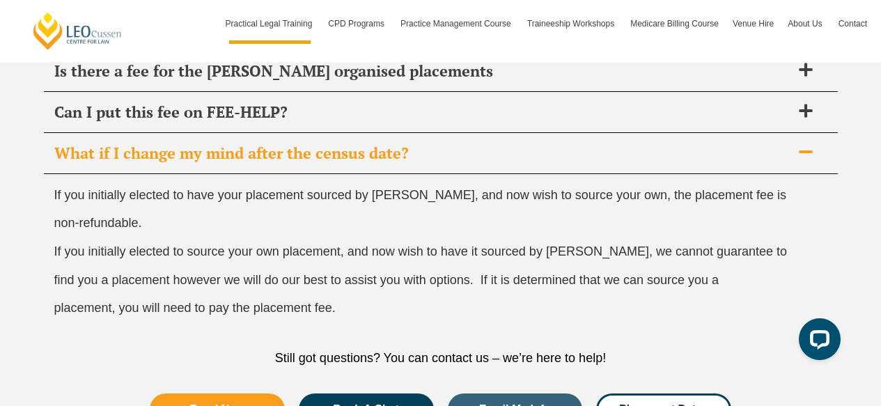
click at [554, 156] on span "What if I change my mind after the census date?" at bounding box center [422, 152] width 737 height 19
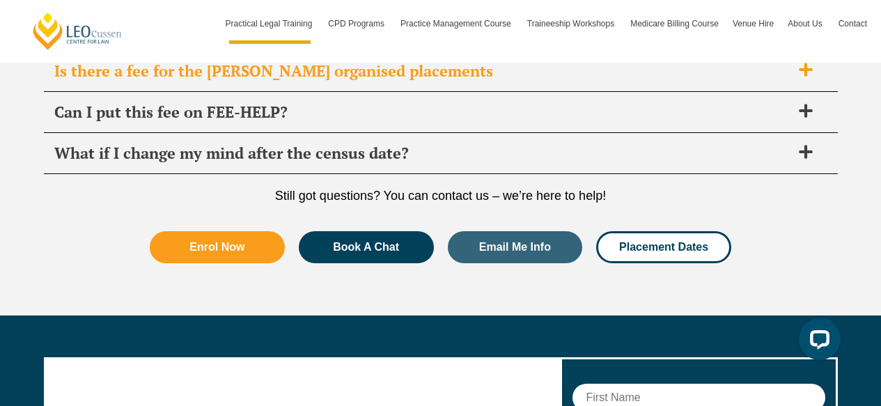
click at [520, 75] on span "Is there a fee for the Leo Cussen organised placements" at bounding box center [422, 70] width 737 height 19
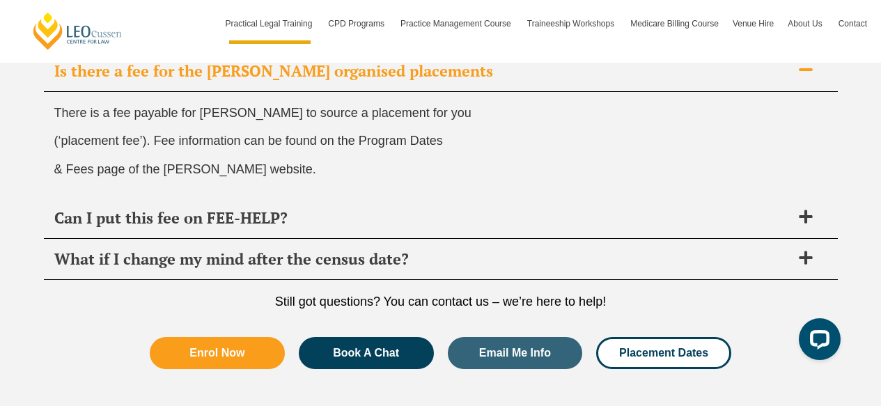
click at [520, 75] on span "Is there a fee for the Leo Cussen organised placements" at bounding box center [422, 70] width 737 height 19
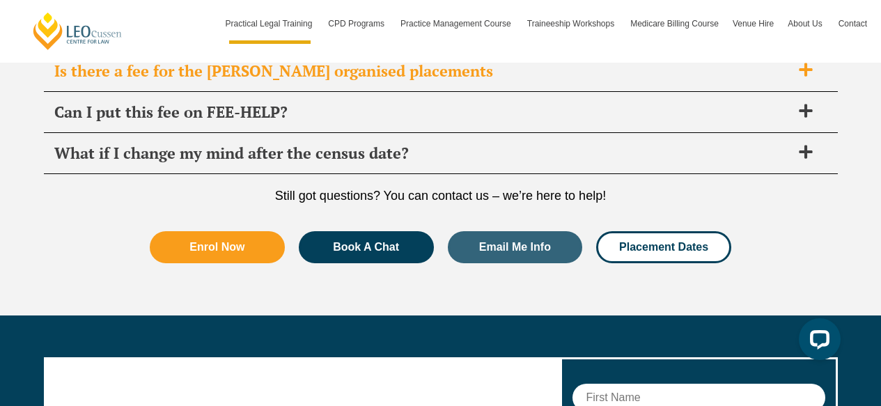
click at [520, 90] on div "Is there a fee for the Leo Cussen organised placements" at bounding box center [441, 71] width 794 height 41
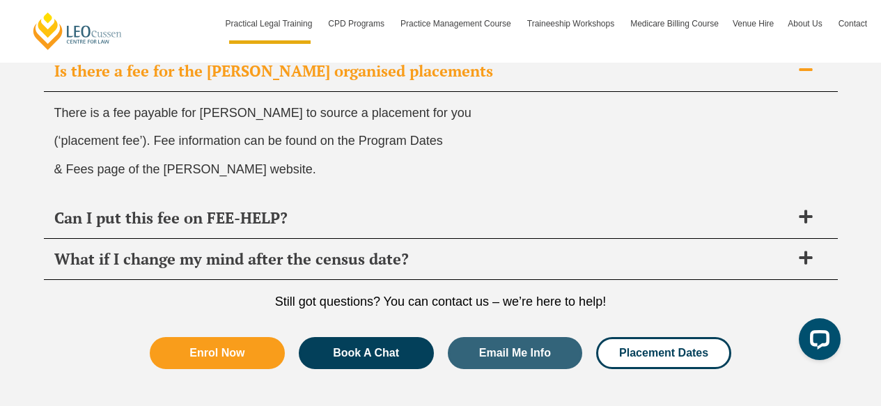
click at [513, 67] on span "Is there a fee for the Leo Cussen organised placements" at bounding box center [422, 70] width 737 height 19
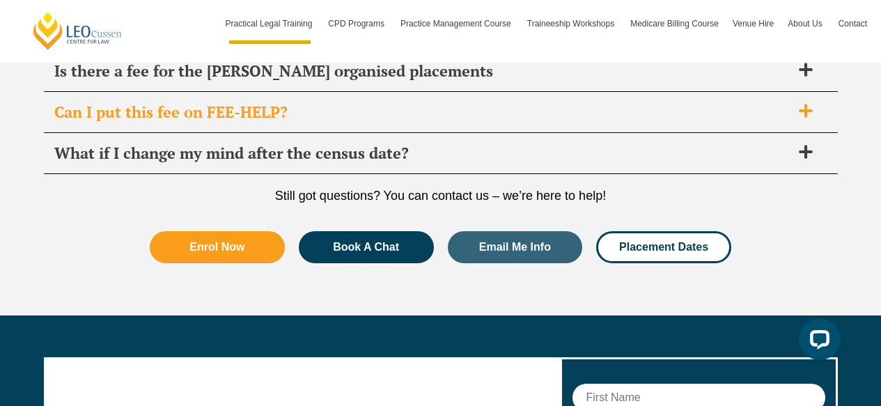
click at [520, 118] on span "Can I put this fee on FEE-HELP?" at bounding box center [422, 111] width 737 height 19
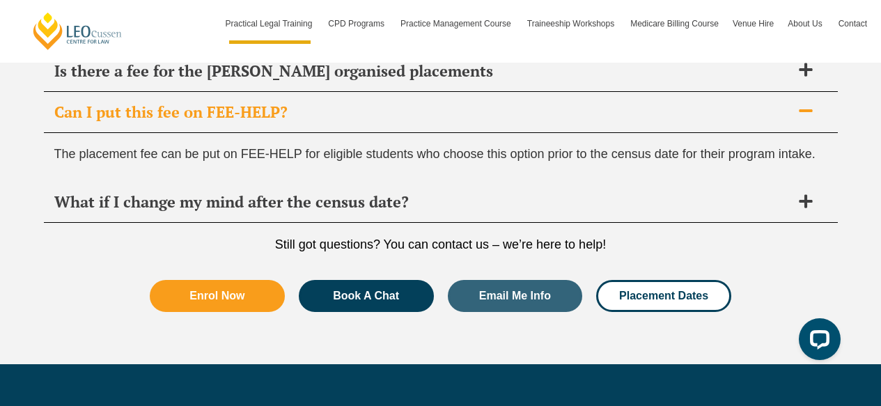
click at [789, 113] on span "Can I put this fee on FEE-HELP?" at bounding box center [422, 111] width 737 height 19
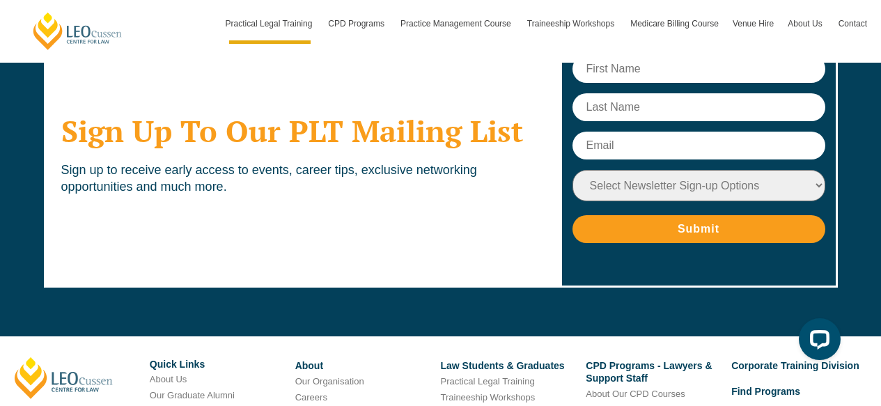
scroll to position [5767, 0]
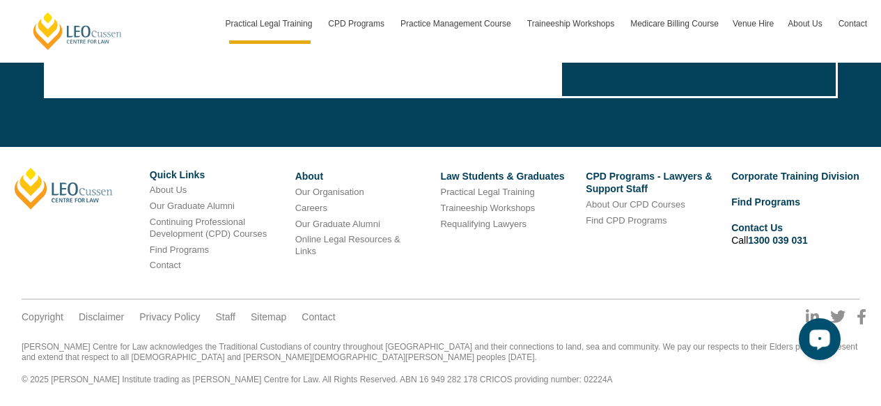
click at [811, 343] on div "Open LiveChat chat widget" at bounding box center [820, 339] width 24 height 24
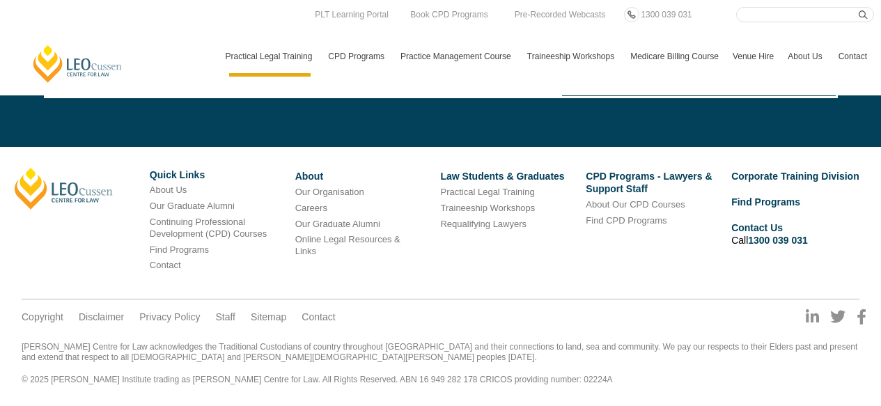
click at [494, 288] on div "Copyright Disclaimer Privacy Policy Staff Sitemap Contact" at bounding box center [440, 306] width 873 height 43
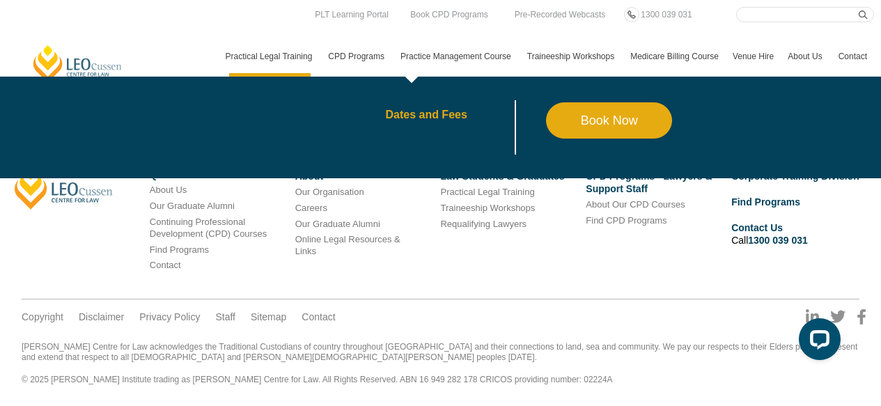
click at [430, 116] on link "Dates and Fees" at bounding box center [465, 114] width 161 height 11
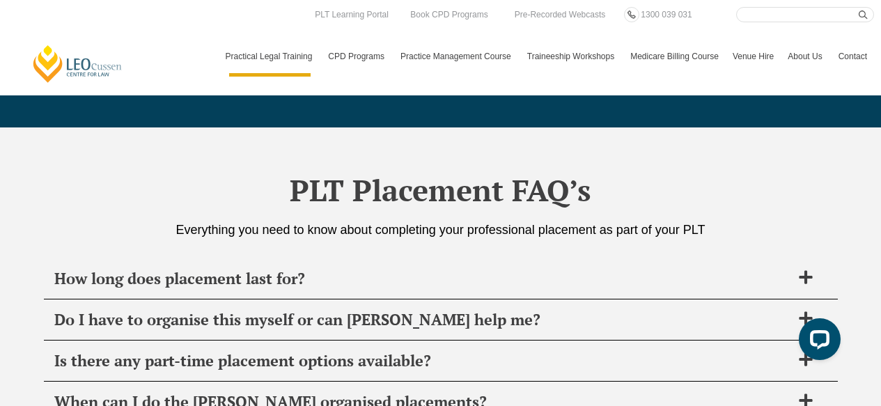
scroll to position [4426, 0]
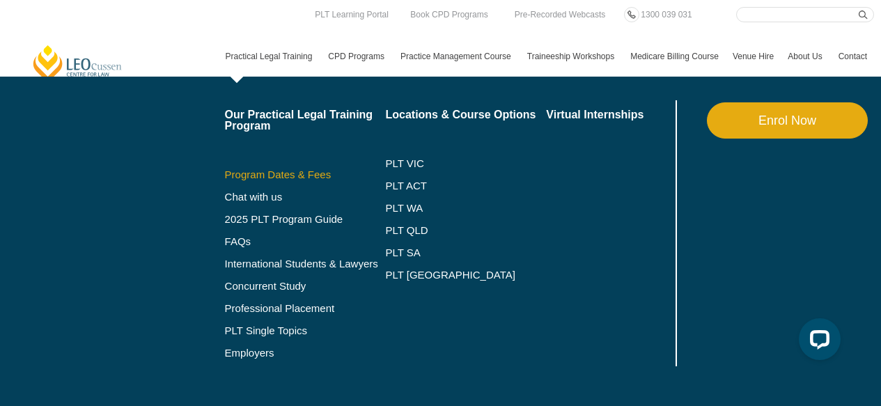
click at [251, 176] on link "Program Dates & Fees" at bounding box center [305, 174] width 161 height 11
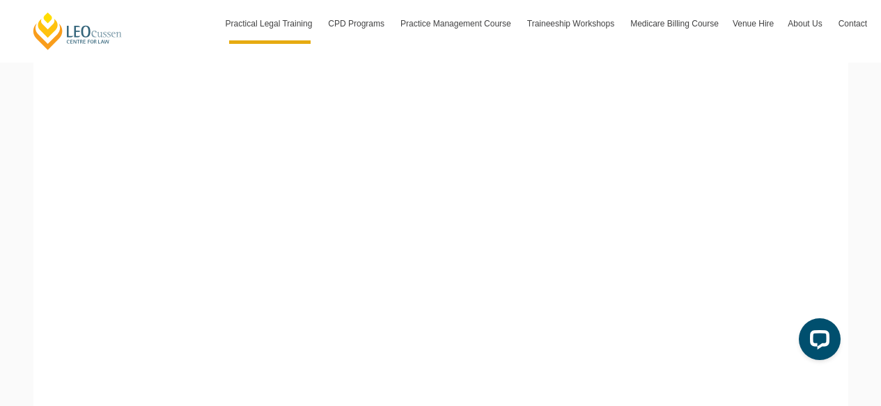
scroll to position [636, 0]
click at [850, 184] on div "[PERSON_NAME] Centre for Law Search here Practical Legal Training Our Practical…" at bounding box center [440, 387] width 881 height 2046
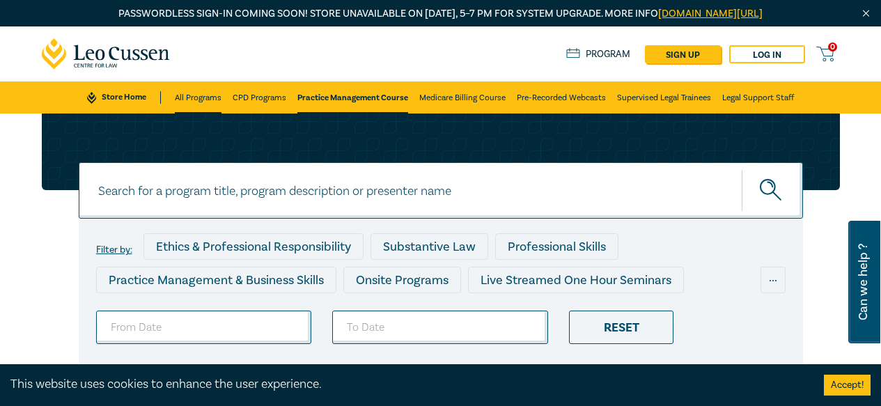
click at [204, 99] on link "All Programs" at bounding box center [198, 97] width 47 height 32
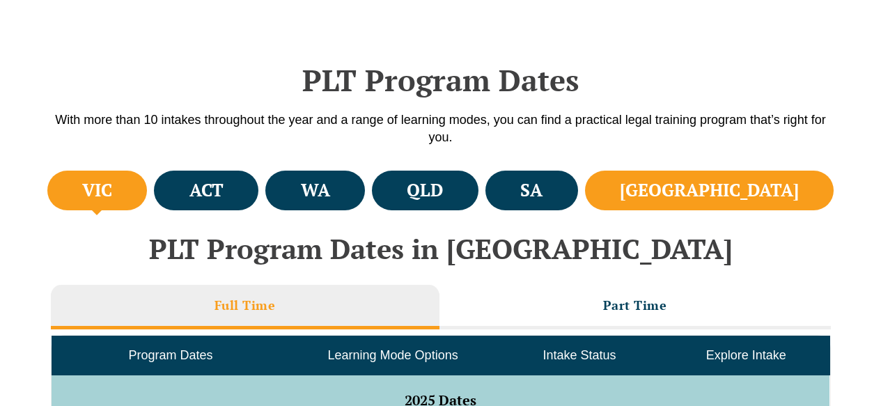
click at [789, 183] on li "[GEOGRAPHIC_DATA]" at bounding box center [709, 191] width 249 height 40
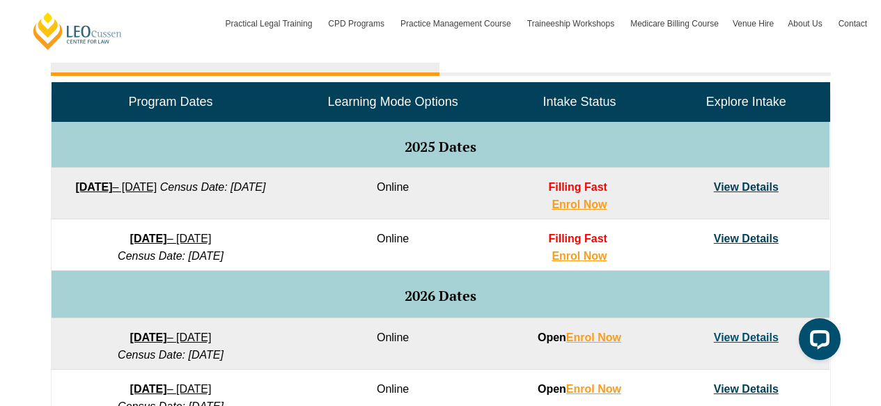
scroll to position [724, 0]
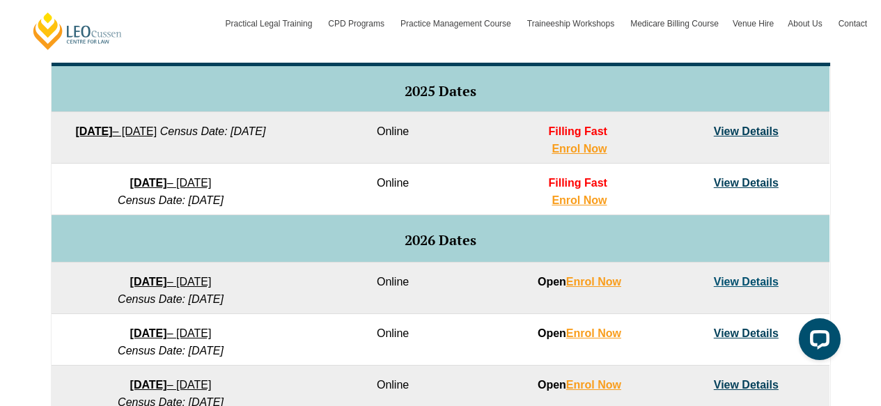
click at [753, 130] on link "View Details" at bounding box center [746, 131] width 65 height 12
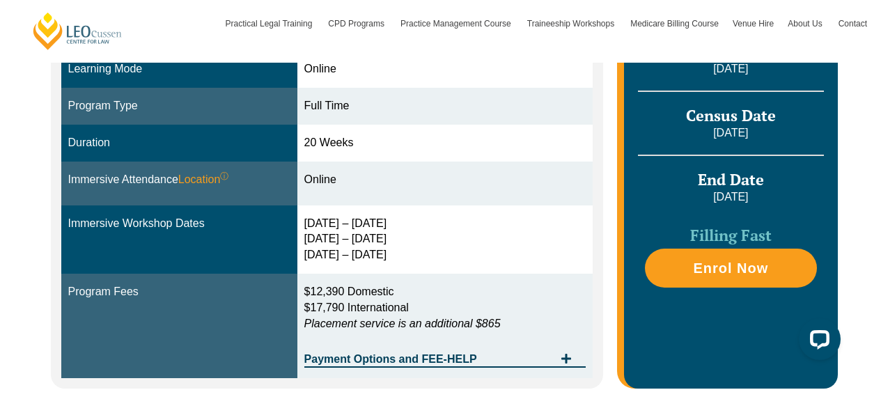
scroll to position [423, 0]
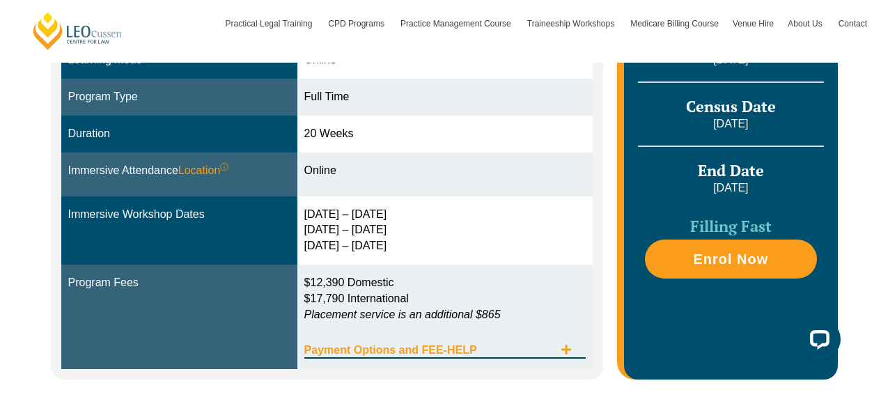
click at [497, 346] on span "Payment Options and FEE-HELP" at bounding box center [429, 350] width 250 height 11
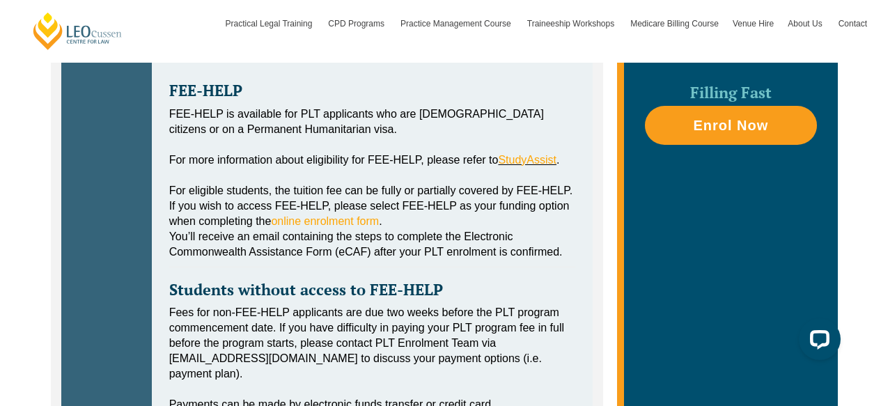
scroll to position [765, 0]
